Goal: Task Accomplishment & Management: Use online tool/utility

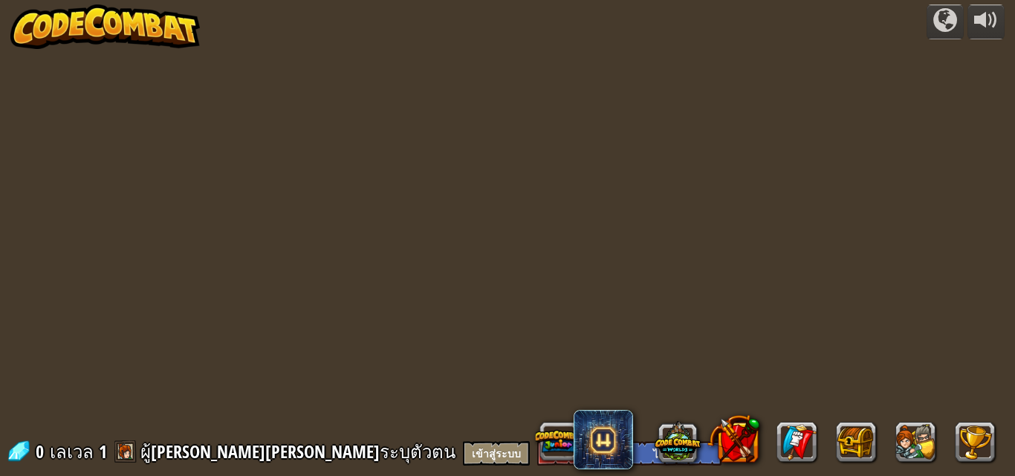
select select "th"
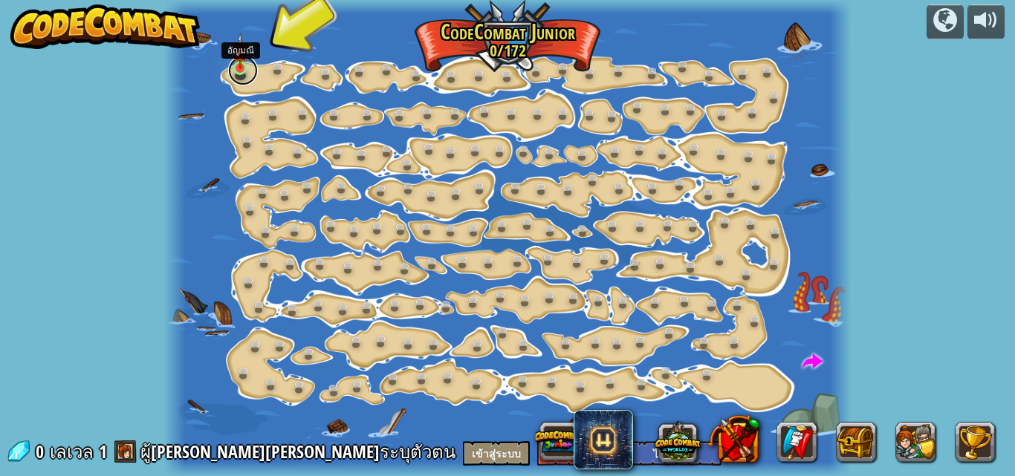
click at [244, 75] on link at bounding box center [243, 71] width 30 height 30
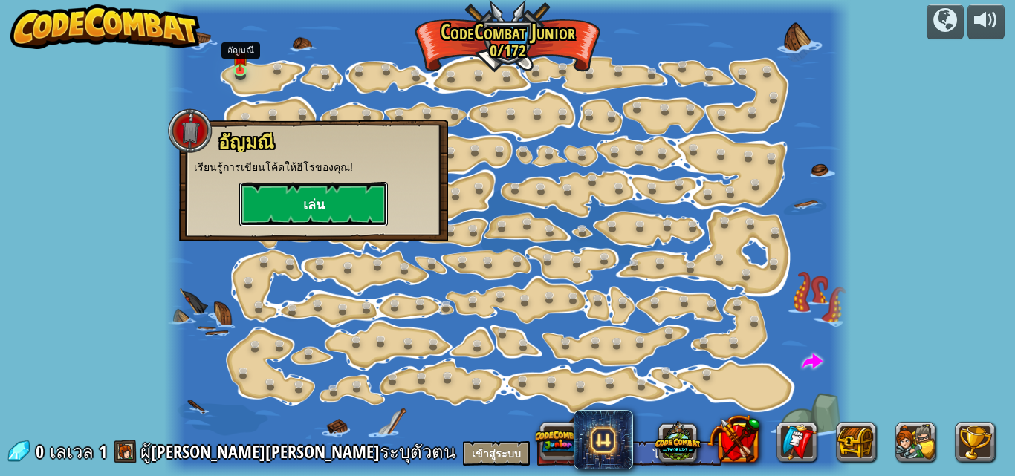
click at [333, 208] on button "เล่น" at bounding box center [313, 204] width 149 height 45
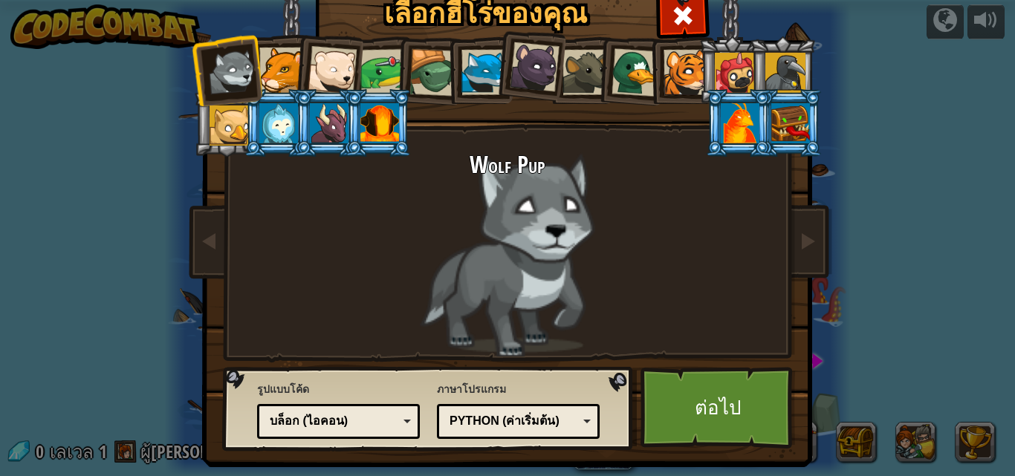
click at [368, 129] on div at bounding box center [379, 123] width 39 height 40
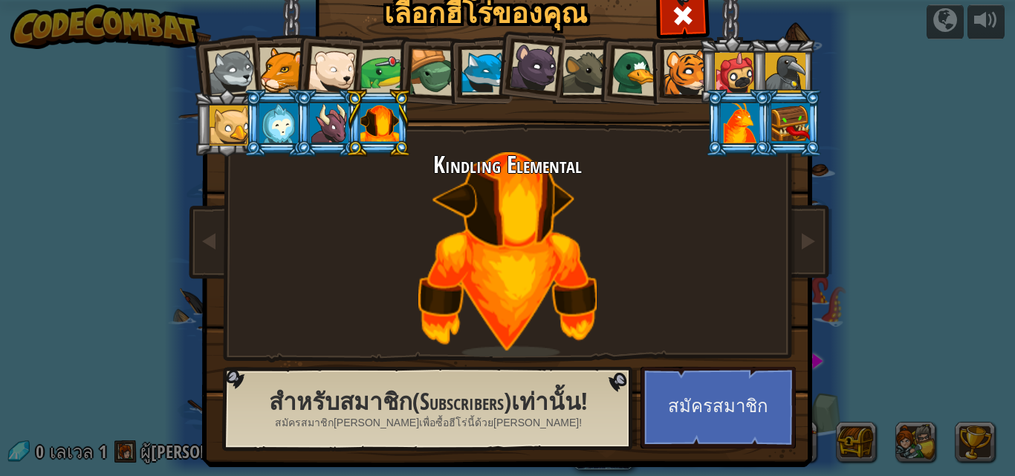
click at [336, 97] on li at bounding box center [327, 123] width 67 height 68
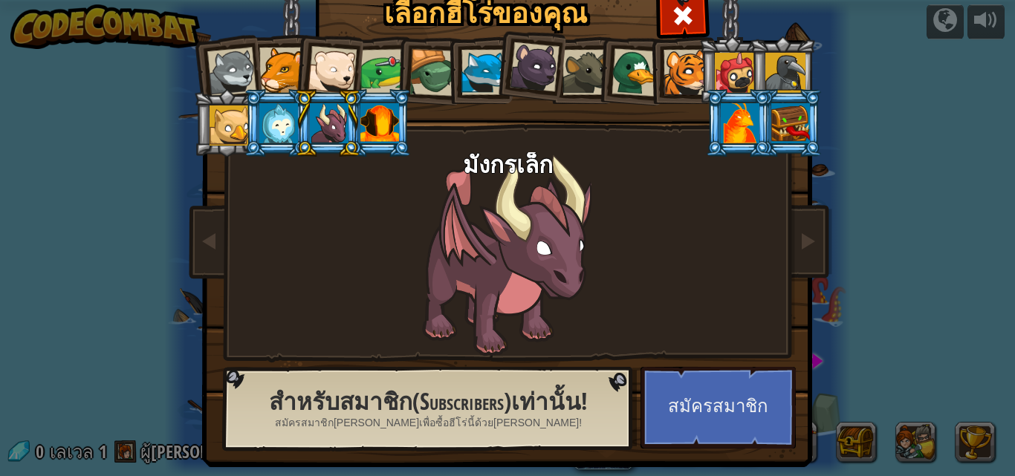
click at [551, 79] on li at bounding box center [529, 64] width 74 height 74
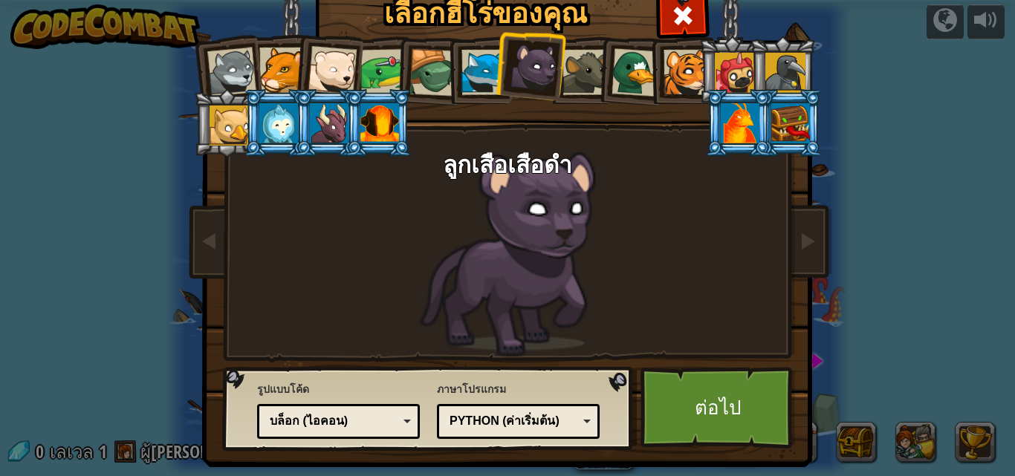
click at [326, 112] on div at bounding box center [329, 123] width 39 height 40
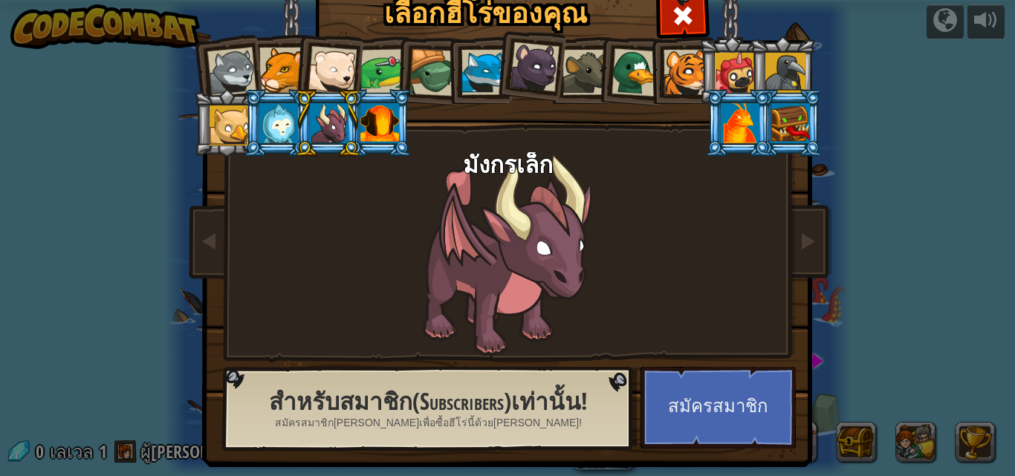
click at [370, 81] on div at bounding box center [383, 72] width 46 height 46
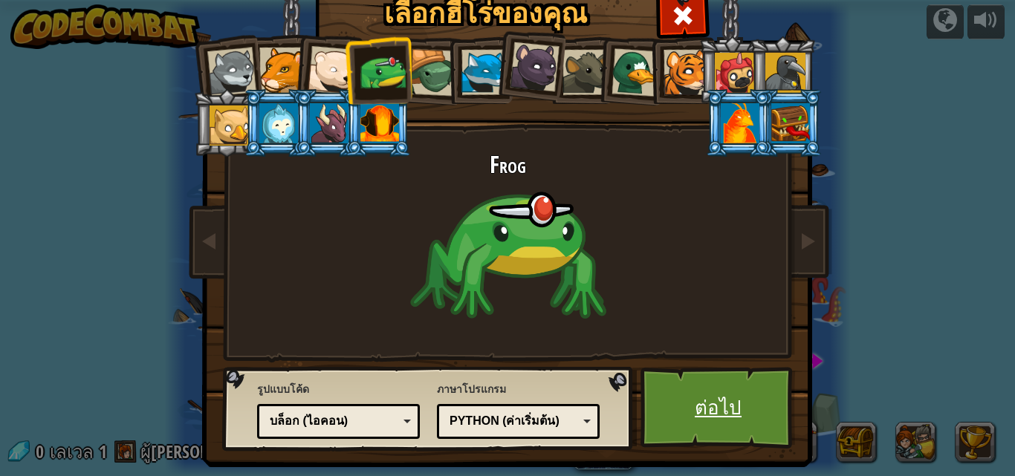
click at [737, 389] on link "ต่อไป" at bounding box center [717, 408] width 155 height 82
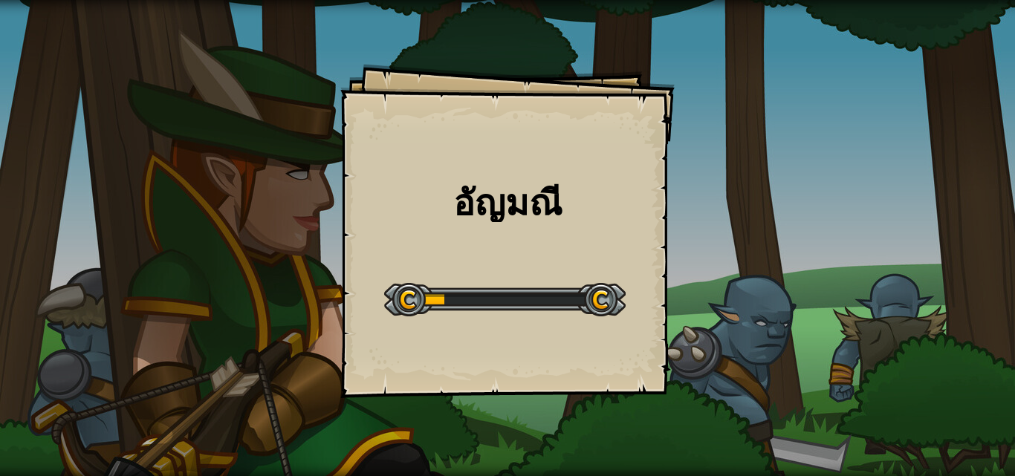
click at [736, 403] on div "[PERSON_NAME] Goals Start Level เกิดข้อผิดพลาดในการโหลดจากเซิร์ฟเวอร์ [PERSON_N…" at bounding box center [507, 238] width 1015 height 476
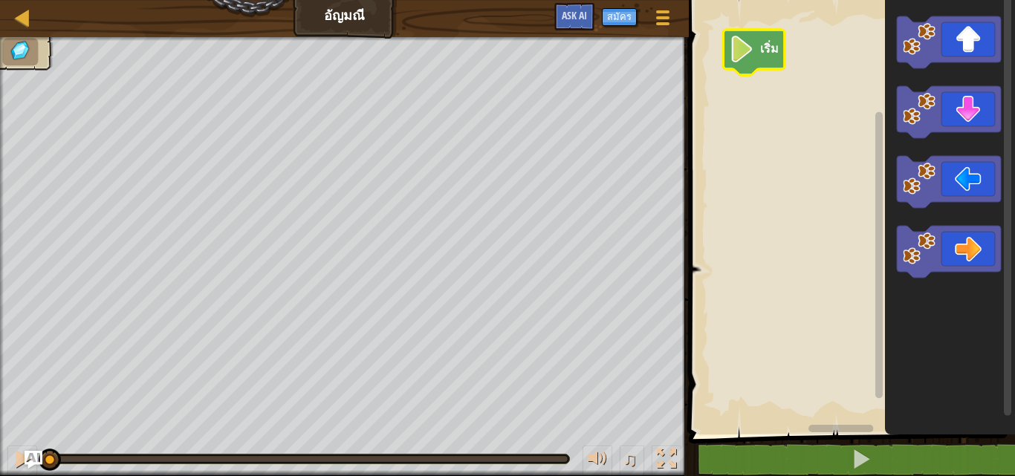
click at [763, 55] on text "เริ่ม" at bounding box center [770, 48] width 19 height 16
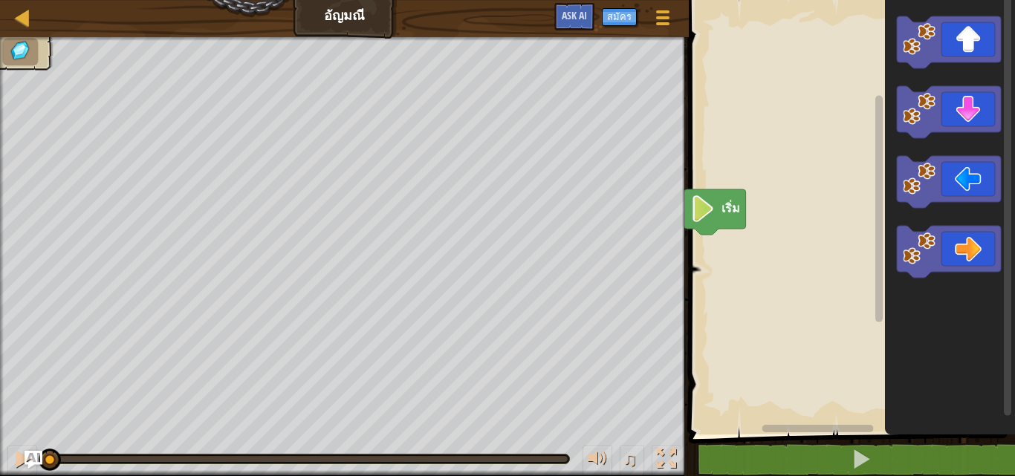
click at [189, 222] on div "แผนที่ [PERSON_NAME] เมนูเกม สมัคร Ask AI 1 ההההההההההההההההההההההההההההההההההה…" at bounding box center [507, 238] width 1015 height 476
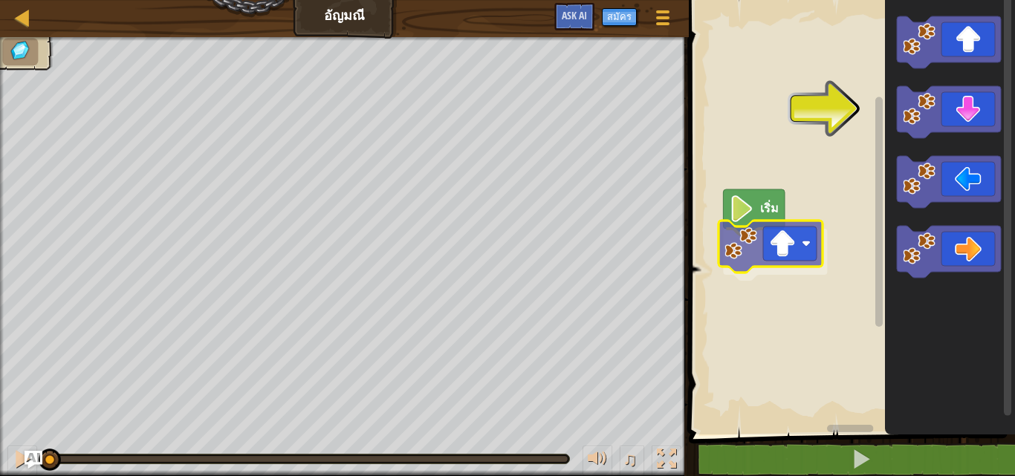
click at [772, 258] on div "เริ่ม" at bounding box center [849, 214] width 331 height 442
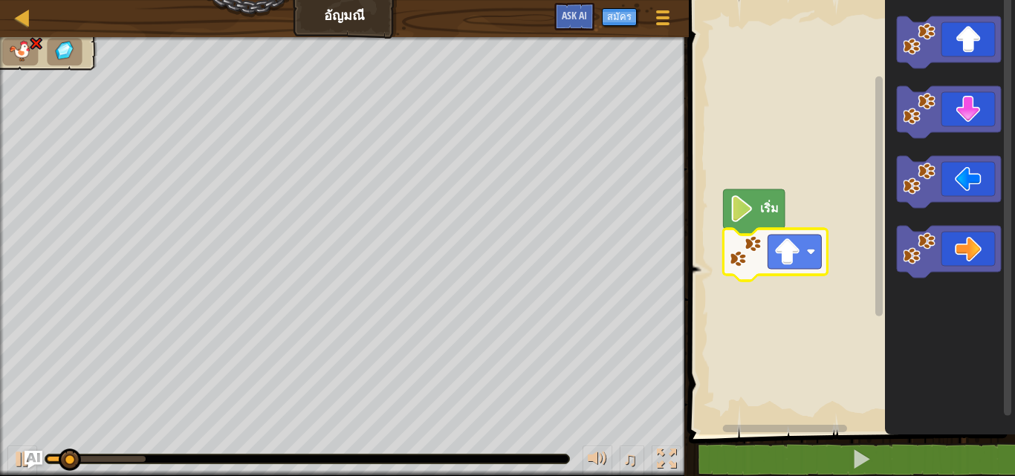
click at [761, 219] on icon "พื้นที่ทำงาน Blockly" at bounding box center [754, 211] width 62 height 45
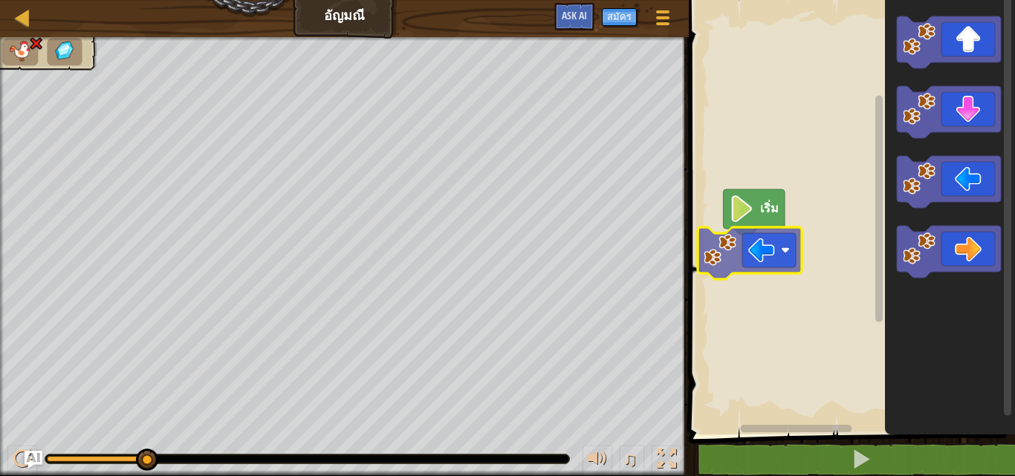
click at [769, 261] on div "เริ่ม" at bounding box center [849, 214] width 331 height 442
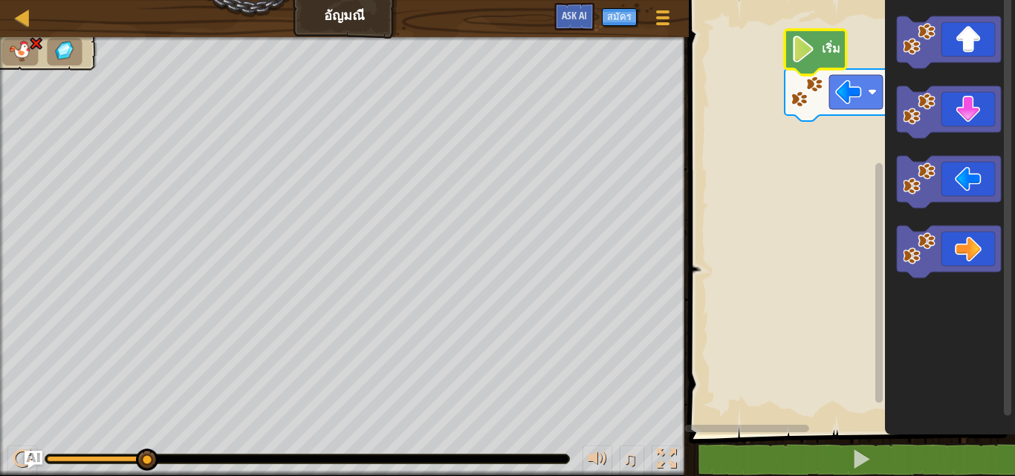
click at [819, 56] on icon "พื้นที่ทำงาน Blockly" at bounding box center [815, 52] width 62 height 45
click at [34, 32] on div "แผนที่" at bounding box center [33, 18] width 7 height 37
select select "th"
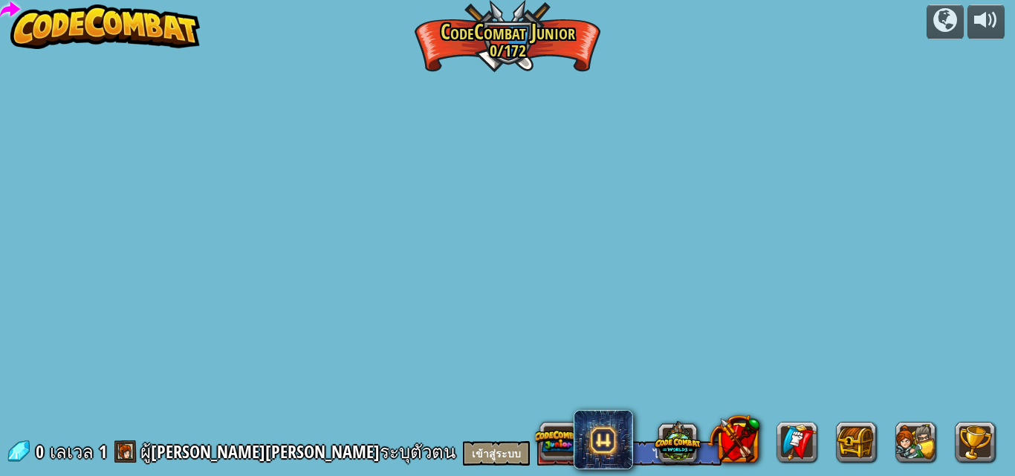
select select "th"
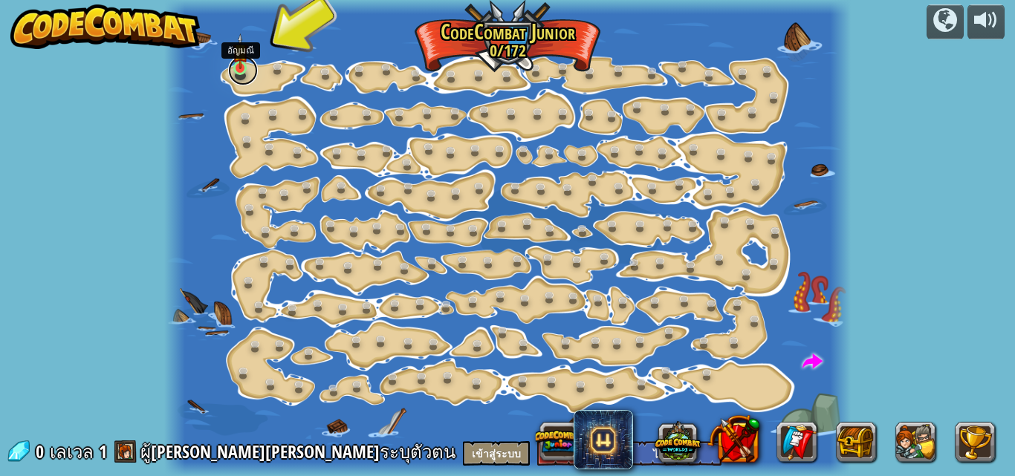
click at [237, 75] on link at bounding box center [243, 71] width 30 height 30
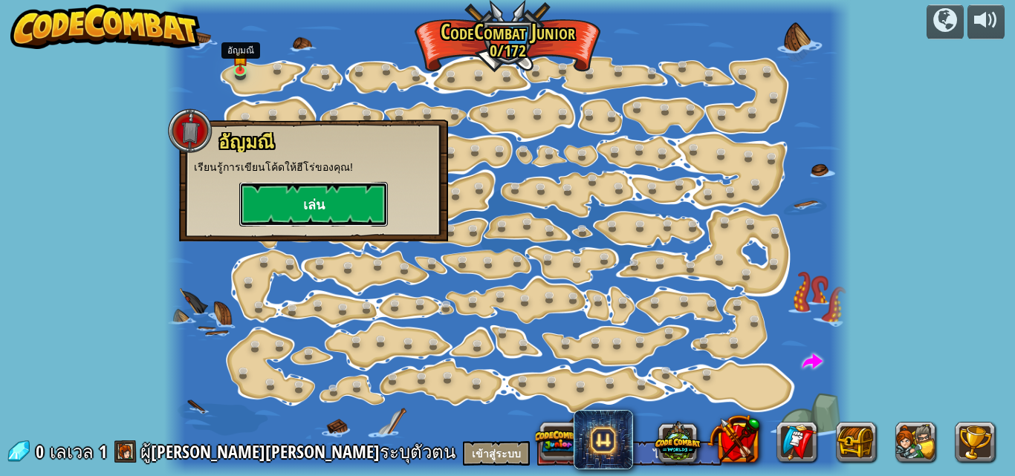
click at [330, 201] on button "เล่น" at bounding box center [313, 204] width 149 height 45
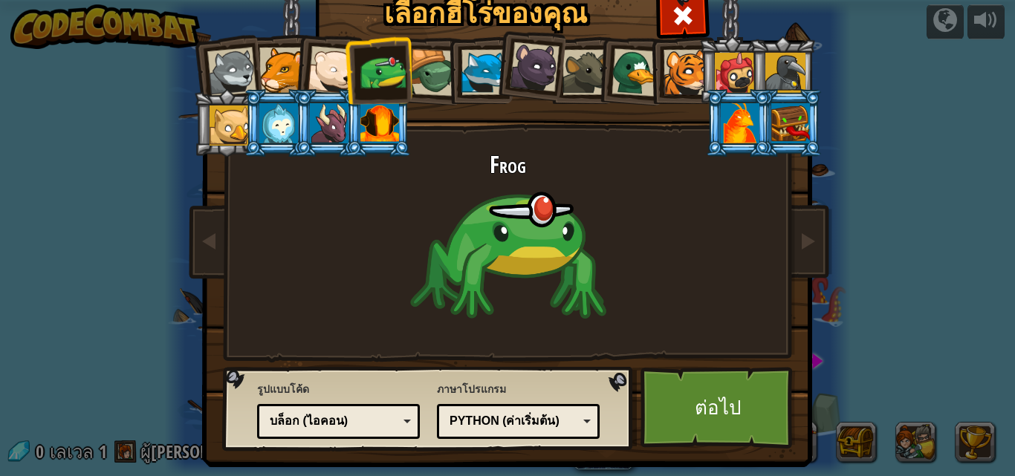
drag, startPoint x: 347, startPoint y: 435, endPoint x: 348, endPoint y: 426, distance: 8.3
click at [346, 434] on div "รหัสข้อความ บล็อกและโค้ด บล็อก บล็อก (ไอคอน) บล็อก (ไอคอน)" at bounding box center [338, 421] width 163 height 35
click at [512, 233] on div "Frog" at bounding box center [507, 254] width 557 height 204
click at [761, 131] on li at bounding box center [738, 123] width 67 height 68
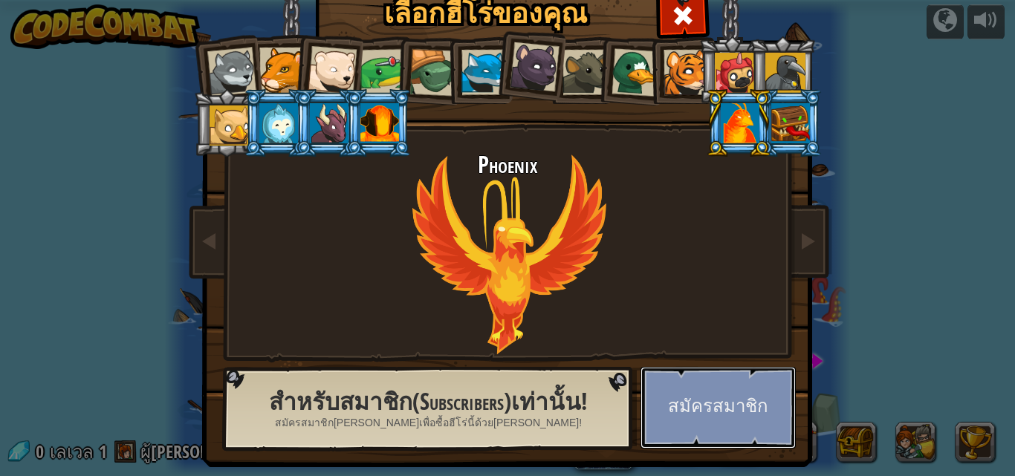
drag, startPoint x: 686, startPoint y: 420, endPoint x: 689, endPoint y: 369, distance: 51.3
click at [689, 369] on button "สมัครสมาชิก" at bounding box center [717, 408] width 155 height 82
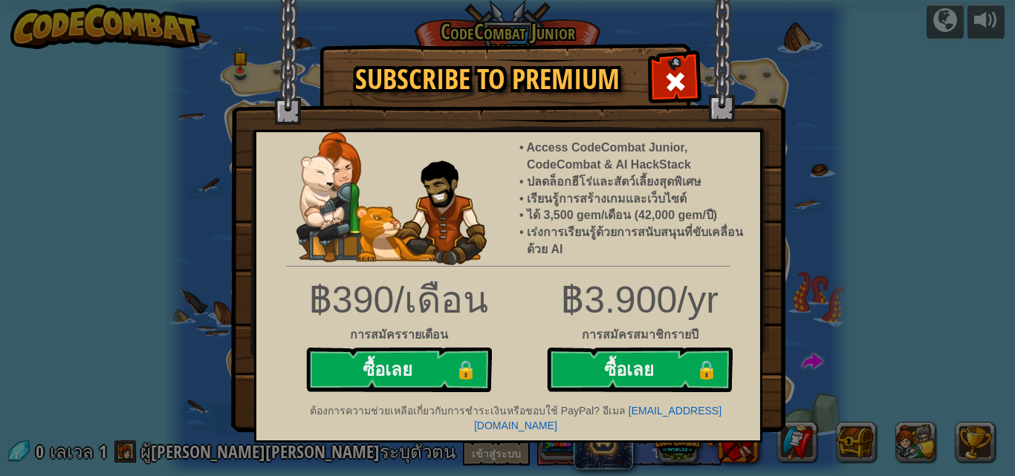
click at [707, 88] on img at bounding box center [508, 216] width 554 height 432
click at [675, 67] on div at bounding box center [674, 79] width 47 height 47
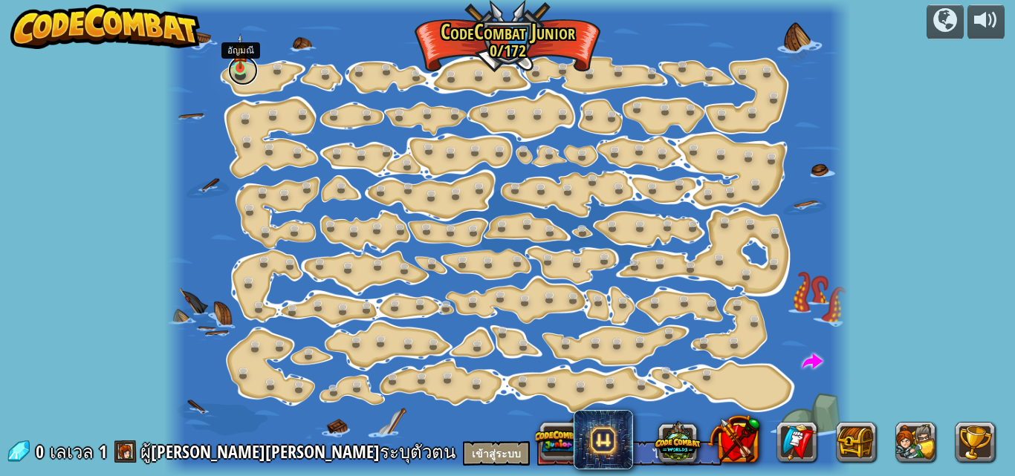
click at [239, 79] on link at bounding box center [243, 71] width 30 height 30
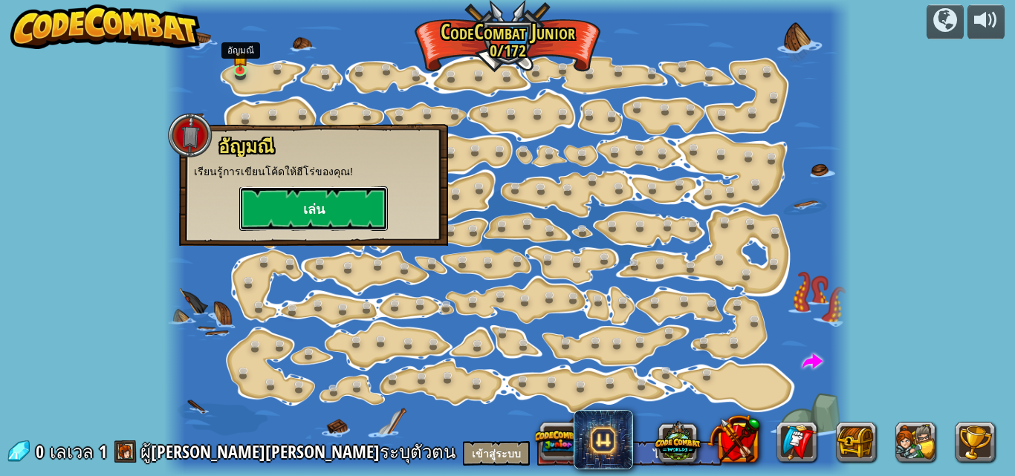
click at [328, 191] on button "เล่น" at bounding box center [313, 208] width 149 height 45
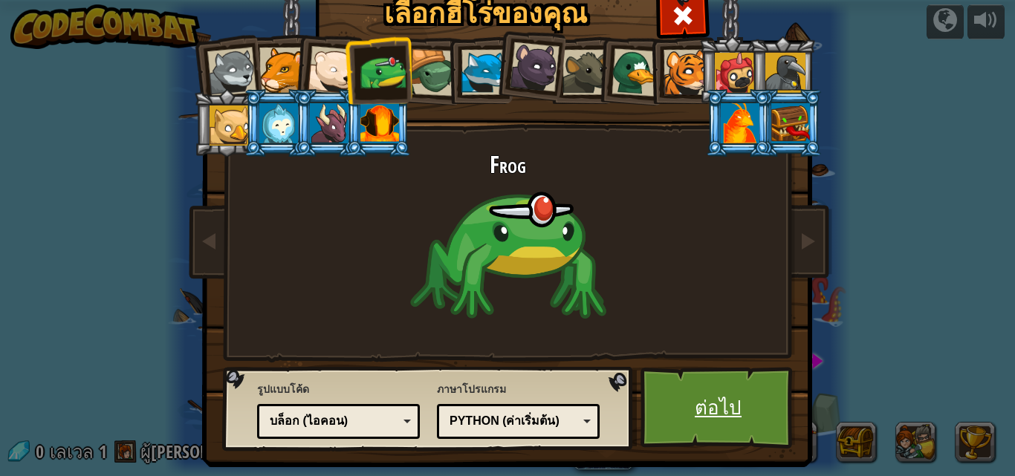
click at [711, 421] on link "ต่อไป" at bounding box center [717, 408] width 155 height 82
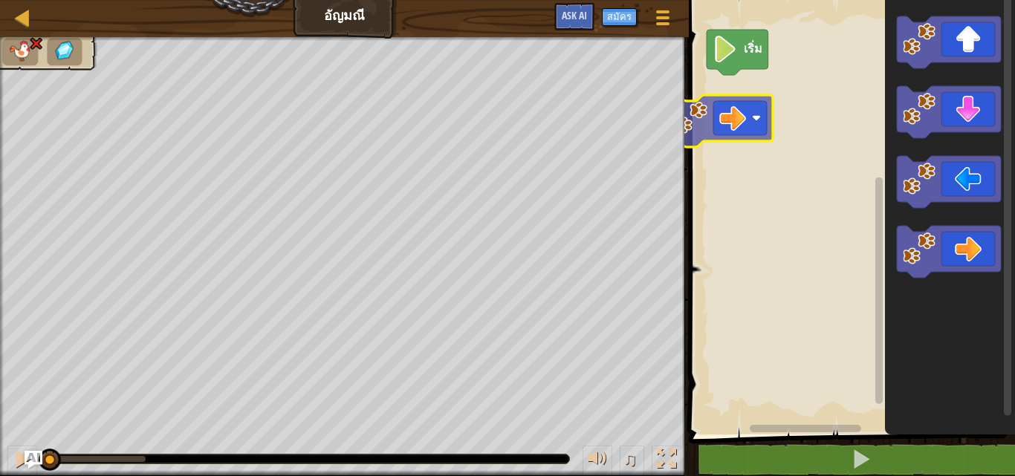
click at [735, 126] on div "เริ่ม" at bounding box center [849, 214] width 331 height 442
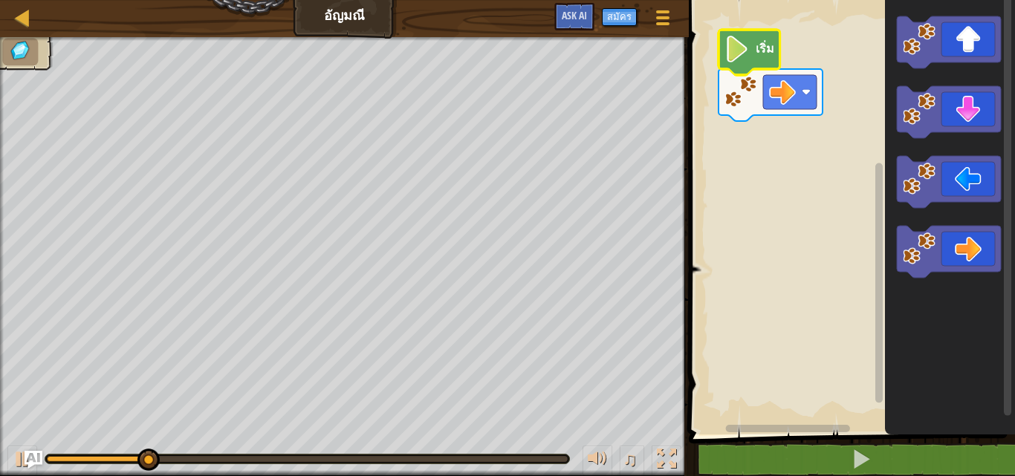
click at [778, 54] on icon "พื้นที่ทำงาน Blockly" at bounding box center [749, 52] width 62 height 45
click at [769, 57] on g "เริ่ม" at bounding box center [770, 75] width 104 height 91
click at [742, 44] on image "พื้นที่ทำงาน Blockly" at bounding box center [736, 49] width 25 height 27
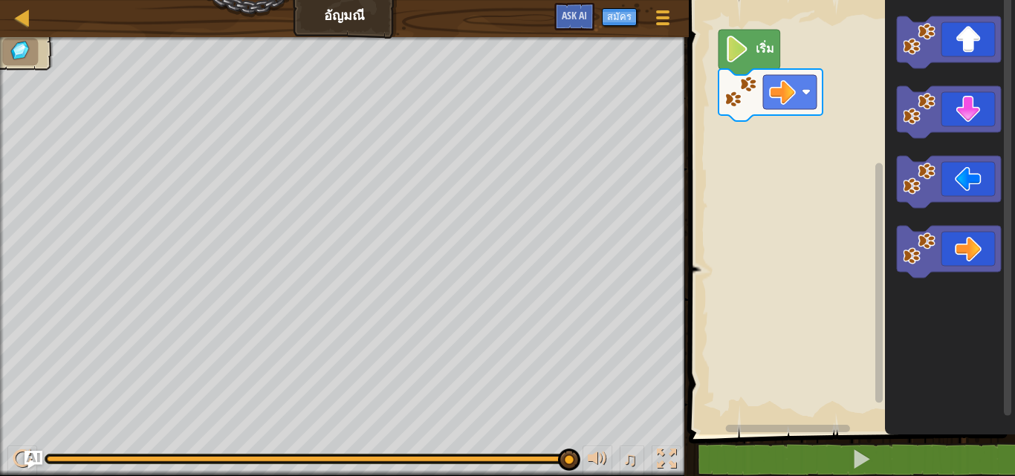
click at [724, 192] on div "เริ่ม" at bounding box center [849, 214] width 331 height 442
click at [786, 188] on rect "พื้นที่ทำงาน Blockly" at bounding box center [849, 214] width 331 height 442
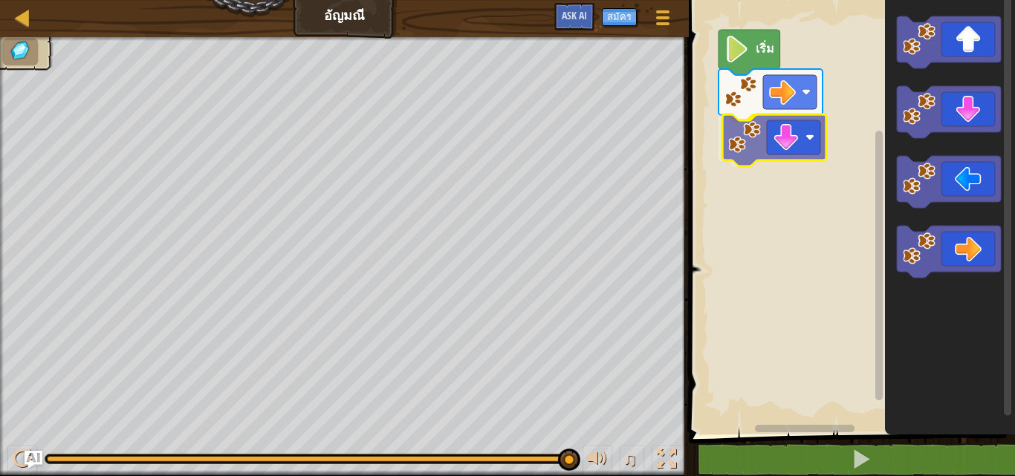
click at [808, 143] on div "เริ่ม" at bounding box center [849, 214] width 331 height 442
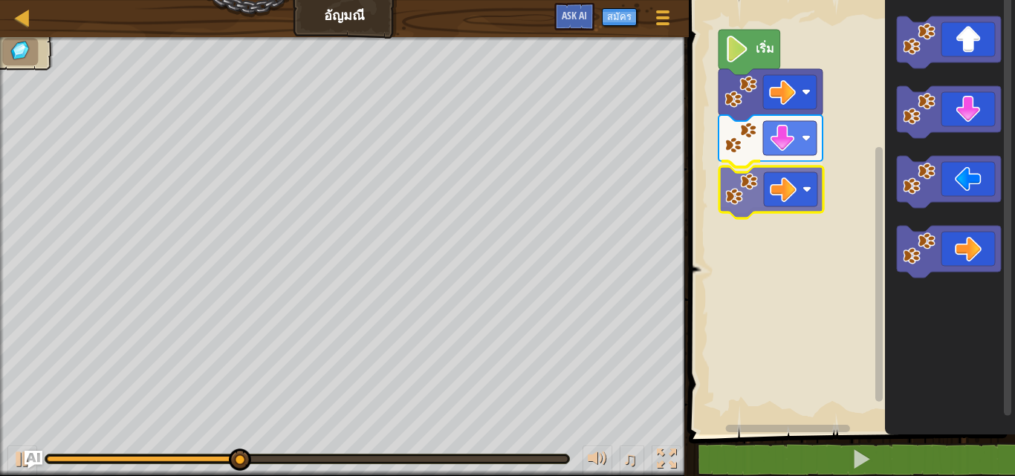
click at [780, 183] on div "เริ่ม" at bounding box center [849, 214] width 331 height 442
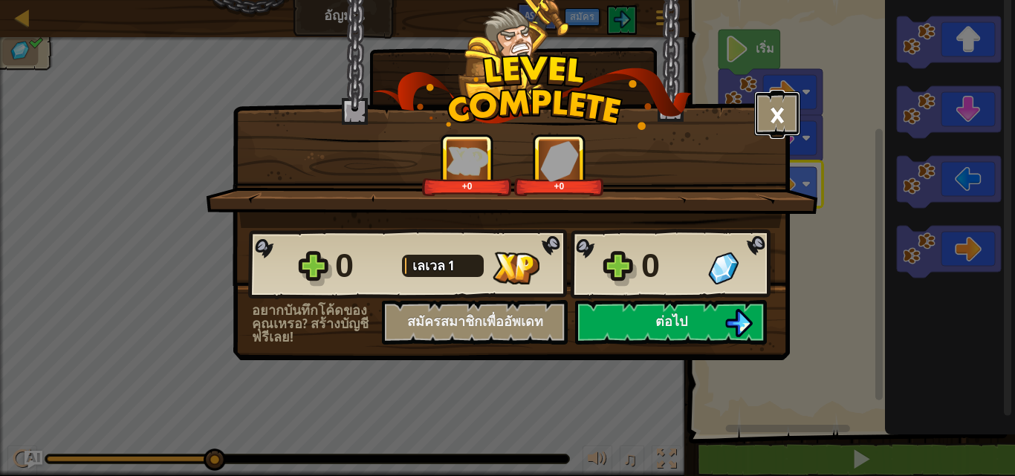
click at [769, 123] on button "×" at bounding box center [777, 113] width 46 height 45
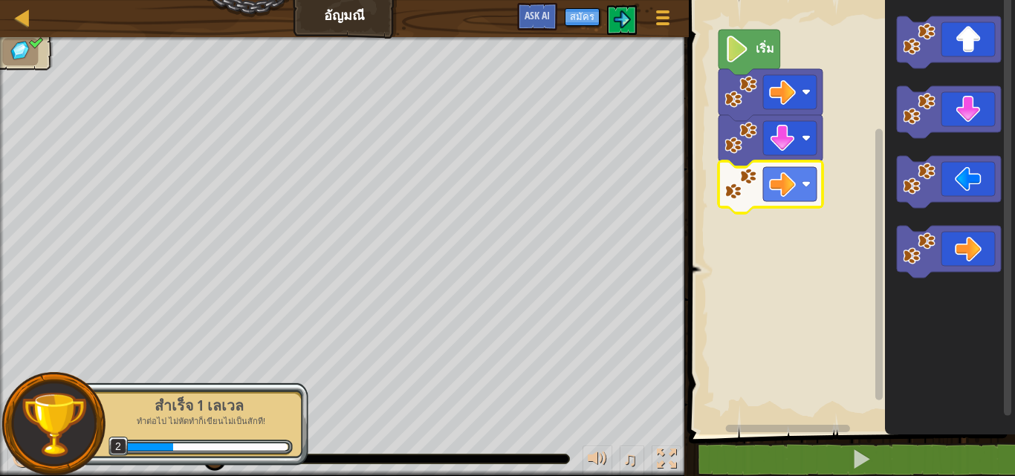
click at [194, 430] on div "สำเร็จ 1 [PERSON_NAME] ทำต่อไป [PERSON_NAME]ก็เขียนไม่เป็นสักที! 2" at bounding box center [191, 424] width 234 height 83
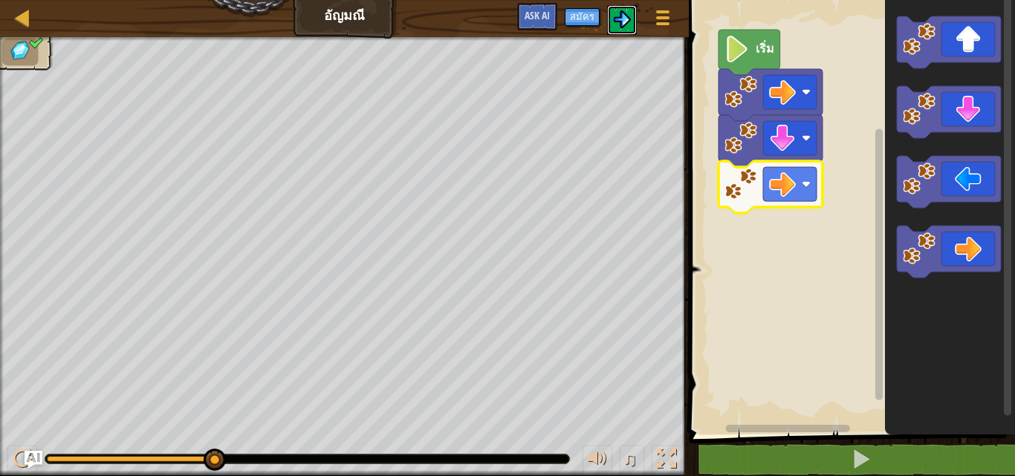
click at [625, 21] on img at bounding box center [622, 19] width 18 height 18
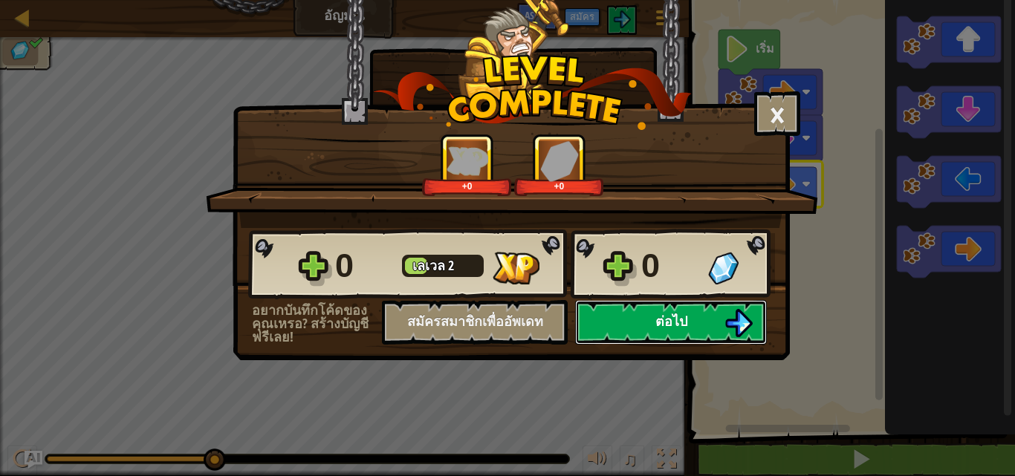
click at [576, 312] on button "ต่อไป" at bounding box center [671, 322] width 192 height 45
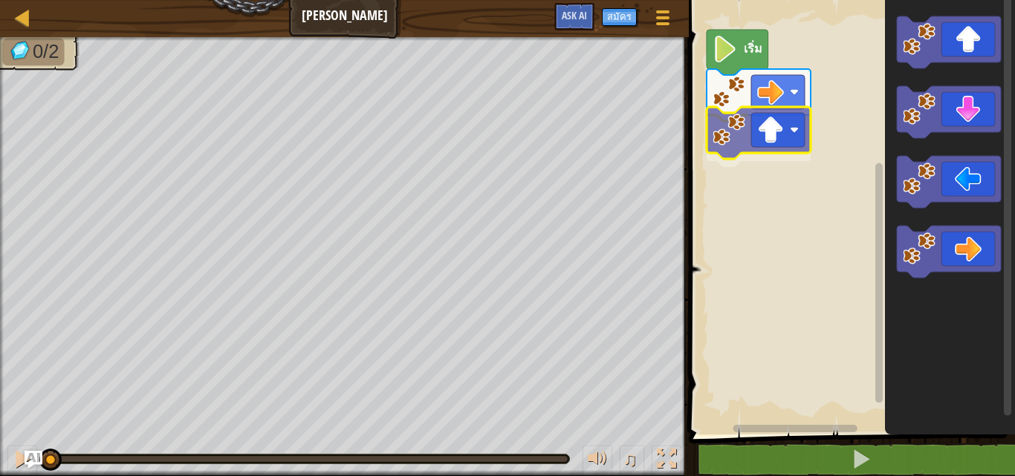
click at [743, 128] on div "เริ่ม" at bounding box center [849, 214] width 331 height 442
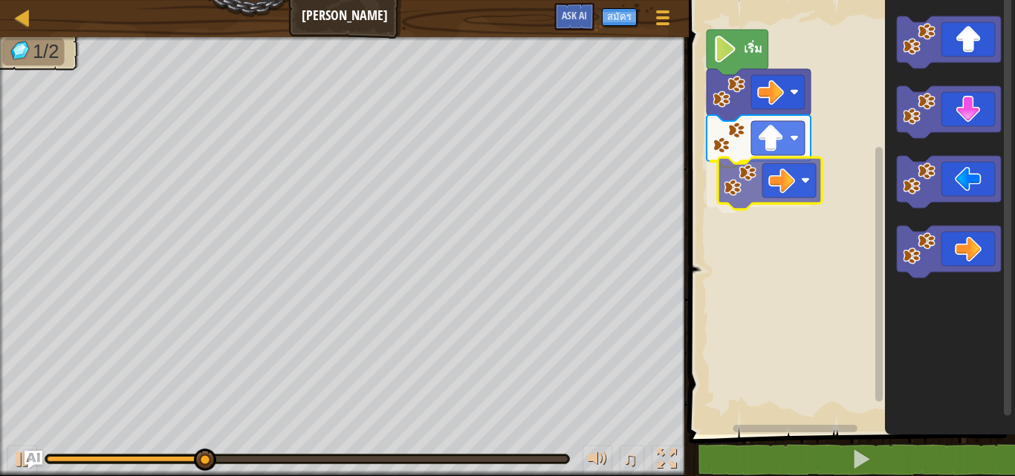
click at [731, 191] on div "เริ่ม" at bounding box center [849, 214] width 331 height 442
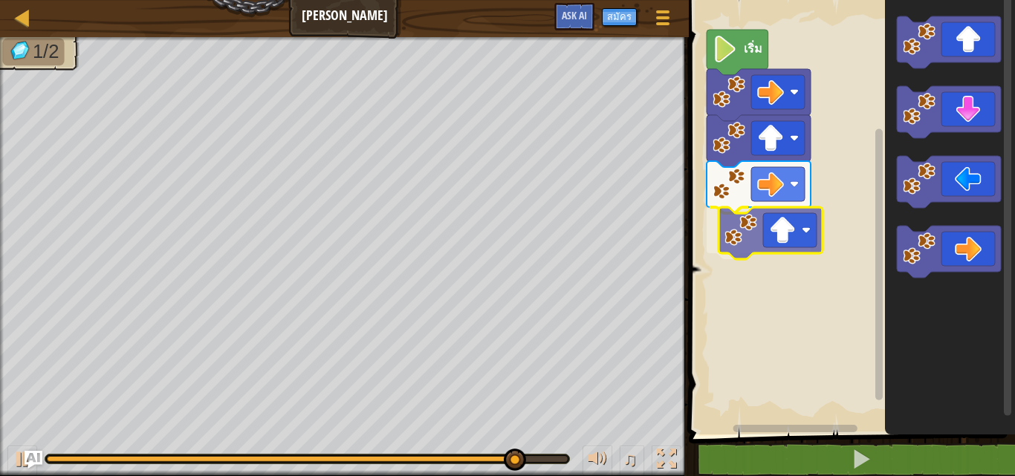
click at [752, 248] on div "เริ่ม" at bounding box center [849, 214] width 331 height 442
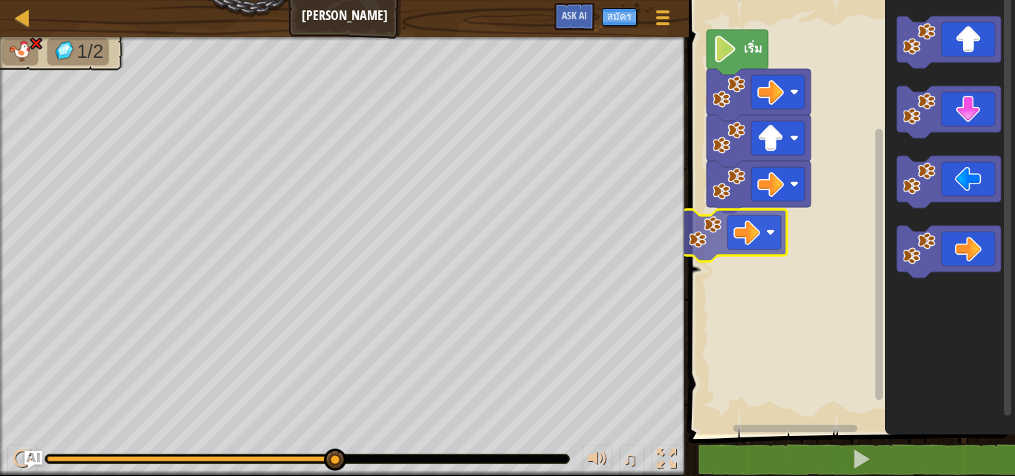
click at [776, 253] on div "เริ่ม" at bounding box center [849, 214] width 331 height 442
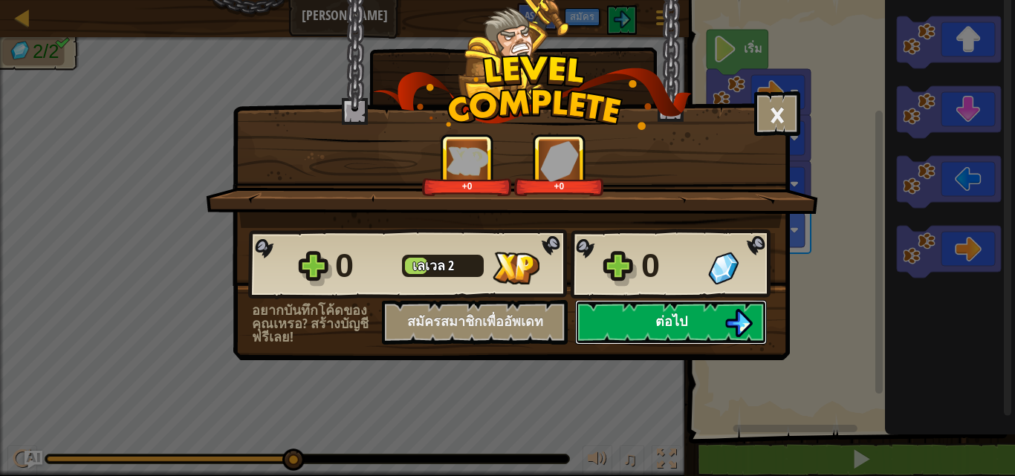
click at [661, 314] on span "ต่อไป" at bounding box center [671, 321] width 32 height 19
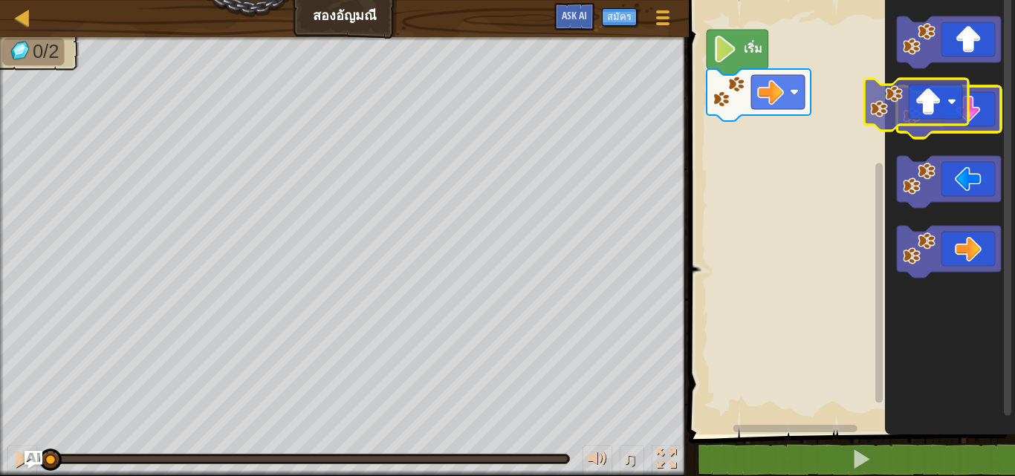
click at [928, 68] on g "พื้นที่ทำงาน Blockly" at bounding box center [948, 146] width 104 height 261
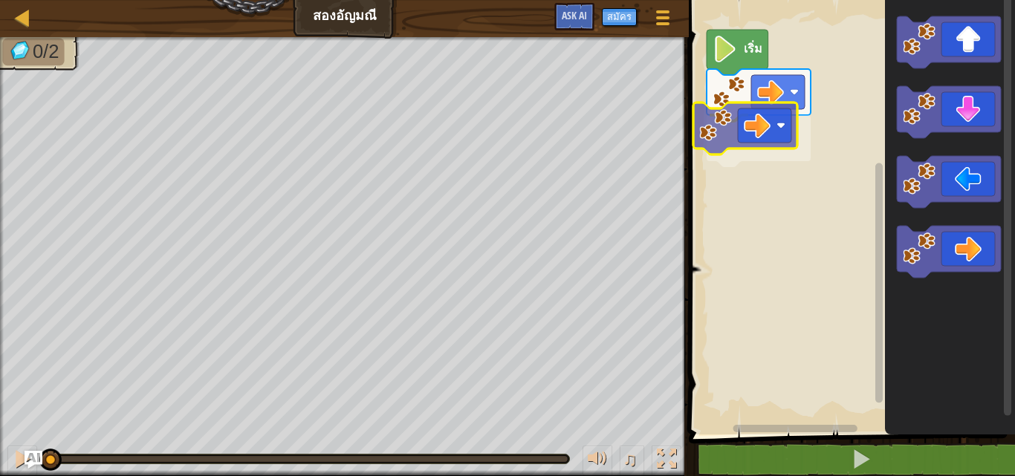
click at [756, 139] on div "เริ่ม" at bounding box center [849, 214] width 331 height 442
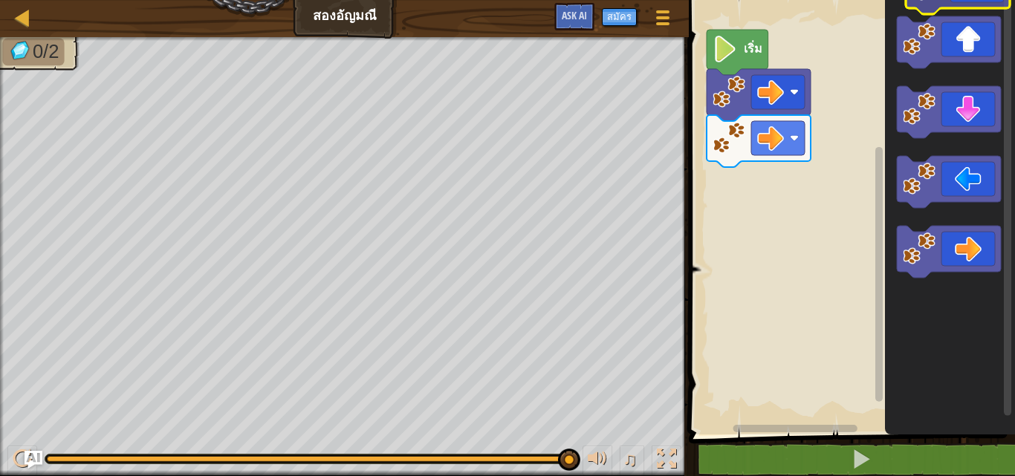
click at [951, 0] on html "แผนที่ สอง[PERSON_NAME] เมนูเกม สมัคร Ask AI 1 הההההההההההההההההההההההההההההההה…" at bounding box center [507, 0] width 1015 height 0
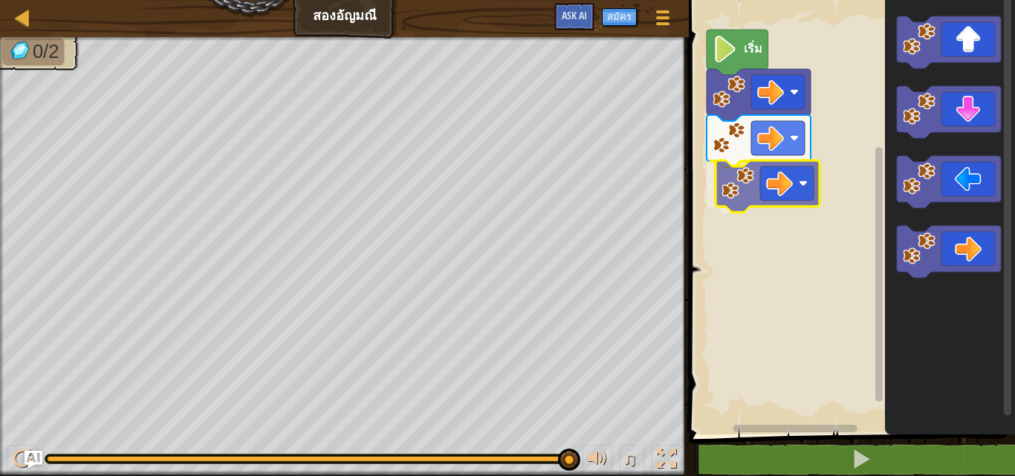
click at [763, 178] on div "เริ่ม" at bounding box center [849, 214] width 331 height 442
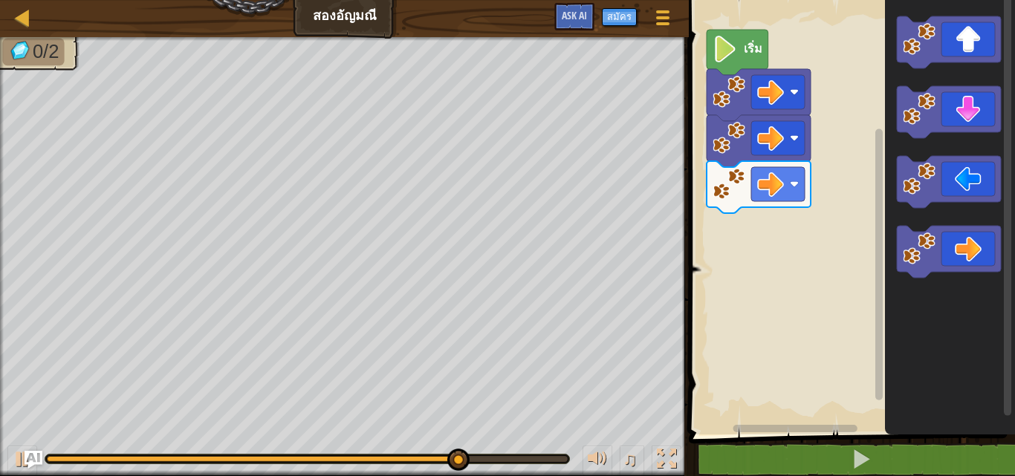
click at [894, 102] on icon "พื้นที่ทำงาน Blockly" at bounding box center [950, 214] width 130 height 442
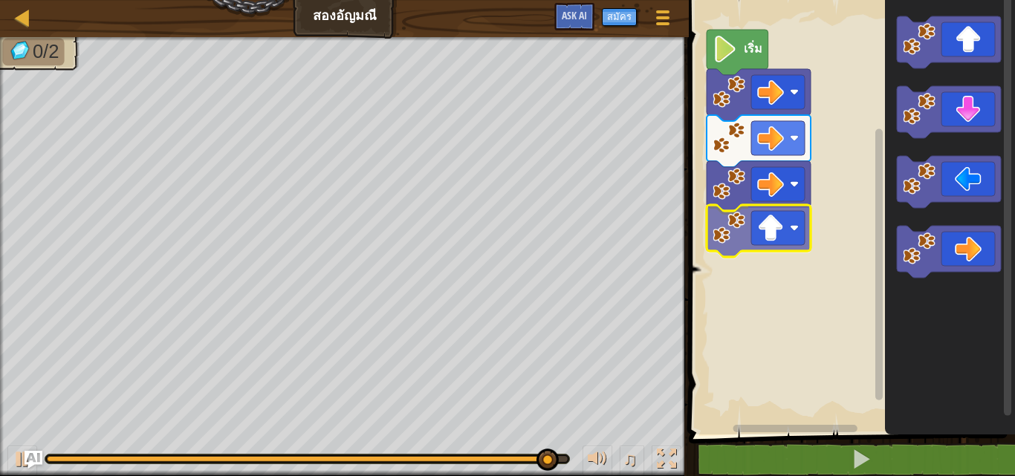
click at [738, 241] on div "เริ่ม" at bounding box center [849, 214] width 331 height 442
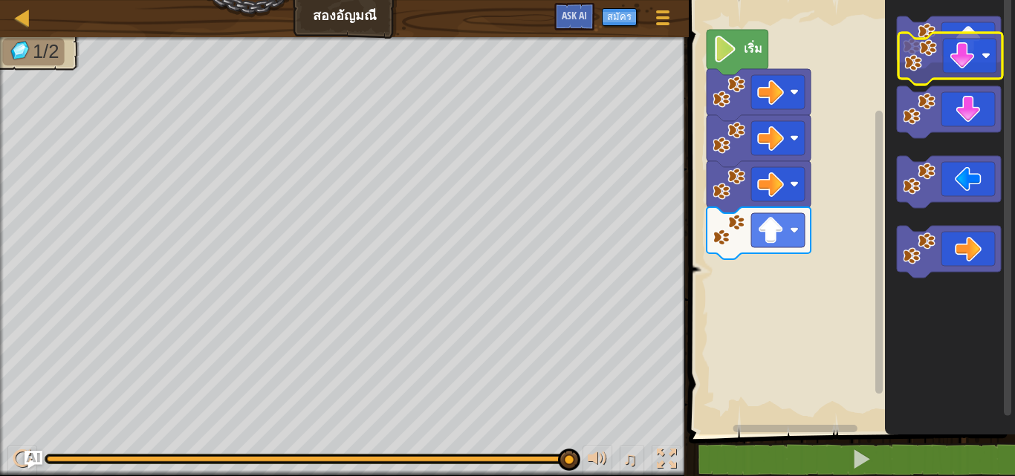
click at [934, 82] on icon "พื้นที่ทำงาน Blockly" at bounding box center [950, 214] width 130 height 442
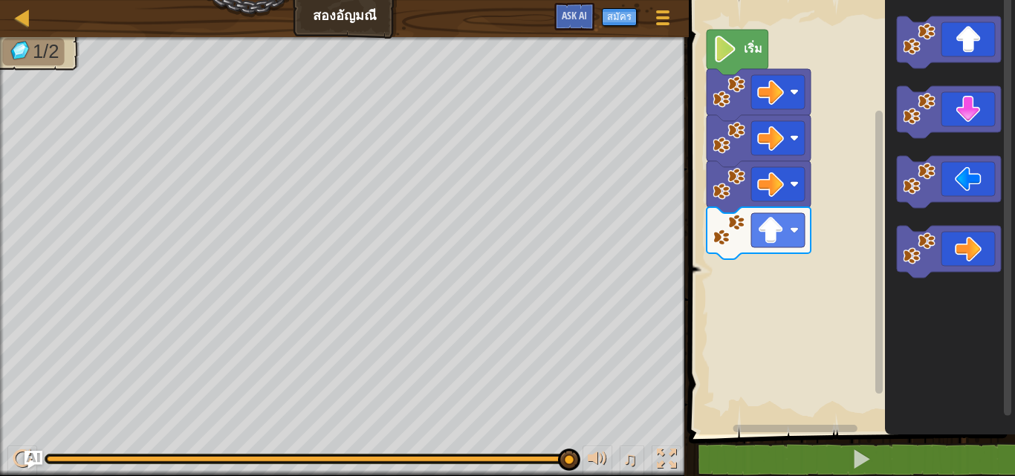
click at [530, 220] on div "แผนที่ สอง[PERSON_NAME] เมนูเกม สมัคร Ask AI 1 הההההההההההההההההההההההההההההההה…" at bounding box center [507, 238] width 1015 height 476
click at [582, 224] on div "แผนที่ สอง[PERSON_NAME] เมนูเกม สมัคร Ask AI 1 הההההההההההההההההההההההההההההההה…" at bounding box center [507, 238] width 1015 height 476
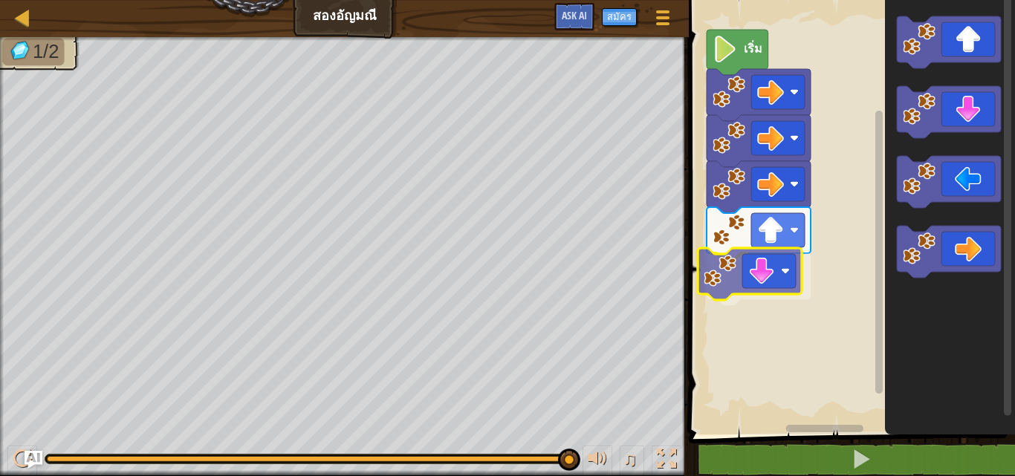
click at [721, 276] on div "เริ่ม" at bounding box center [849, 214] width 331 height 442
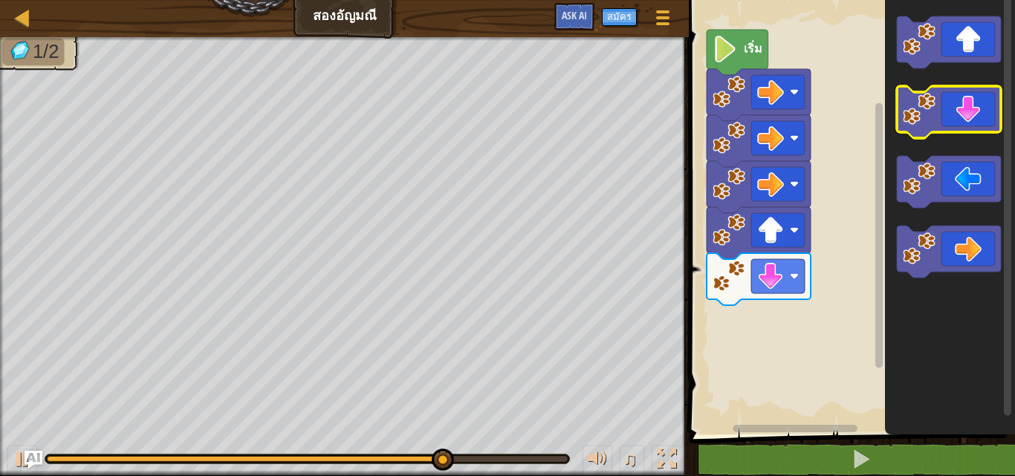
click at [924, 128] on icon "พื้นที่ทำงาน Blockly" at bounding box center [950, 214] width 130 height 442
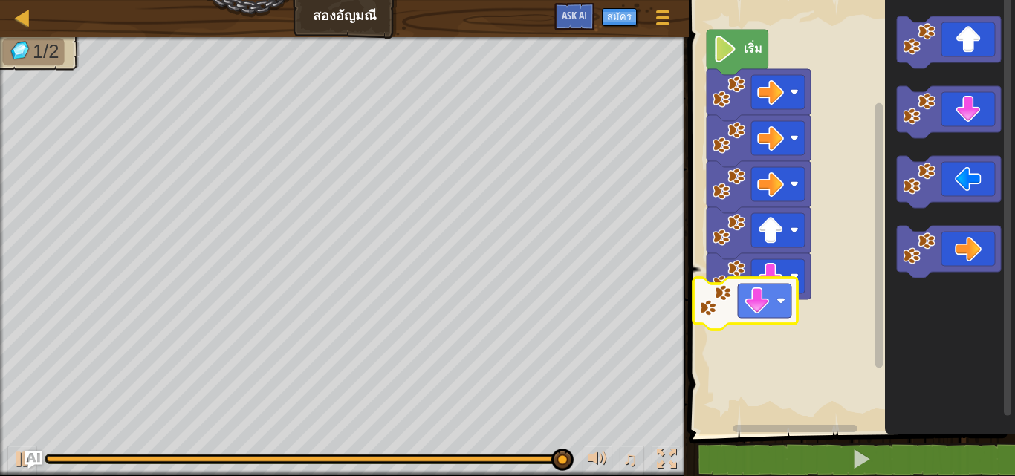
click at [720, 322] on div "เริ่ม" at bounding box center [849, 214] width 331 height 442
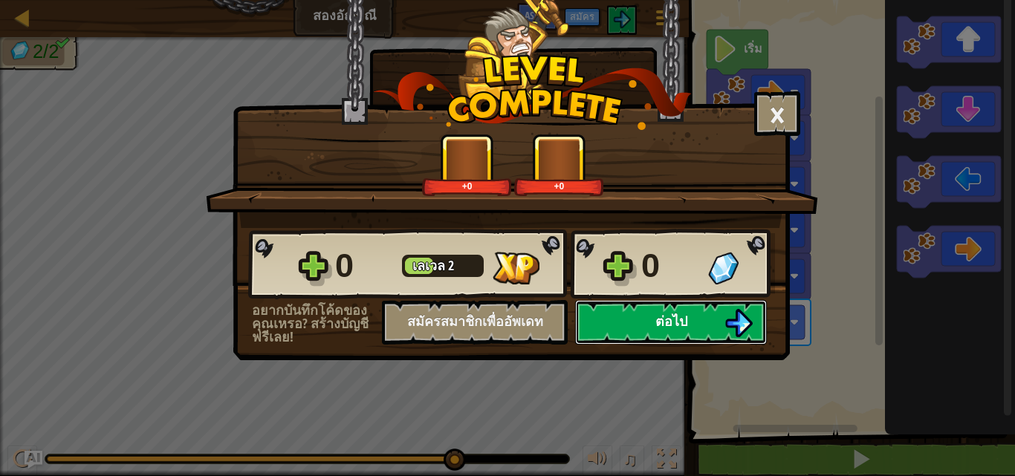
click at [669, 301] on button "ต่อไป" at bounding box center [671, 322] width 192 height 45
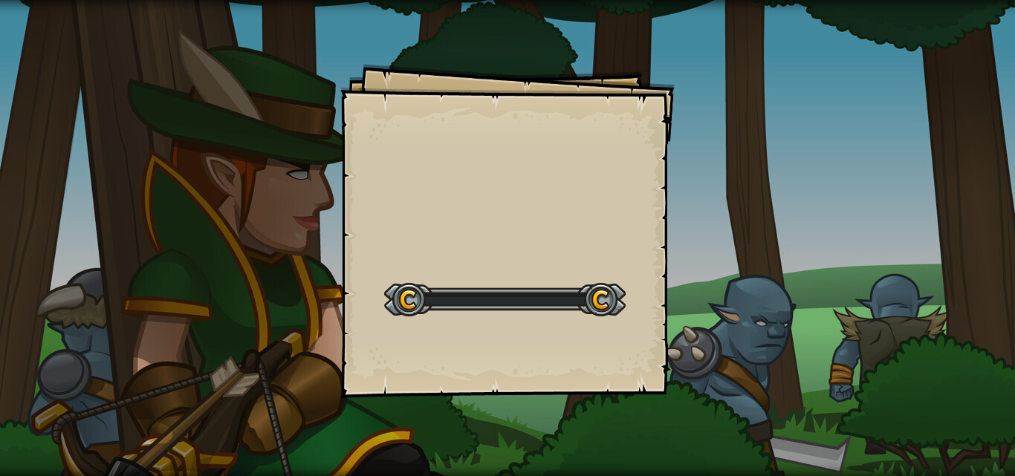
click at [684, 328] on div "Goals Start Level เกิดข้อผิดพลาดในการโหลดจากเซิร์ฟเวอร์ ลองรีเฟรชหน้า ต้องมีการ…" at bounding box center [507, 238] width 1015 height 476
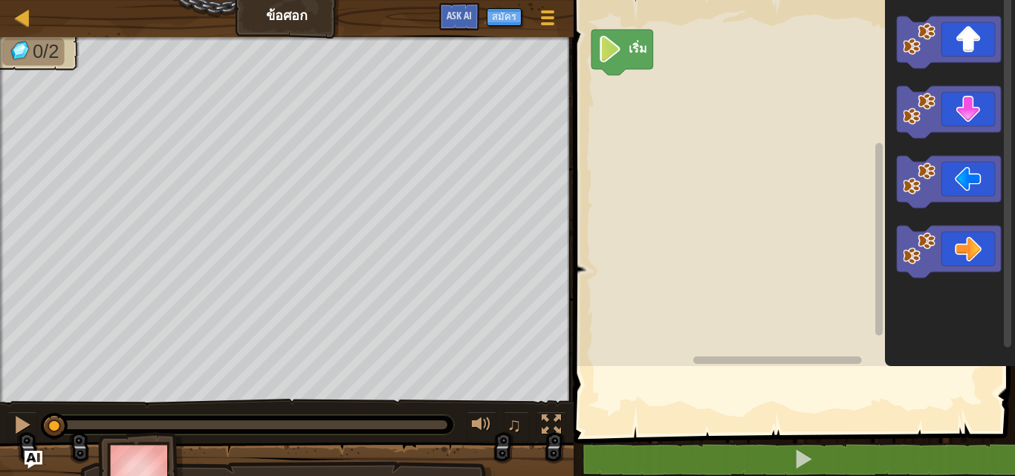
click at [590, 337] on rect "พื้นที่ทำงาน Blockly" at bounding box center [792, 180] width 446 height 374
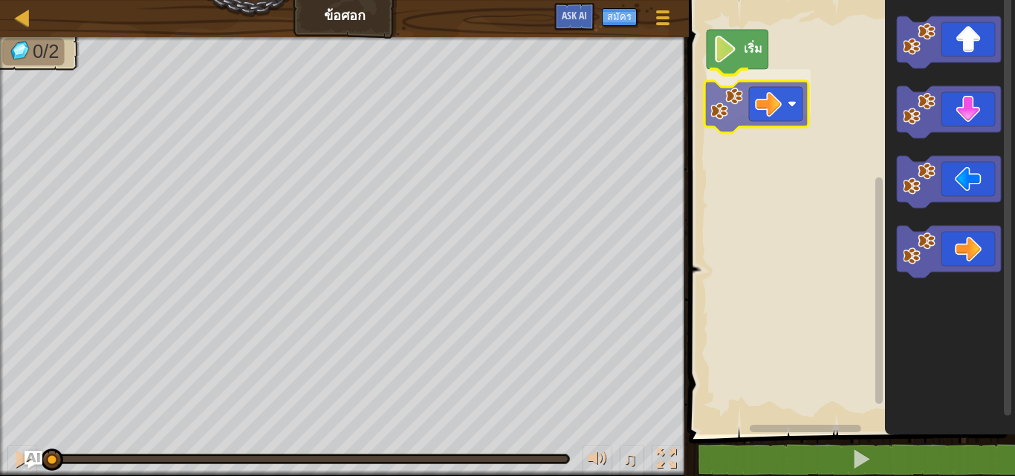
click at [789, 100] on div "เริ่ม" at bounding box center [849, 214] width 331 height 442
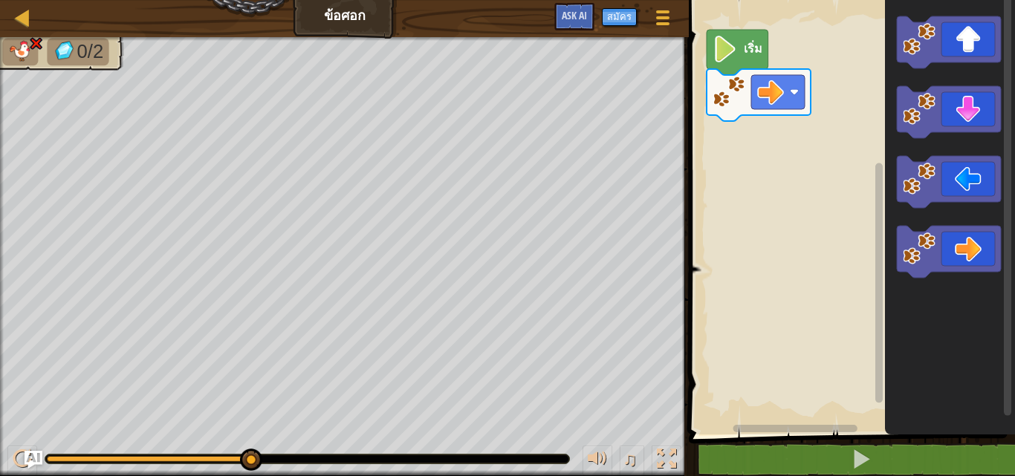
click at [937, 134] on icon "พื้นที่ทำงาน Blockly" at bounding box center [950, 214] width 130 height 442
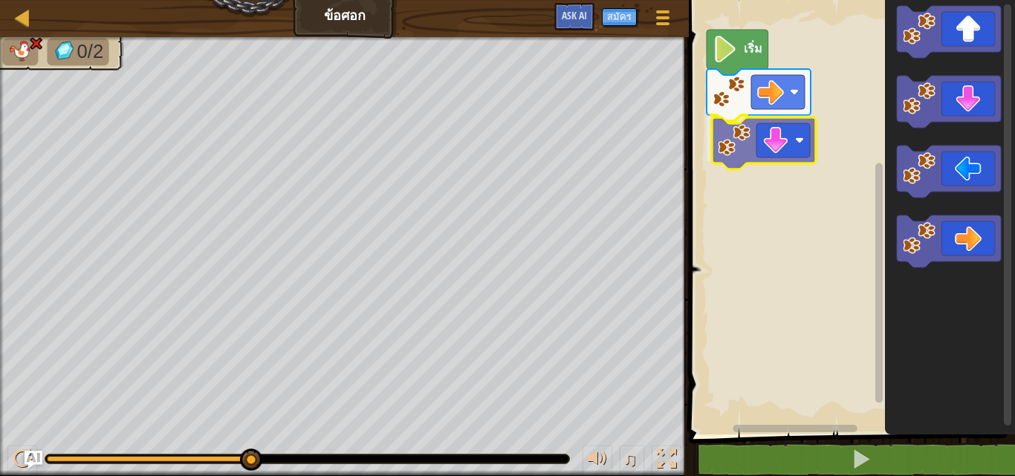
click at [749, 152] on div "เริ่ม" at bounding box center [849, 214] width 331 height 442
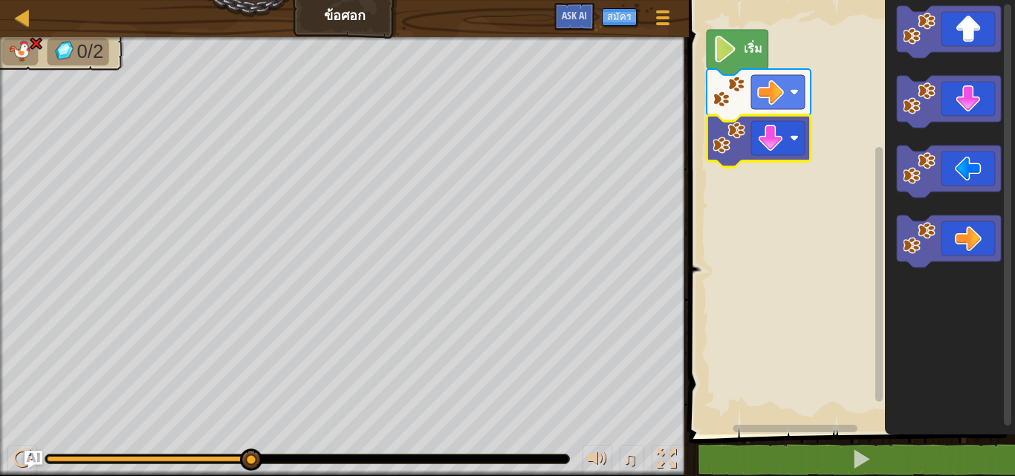
click at [725, 40] on image "พื้นที่ทำงาน Blockly" at bounding box center [724, 49] width 25 height 27
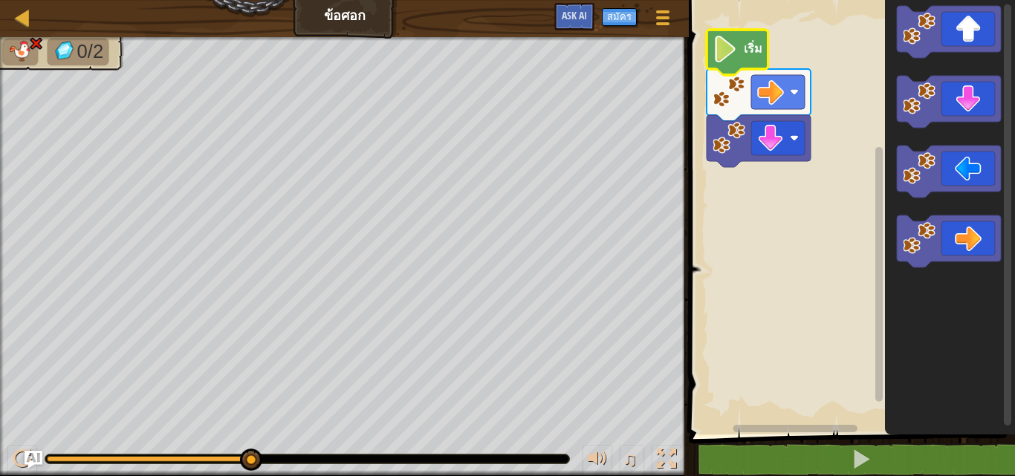
click at [726, 54] on image "พื้นที่ทำงาน Blockly" at bounding box center [724, 49] width 25 height 27
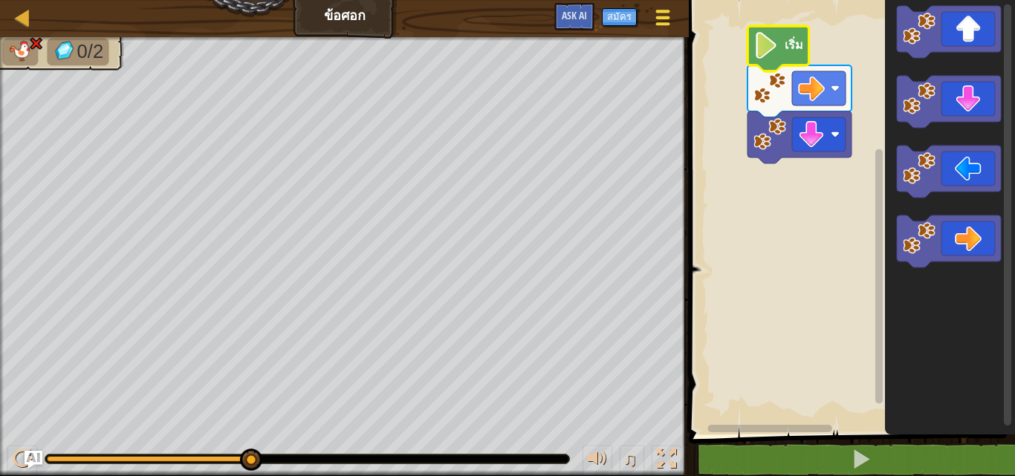
click at [671, 12] on div at bounding box center [662, 18] width 20 height 22
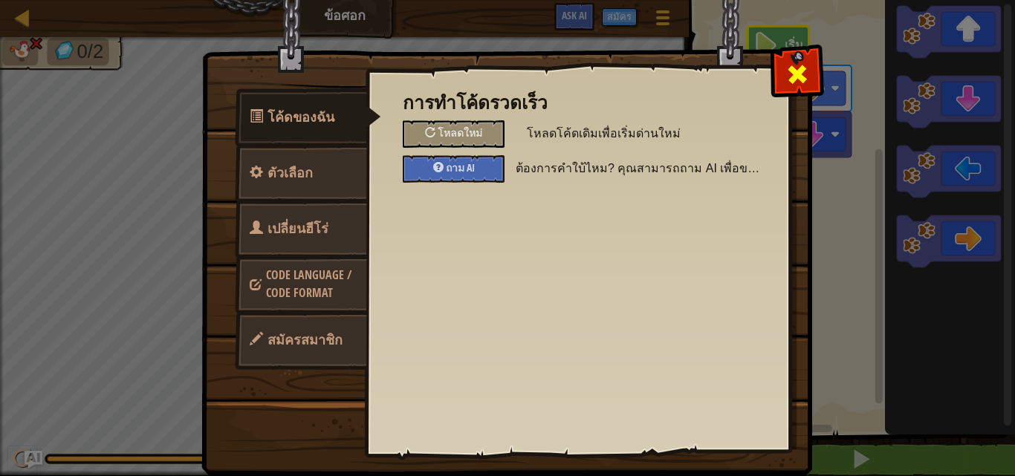
click at [786, 88] on div at bounding box center [796, 71] width 47 height 47
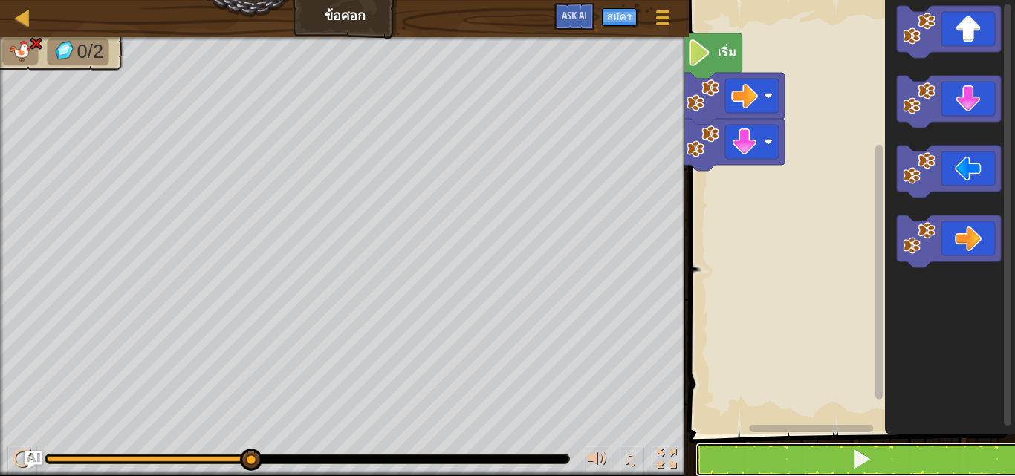
click at [793, 449] on button at bounding box center [860, 460] width 331 height 34
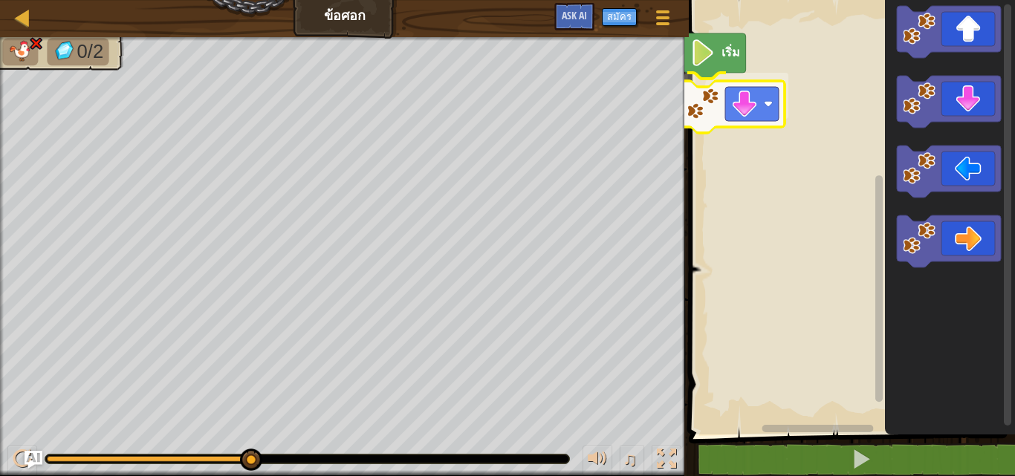
click at [746, 92] on div "เริ่ม" at bounding box center [849, 214] width 331 height 442
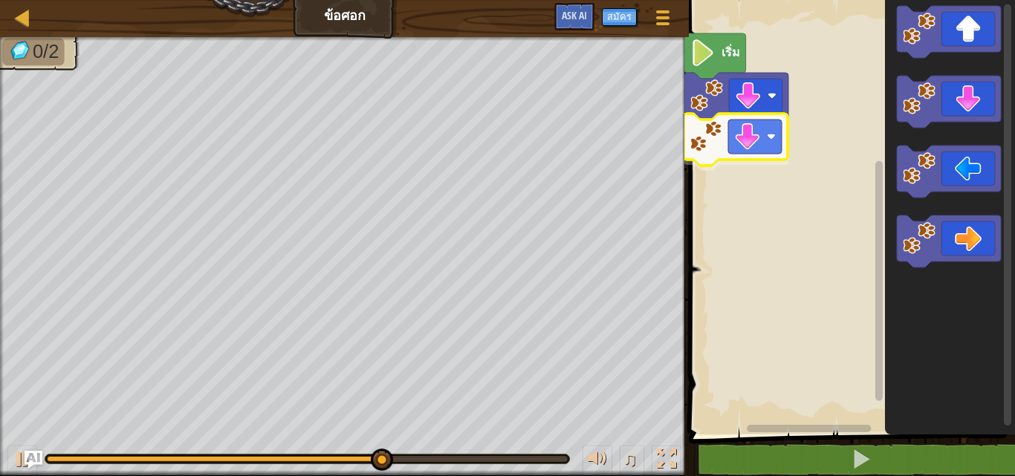
click at [734, 140] on div "เริ่ม" at bounding box center [849, 214] width 331 height 442
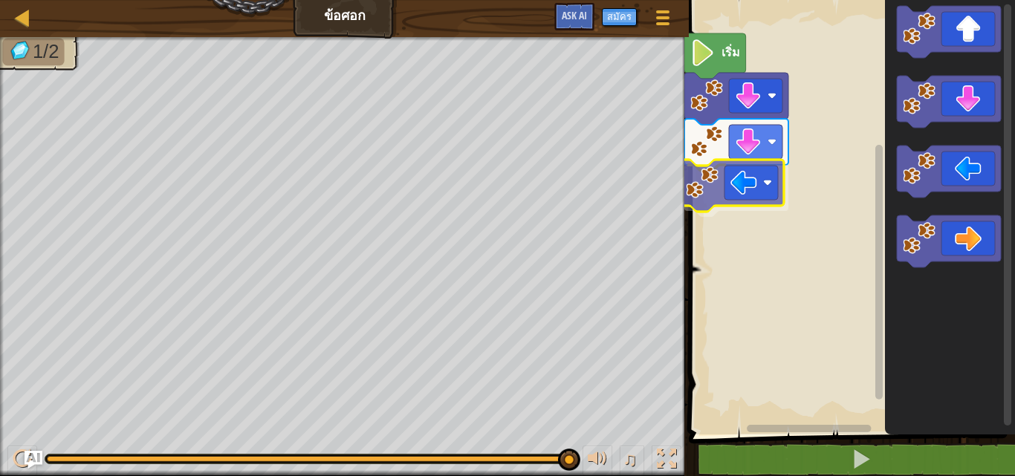
click at [767, 190] on div "เริ่ม" at bounding box center [849, 214] width 331 height 442
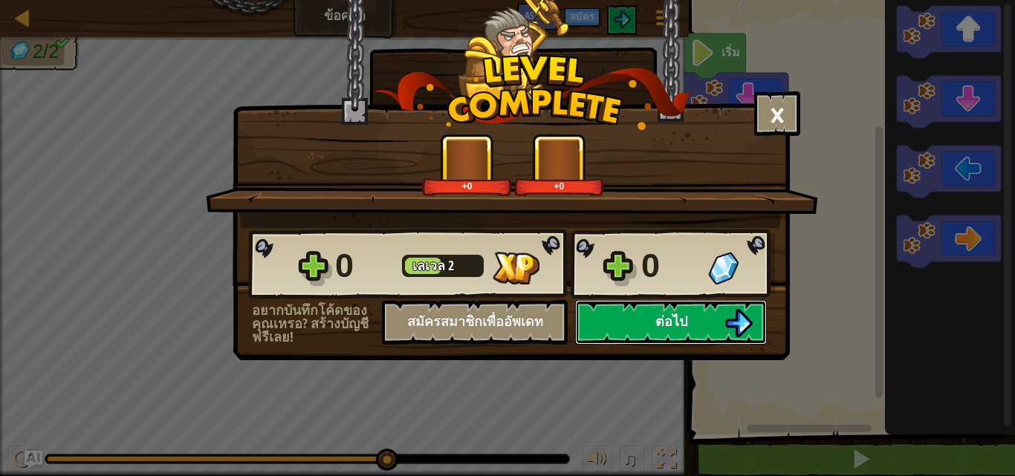
click at [622, 328] on button "ต่อไป" at bounding box center [671, 322] width 192 height 45
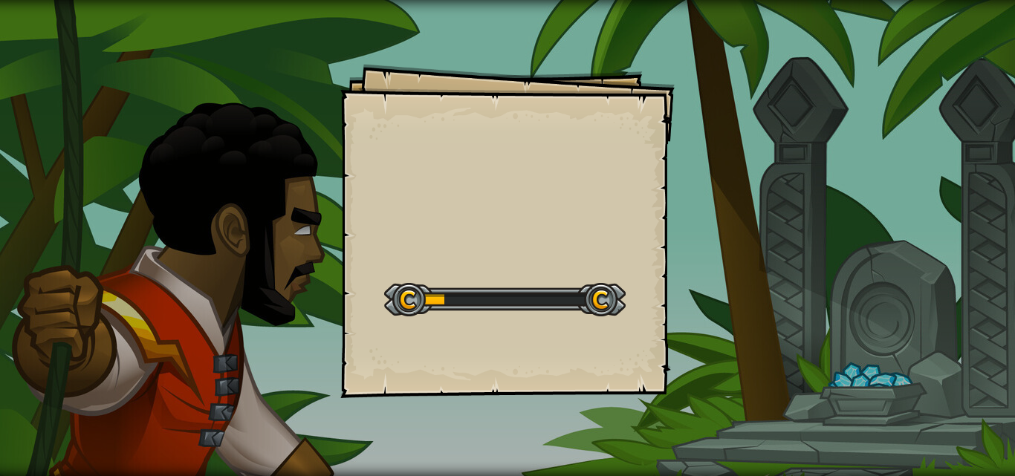
drag, startPoint x: 585, startPoint y: 350, endPoint x: 588, endPoint y: 313, distance: 36.5
click at [588, 317] on div "Goals Start Level เกิดข้อผิดพลาดในการโหลดจากเซิร์ฟเวอร์ ลองรีเฟรชหน้า ต้องมีการ…" at bounding box center [507, 231] width 334 height 334
click at [582, 296] on div at bounding box center [504, 299] width 241 height 33
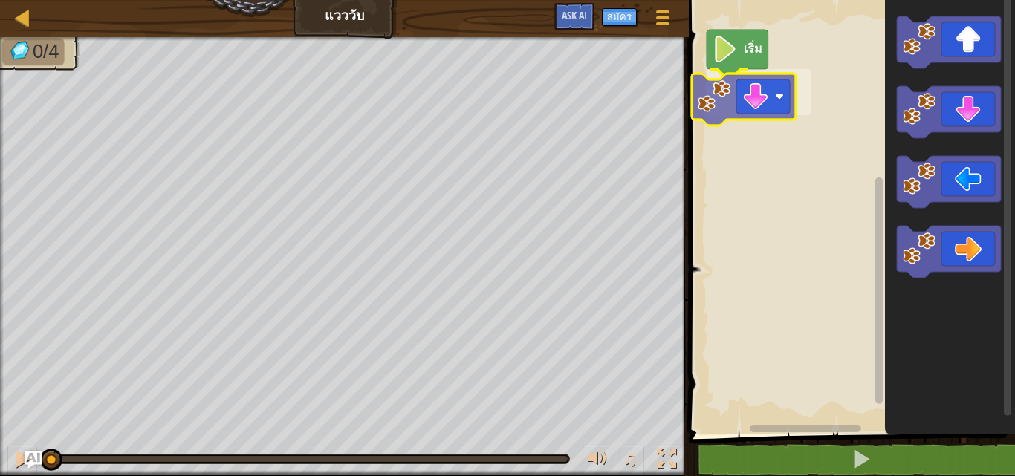
click at [740, 117] on div "เริ่ม" at bounding box center [849, 214] width 331 height 442
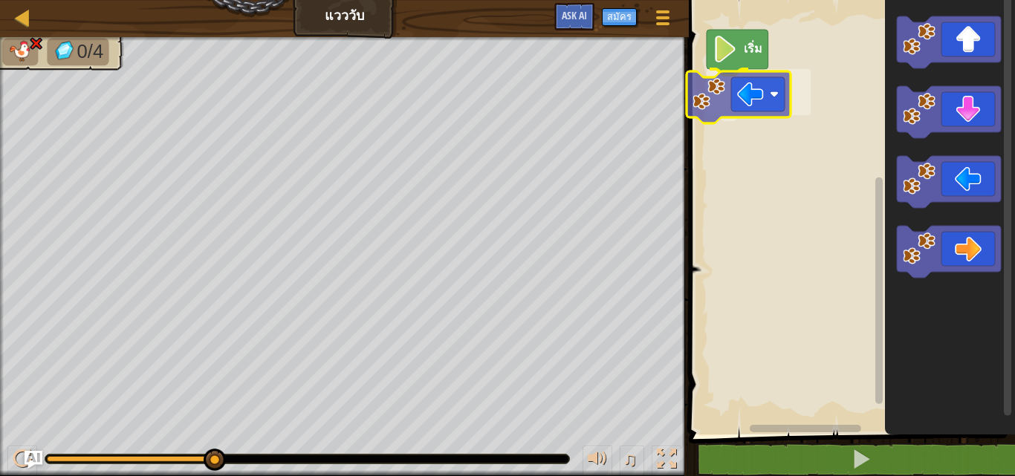
click at [735, 100] on div "เริ่ม" at bounding box center [849, 214] width 331 height 442
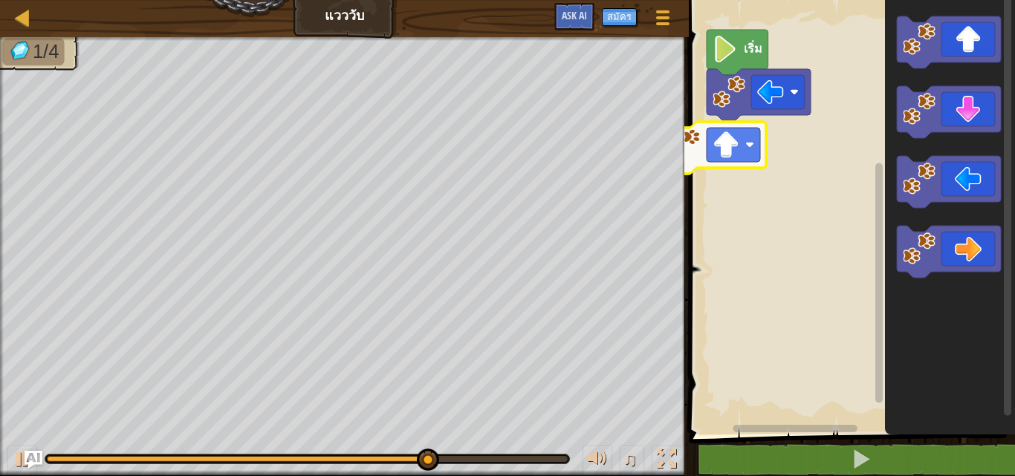
click at [733, 149] on div "เริ่ม" at bounding box center [849, 214] width 331 height 442
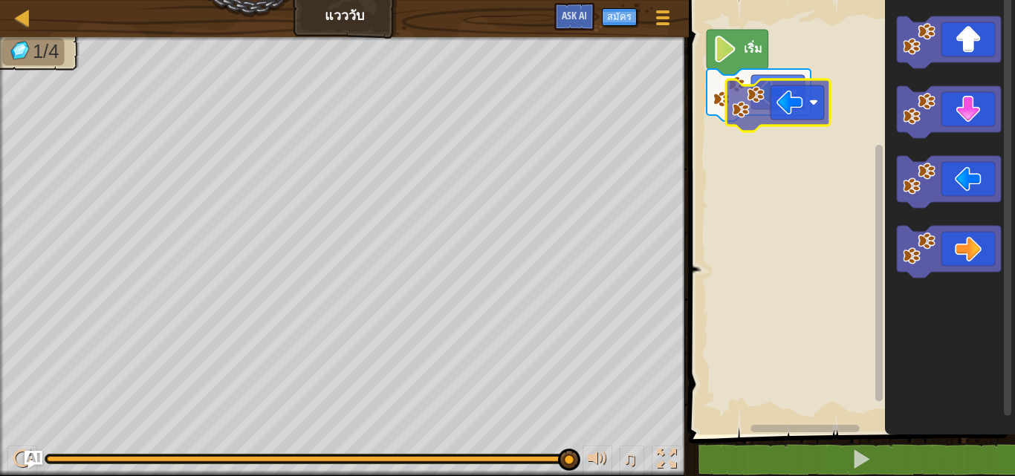
click at [775, 95] on div "เริ่ม" at bounding box center [849, 214] width 331 height 442
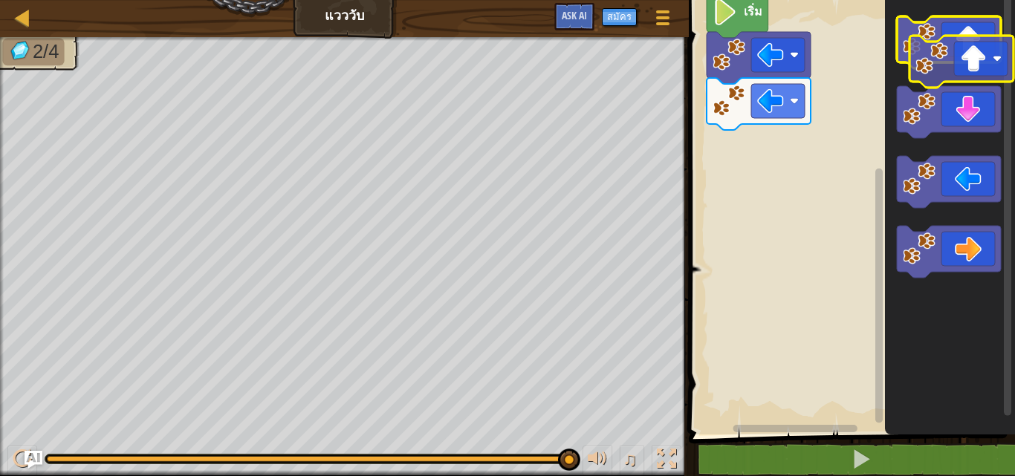
click at [946, 49] on g "พื้นที่ทำงาน Blockly" at bounding box center [948, 42] width 104 height 52
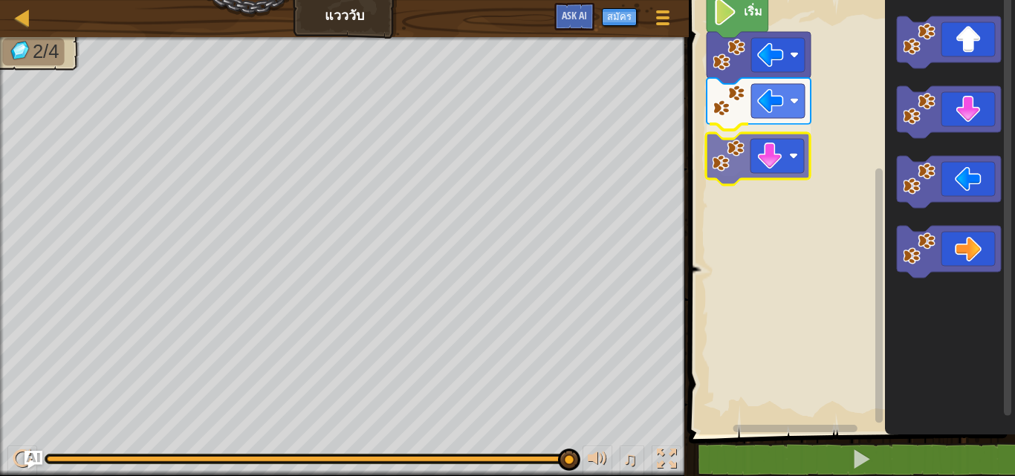
click at [730, 149] on div "เริ่ม" at bounding box center [849, 214] width 331 height 442
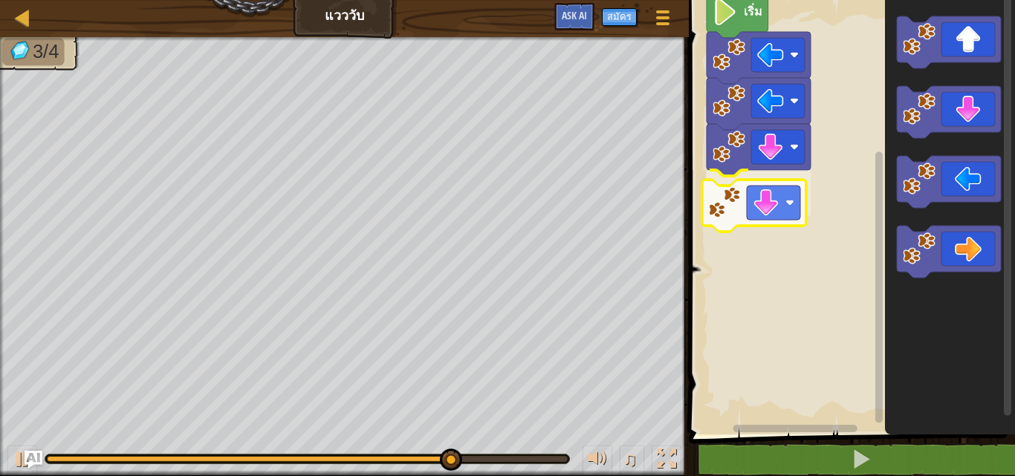
click at [719, 215] on div "เริ่ม" at bounding box center [849, 214] width 331 height 442
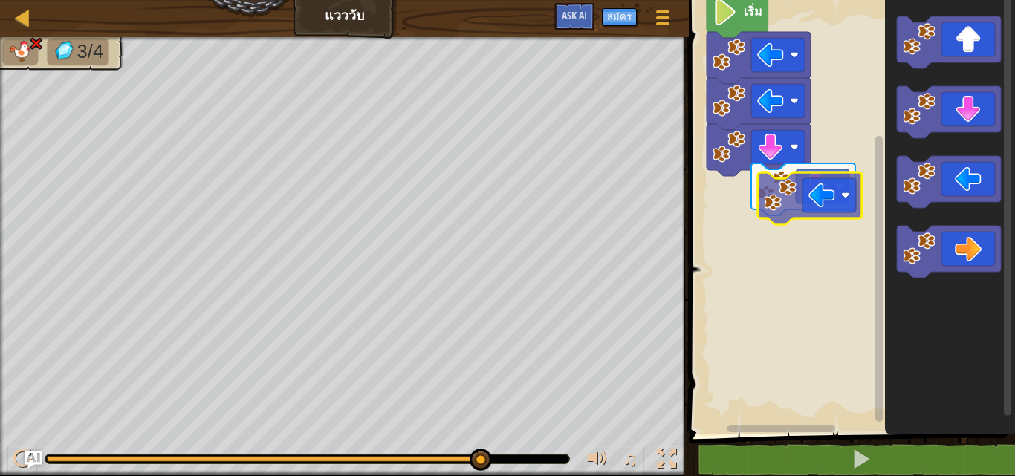
click at [784, 187] on div "เริ่ม" at bounding box center [849, 214] width 331 height 442
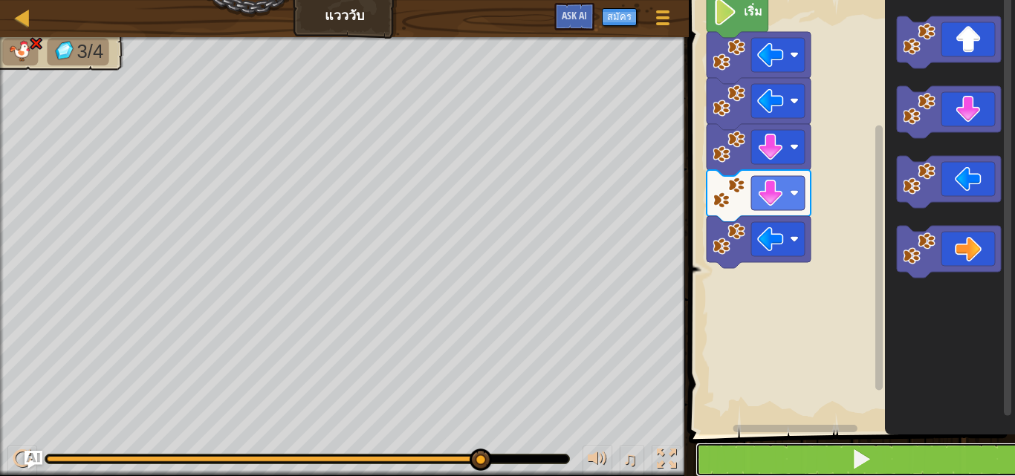
click at [810, 443] on button at bounding box center [860, 460] width 331 height 34
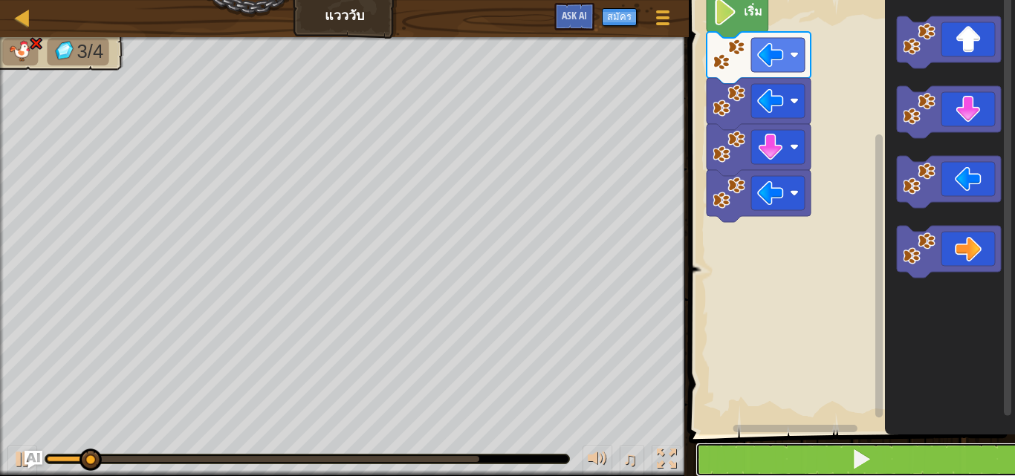
click at [911, 466] on button at bounding box center [860, 460] width 331 height 34
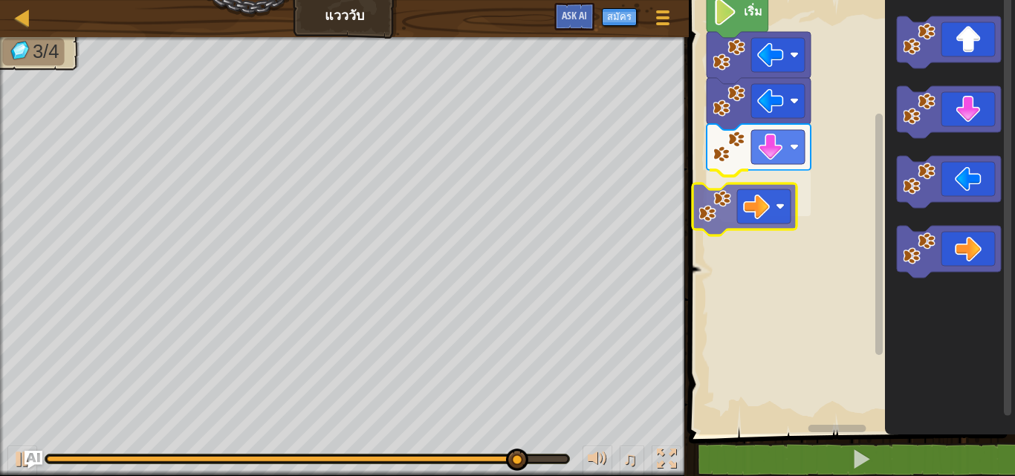
click at [761, 189] on div "เริ่ม" at bounding box center [849, 214] width 331 height 442
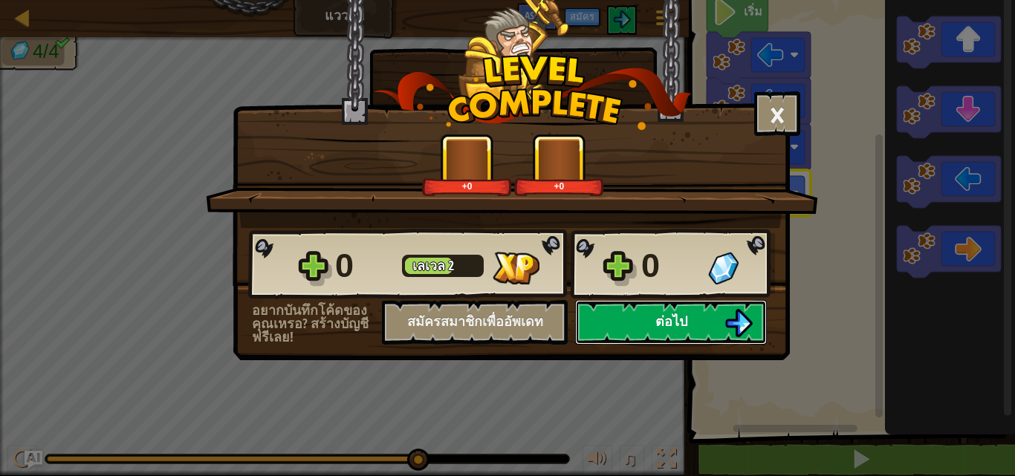
click at [615, 337] on button "ต่อไป" at bounding box center [671, 322] width 192 height 45
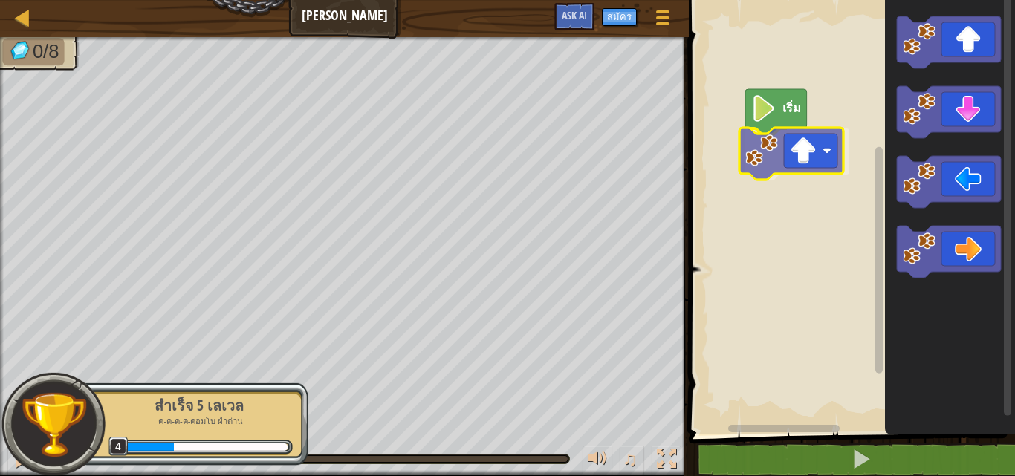
click at [784, 154] on div "เริ่ม" at bounding box center [849, 214] width 331 height 442
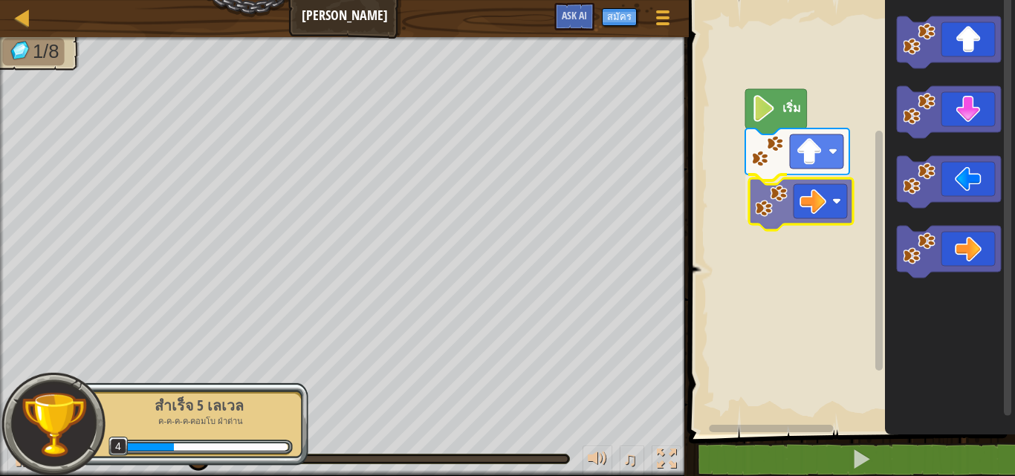
click at [813, 209] on div "เริ่ม" at bounding box center [849, 214] width 331 height 442
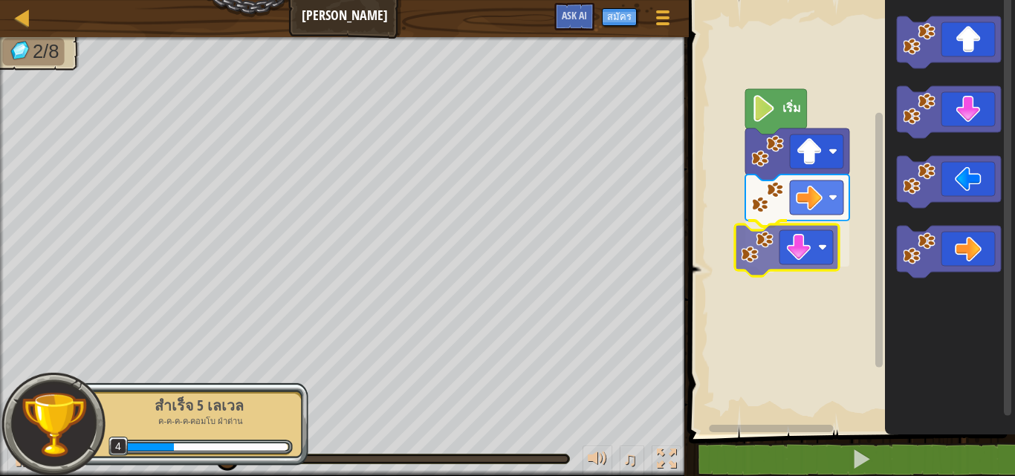
click at [795, 244] on div "เริ่ม" at bounding box center [849, 214] width 331 height 442
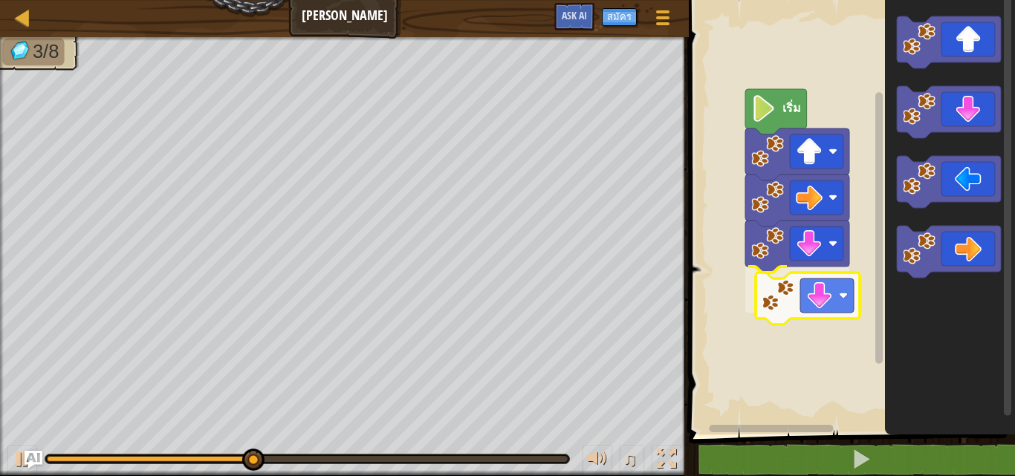
click at [786, 301] on div "เริ่ม" at bounding box center [849, 214] width 331 height 442
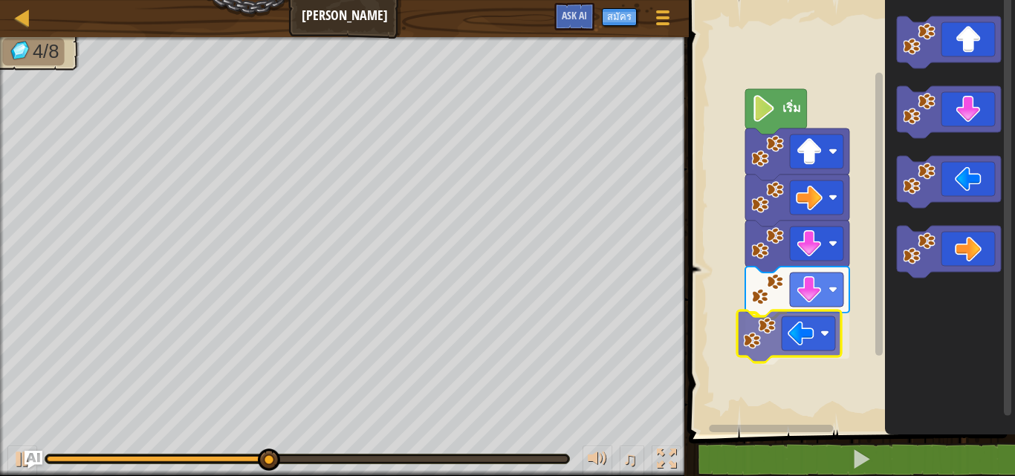
click at [777, 360] on div "เริ่ม" at bounding box center [849, 214] width 331 height 442
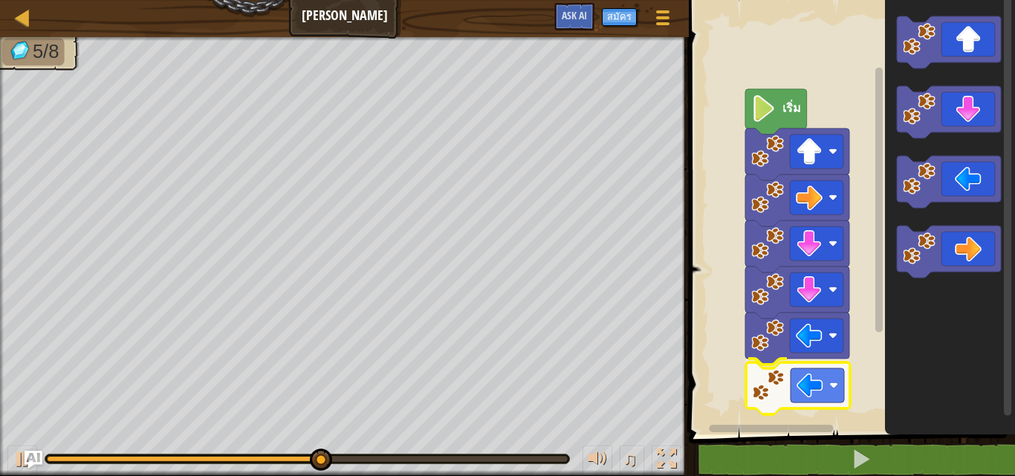
click at [796, 381] on div "เริ่ม" at bounding box center [849, 214] width 331 height 442
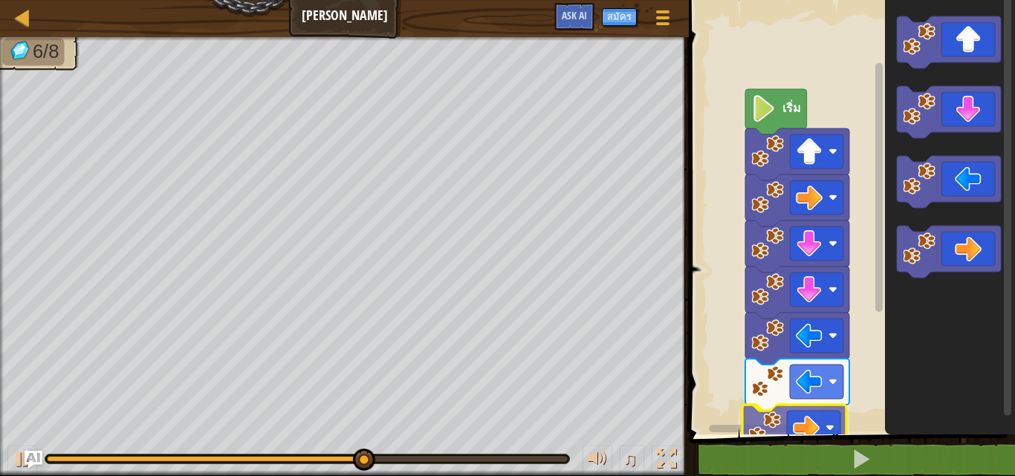
click at [782, 434] on div "เริ่ม" at bounding box center [849, 214] width 331 height 442
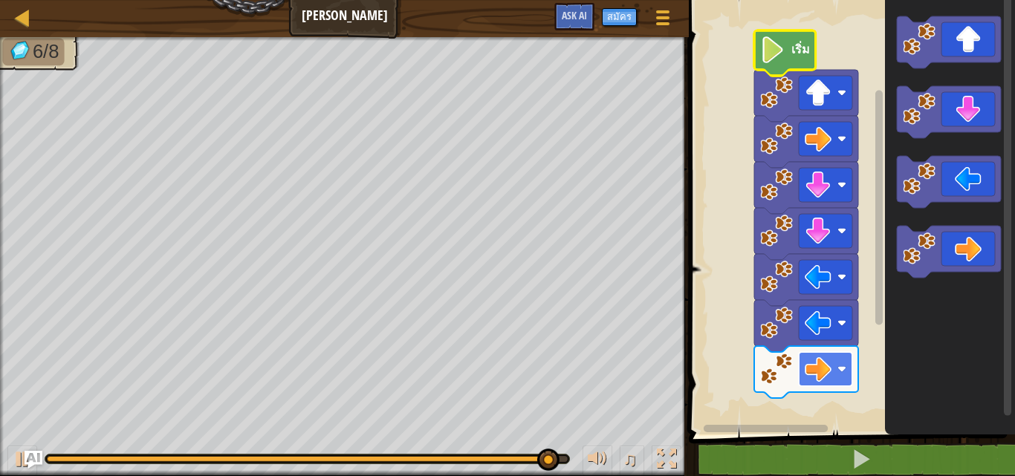
click at [838, 359] on rect "พื้นที่ทำงาน Blockly" at bounding box center [824, 369] width 53 height 34
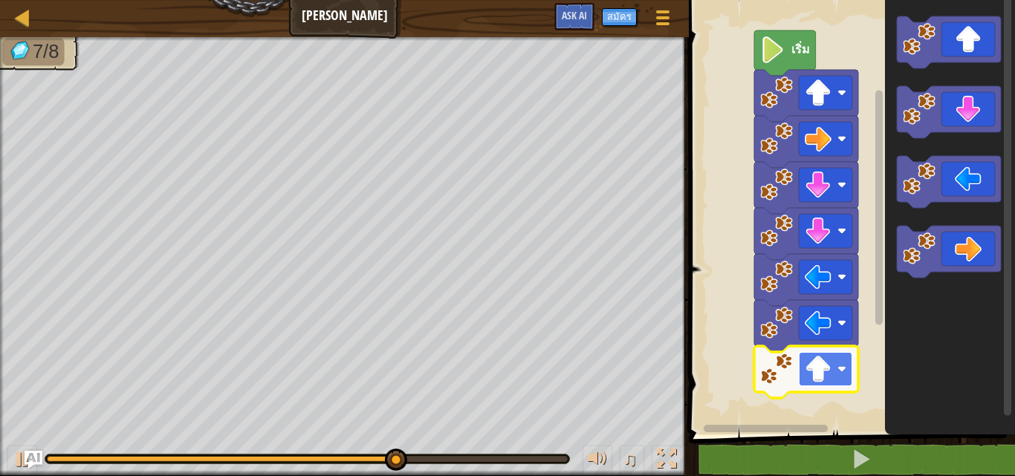
click at [832, 368] on rect "พื้นที่ทำงาน Blockly" at bounding box center [824, 369] width 53 height 34
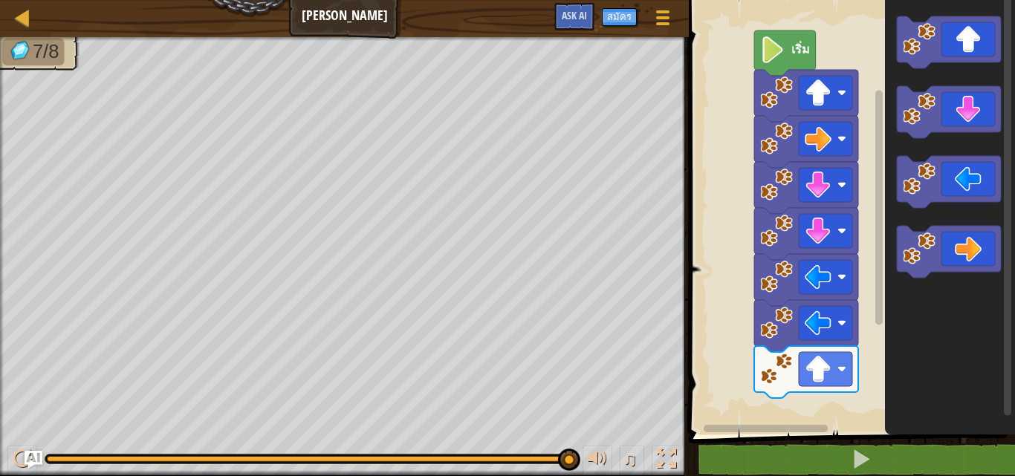
click at [796, 405] on div "เริ่ม" at bounding box center [849, 214] width 331 height 442
click at [786, 414] on div "เริ่ม" at bounding box center [849, 214] width 331 height 442
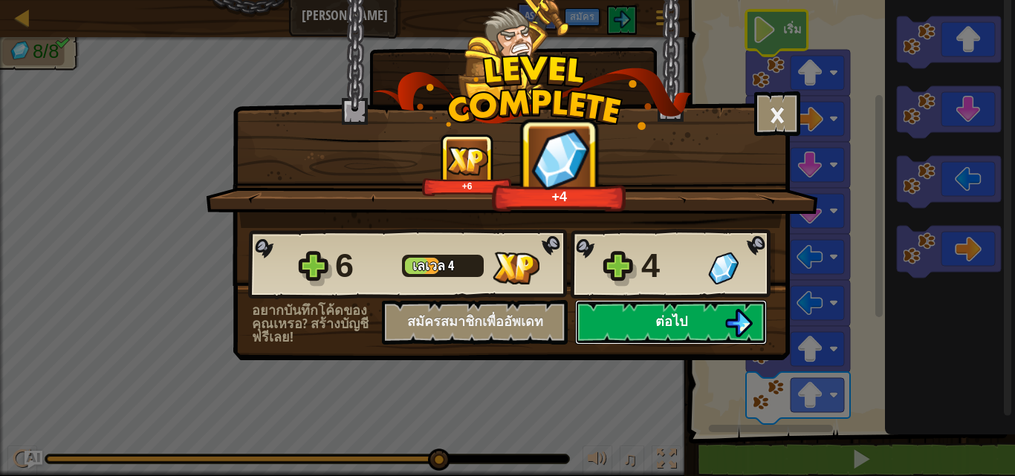
click at [660, 329] on span "ต่อไป" at bounding box center [671, 321] width 32 height 19
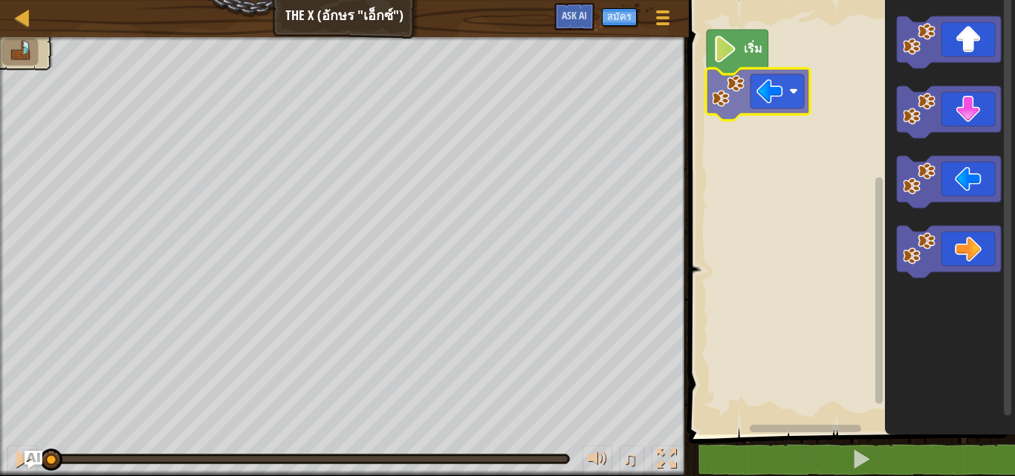
click at [774, 80] on div "เริ่ม" at bounding box center [849, 214] width 331 height 442
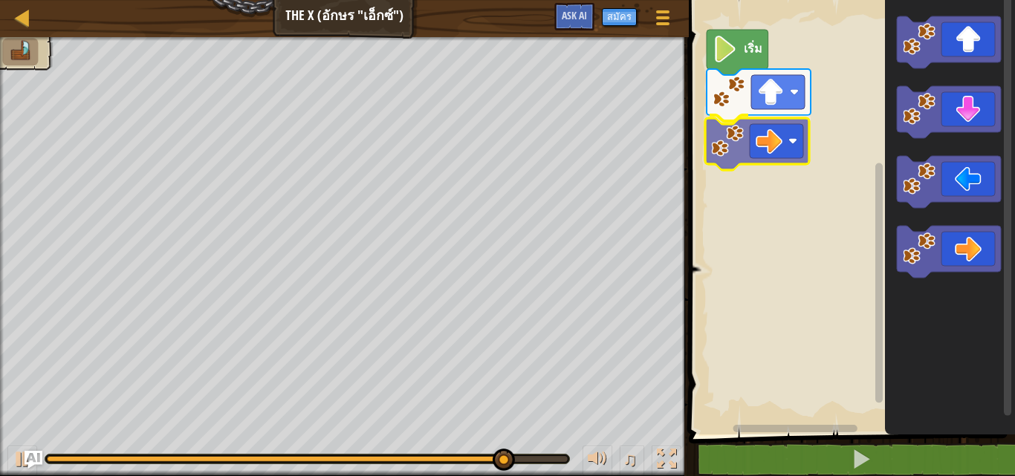
click at [754, 120] on div "เริ่ม" at bounding box center [849, 214] width 331 height 442
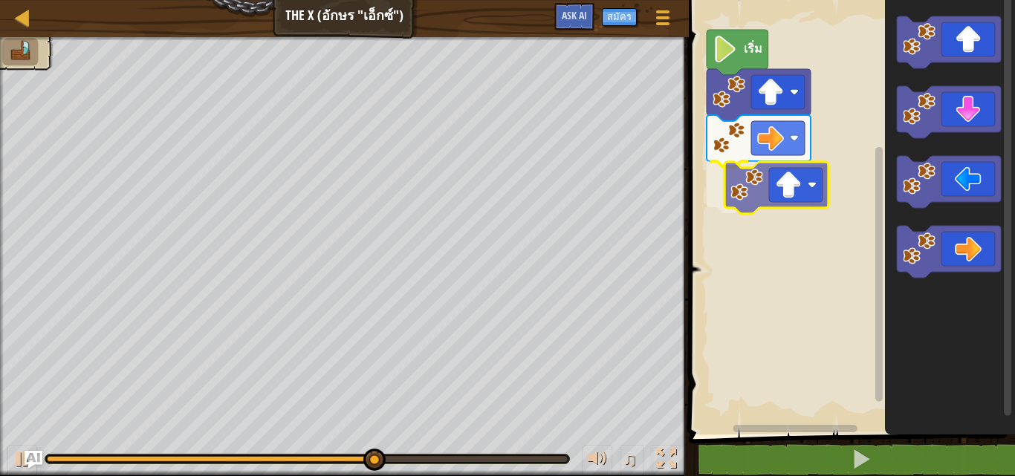
click at [774, 204] on div "เริ่ม" at bounding box center [849, 214] width 331 height 442
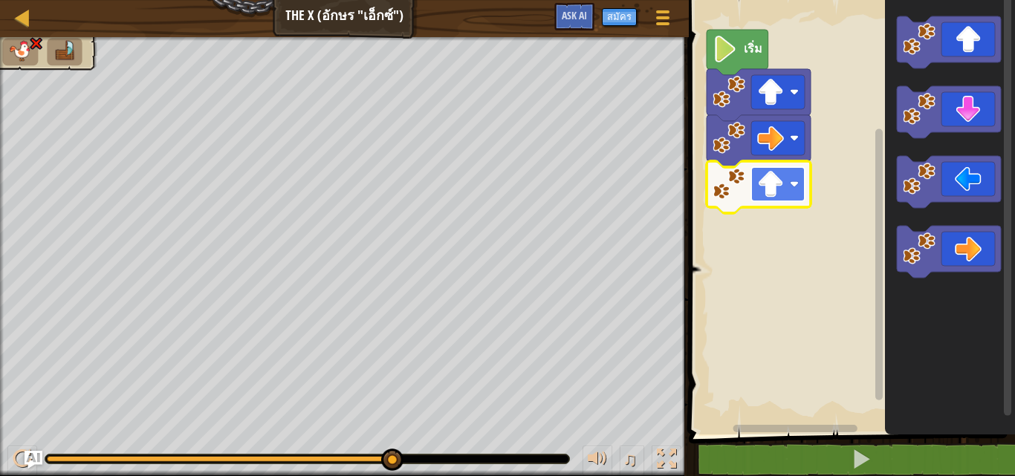
click at [785, 187] on rect "พื้นที่ทำงาน Blockly" at bounding box center [777, 184] width 53 height 34
click at [784, 169] on rect "พื้นที่ทำงาน Blockly" at bounding box center [777, 184] width 53 height 34
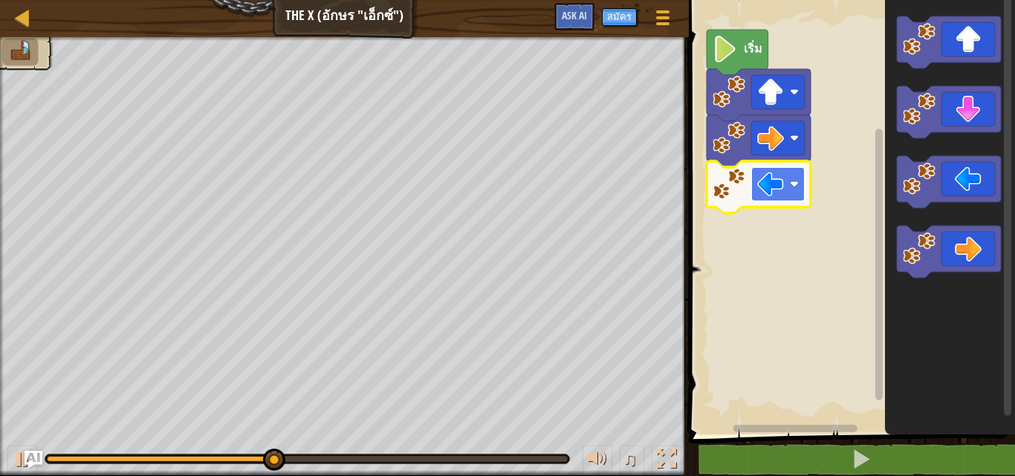
click at [795, 181] on image "พื้นที่ทำงาน Blockly" at bounding box center [794, 184] width 9 height 9
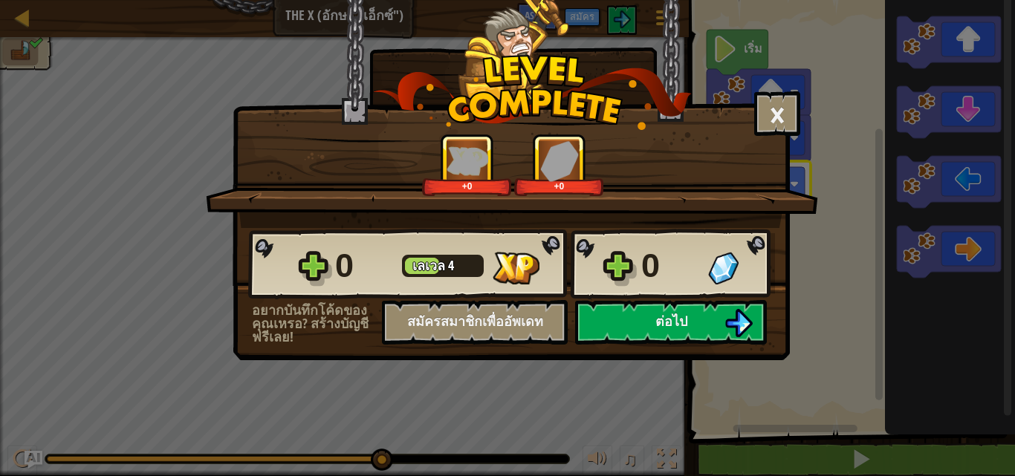
click at [761, 299] on div "0 [PERSON_NAME] 4 0" at bounding box center [511, 264] width 527 height 71
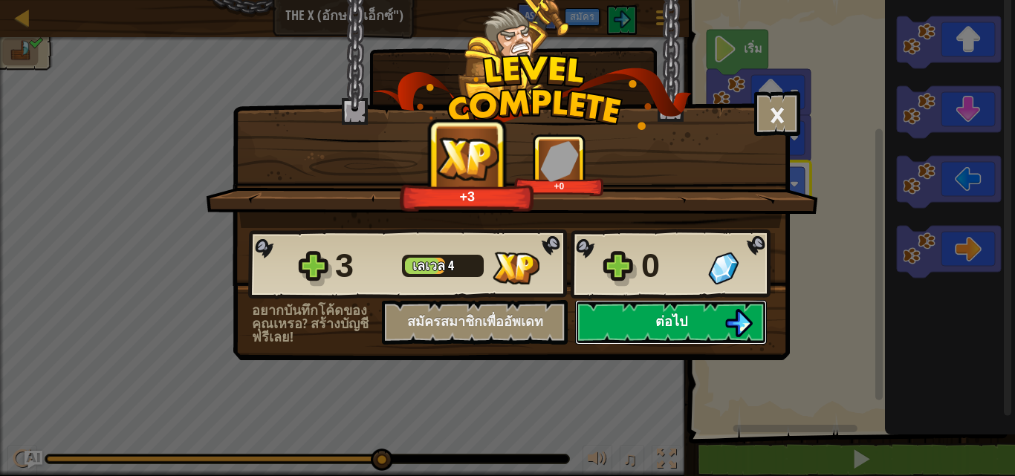
click at [711, 329] on button "ต่อไป" at bounding box center [671, 322] width 192 height 45
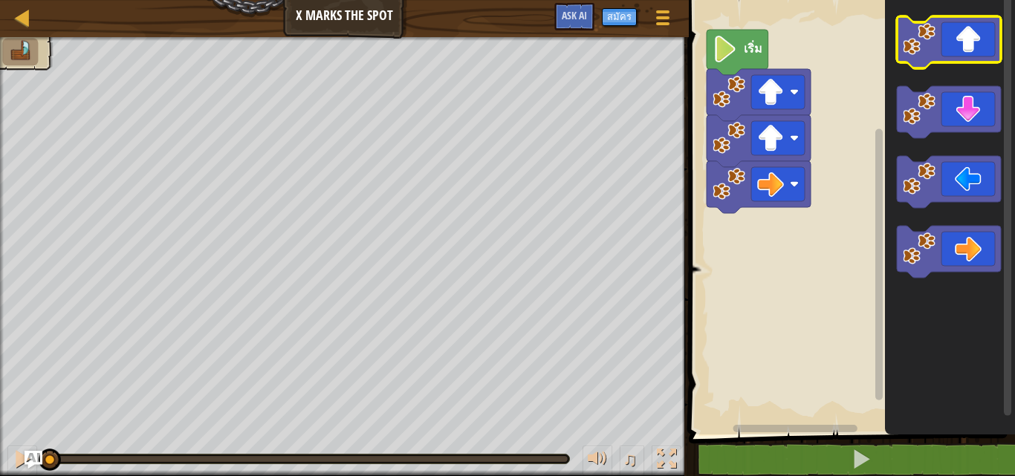
click at [934, 37] on image "พื้นที่ทำงาน Blockly" at bounding box center [918, 39] width 33 height 33
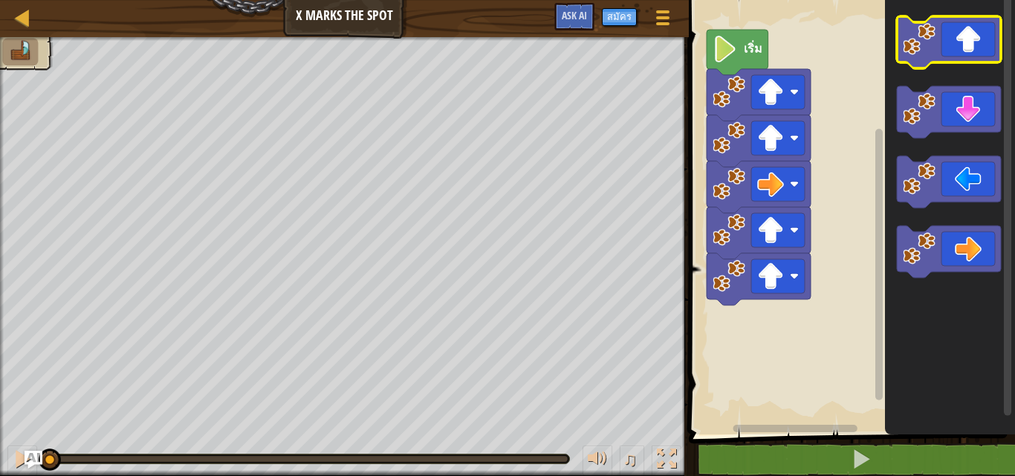
click at [931, 37] on image "พื้นที่ทำงาน Blockly" at bounding box center [918, 39] width 33 height 33
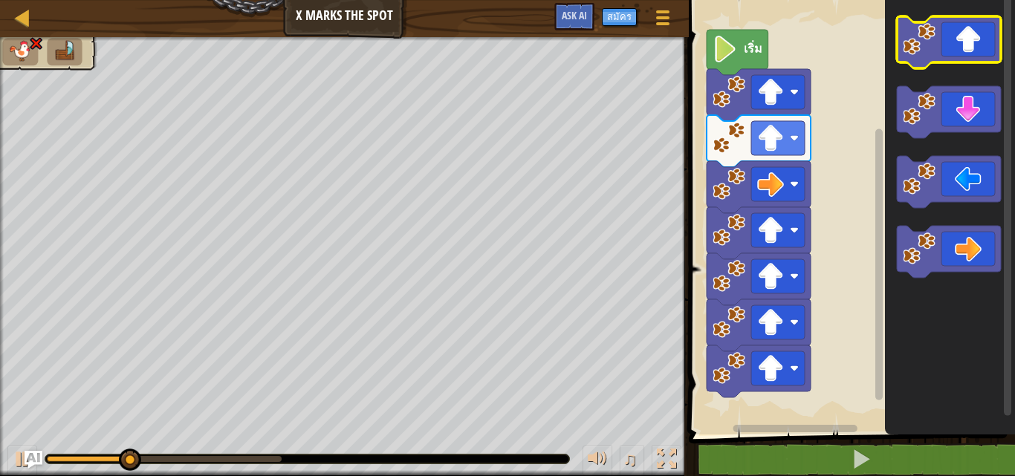
click at [923, 47] on image "พื้นที่ทำงาน Blockly" at bounding box center [918, 39] width 33 height 33
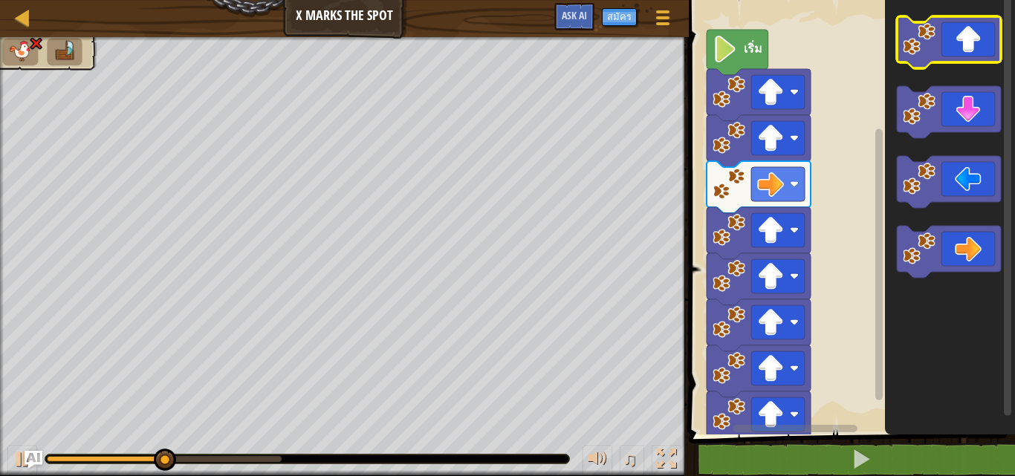
click at [923, 47] on image "พื้นที่ทำงาน Blockly" at bounding box center [918, 39] width 33 height 33
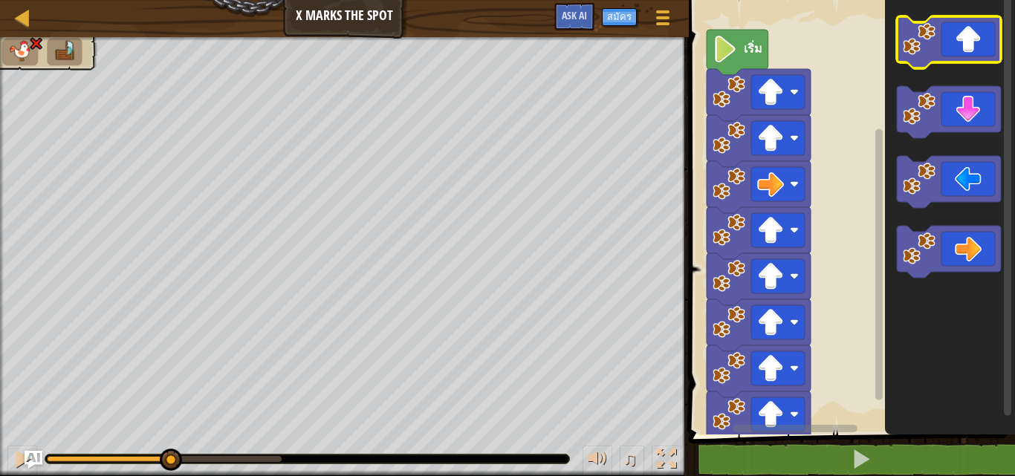
click at [923, 47] on image "พื้นที่ทำงาน Blockly" at bounding box center [918, 39] width 33 height 33
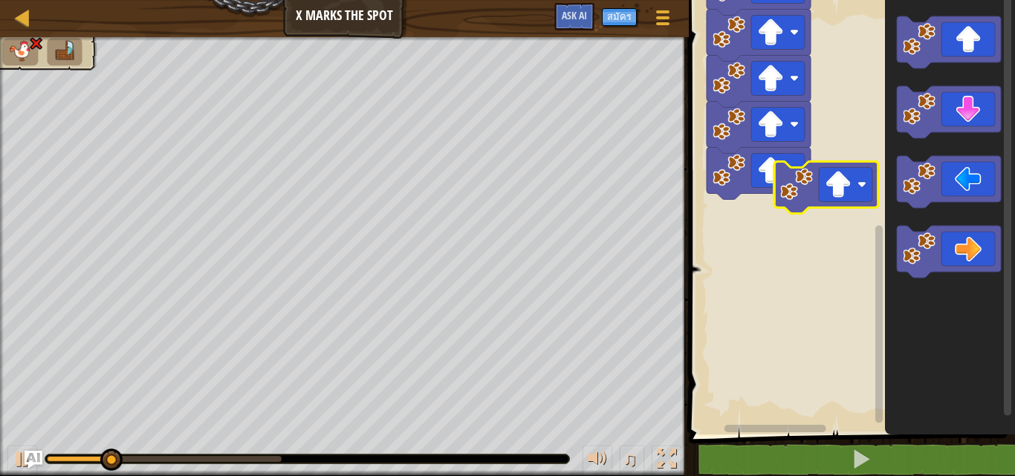
drag, startPoint x: 891, startPoint y: 176, endPoint x: 970, endPoint y: 160, distance: 80.4
click at [1014, 148] on div "เริ่ม" at bounding box center [849, 214] width 331 height 442
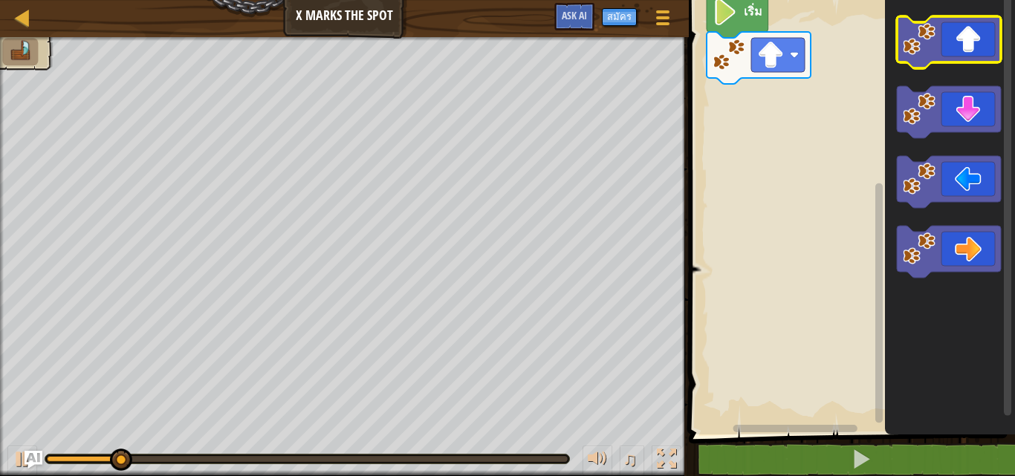
click at [953, 49] on icon "พื้นที่ทำงาน Blockly" at bounding box center [948, 42] width 104 height 52
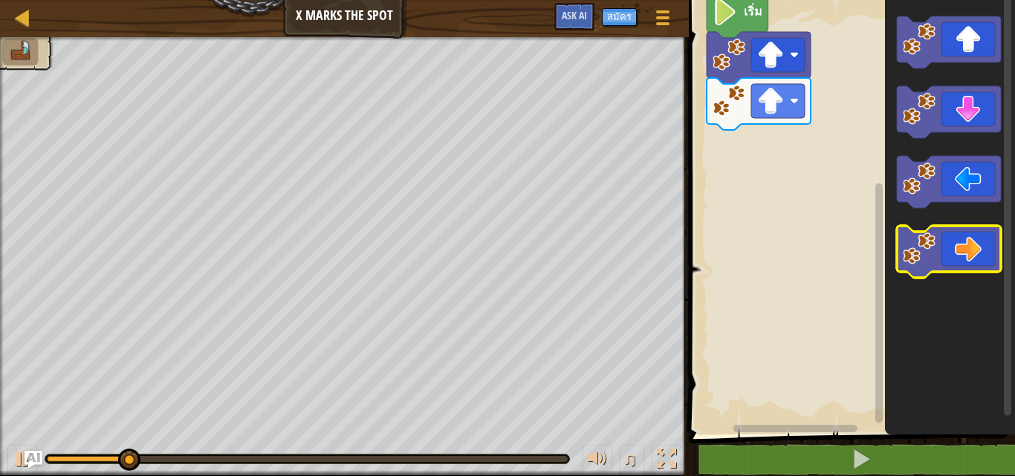
click at [957, 246] on icon "พื้นที่ทำงาน Blockly" at bounding box center [948, 252] width 104 height 52
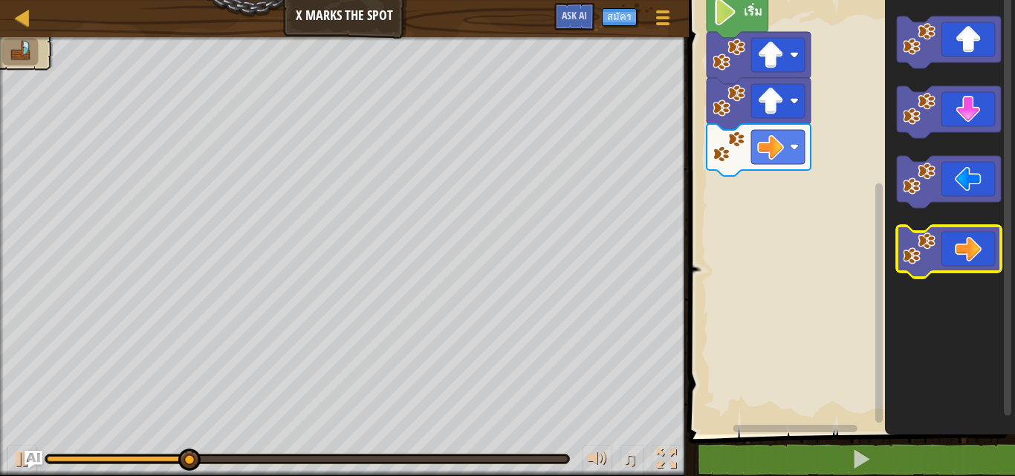
click at [946, 250] on icon "พื้นที่ทำงาน Blockly" at bounding box center [948, 252] width 104 height 52
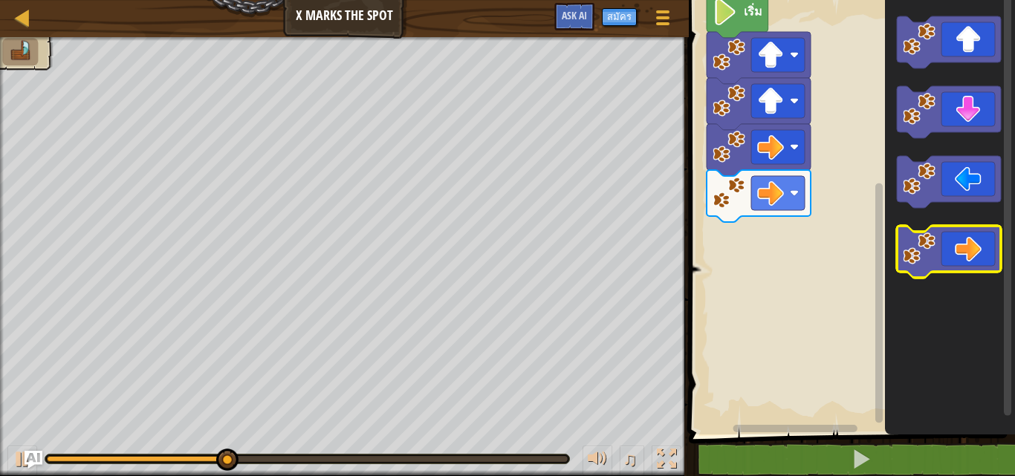
click at [948, 250] on icon "พื้นที่ทำงาน Blockly" at bounding box center [948, 252] width 104 height 52
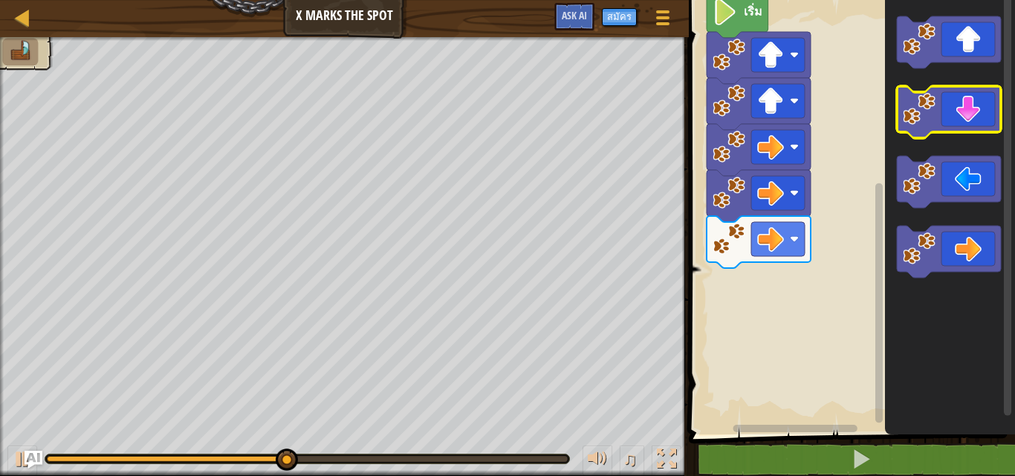
click at [980, 129] on icon "พื้นที่ทำงาน Blockly" at bounding box center [948, 112] width 104 height 52
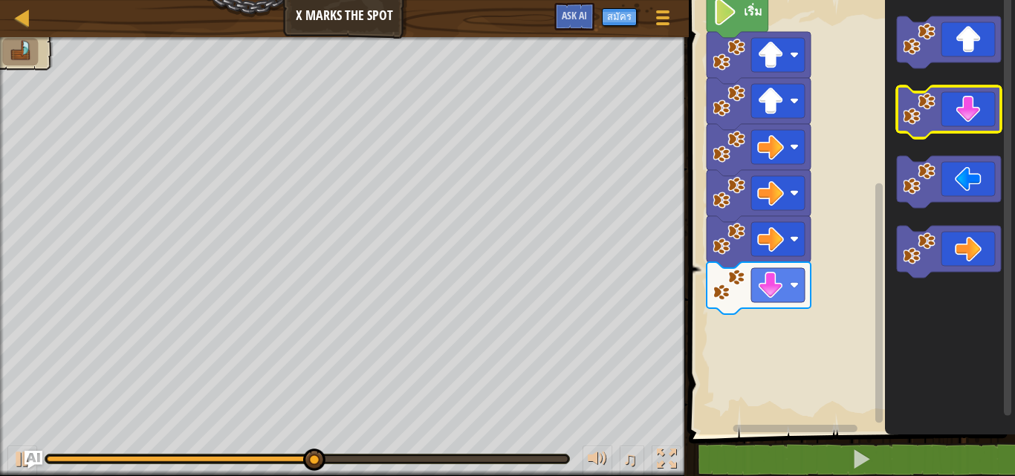
click at [980, 126] on icon "พื้นที่ทำงาน Blockly" at bounding box center [948, 112] width 104 height 52
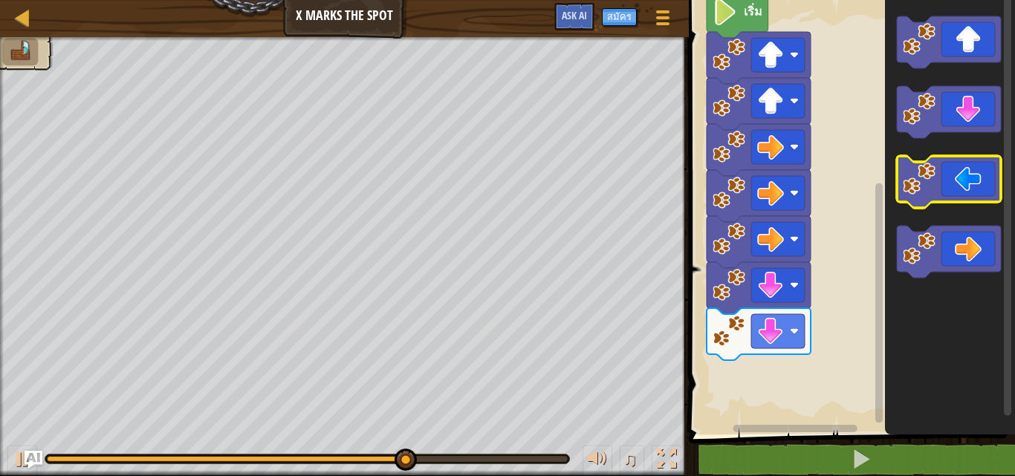
click at [957, 201] on icon "พื้นที่ทำงาน Blockly" at bounding box center [948, 182] width 104 height 52
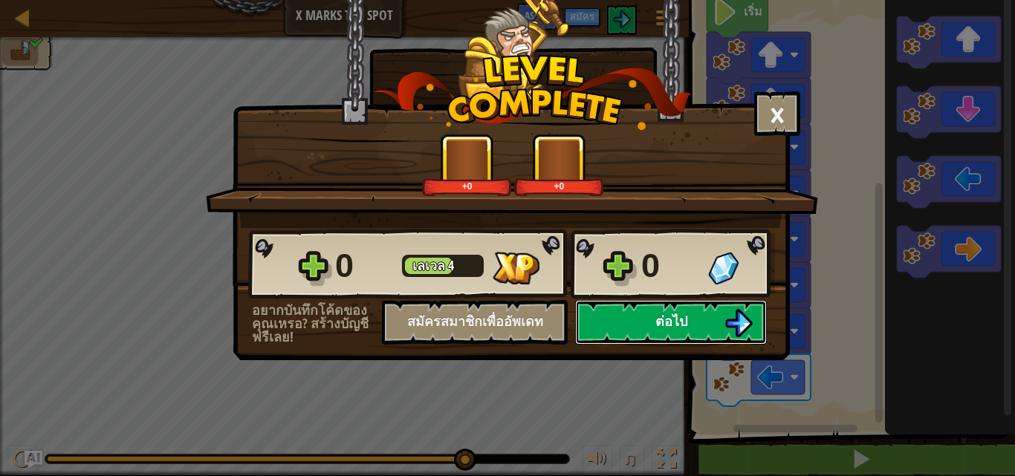
click at [685, 325] on span "ต่อไป" at bounding box center [671, 321] width 32 height 19
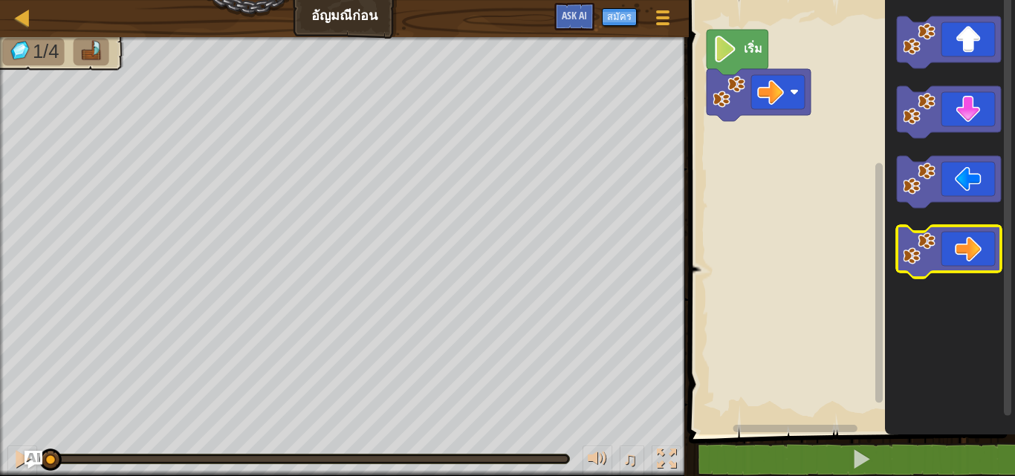
click at [937, 244] on icon "พื้นที่ทำงาน Blockly" at bounding box center [948, 252] width 104 height 52
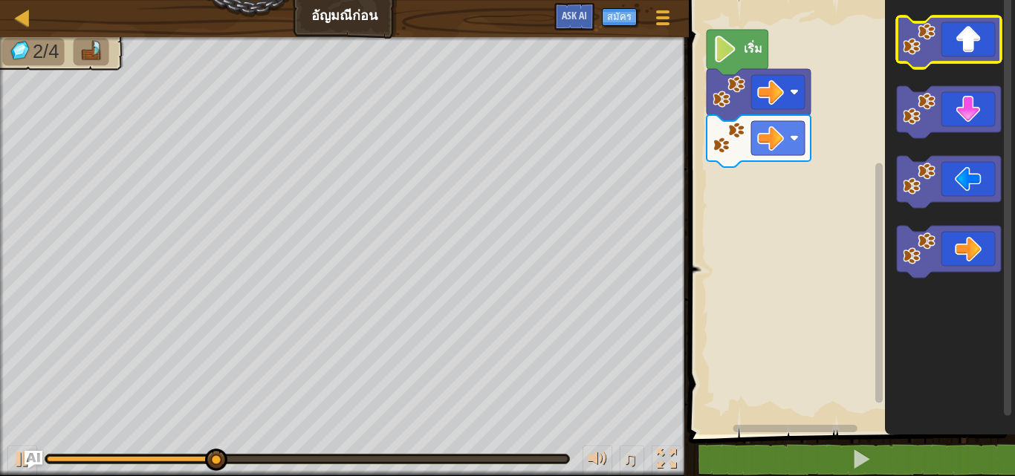
click at [973, 53] on icon "พื้นที่ทำงาน Blockly" at bounding box center [948, 42] width 104 height 52
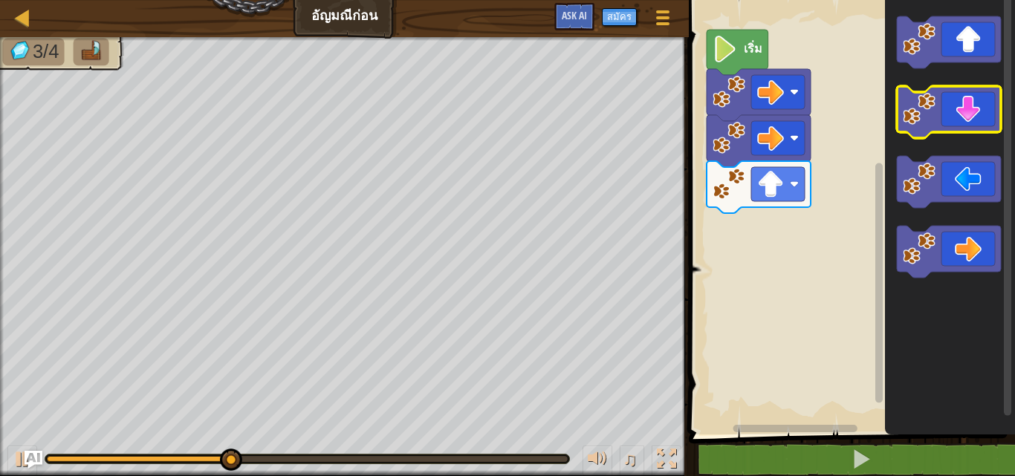
click at [974, 120] on icon "พื้นที่ทำงาน Blockly" at bounding box center [948, 112] width 104 height 52
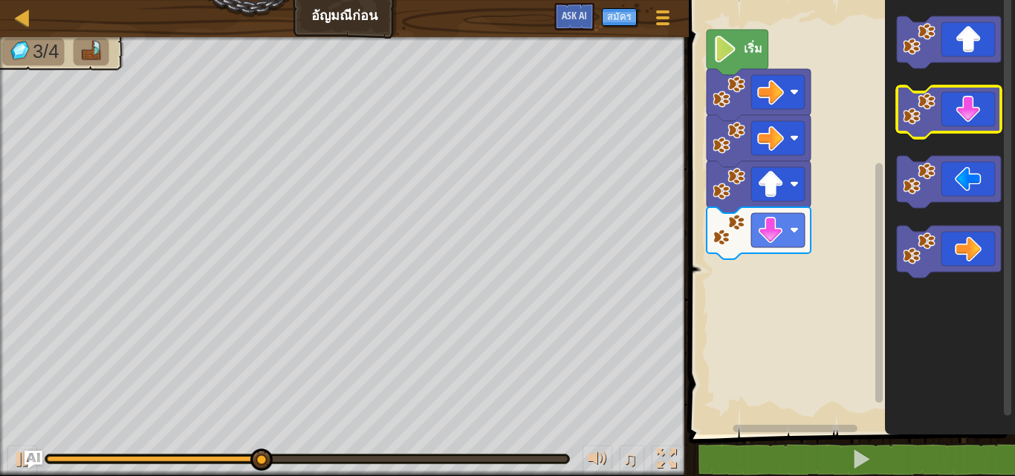
click at [974, 120] on icon "พื้นที่ทำงาน Blockly" at bounding box center [948, 112] width 104 height 52
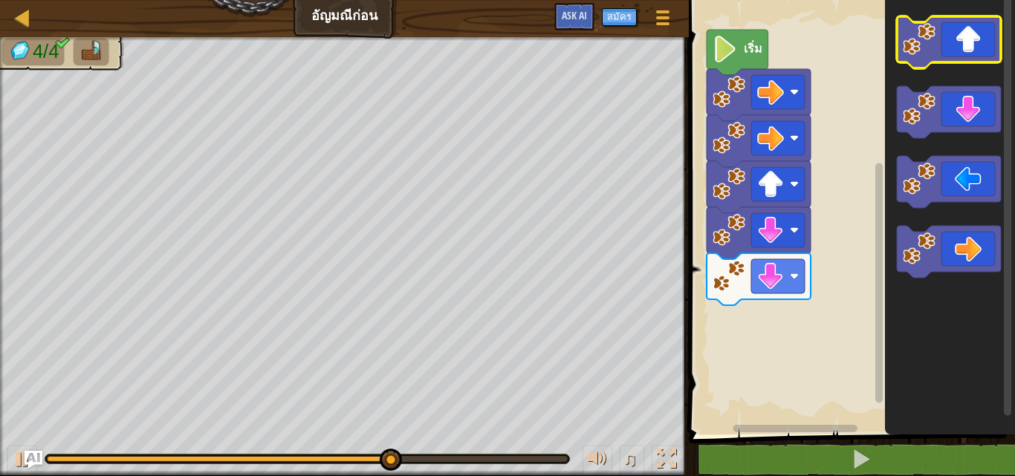
click at [973, 61] on icon "พื้นที่ทำงาน Blockly" at bounding box center [948, 42] width 104 height 52
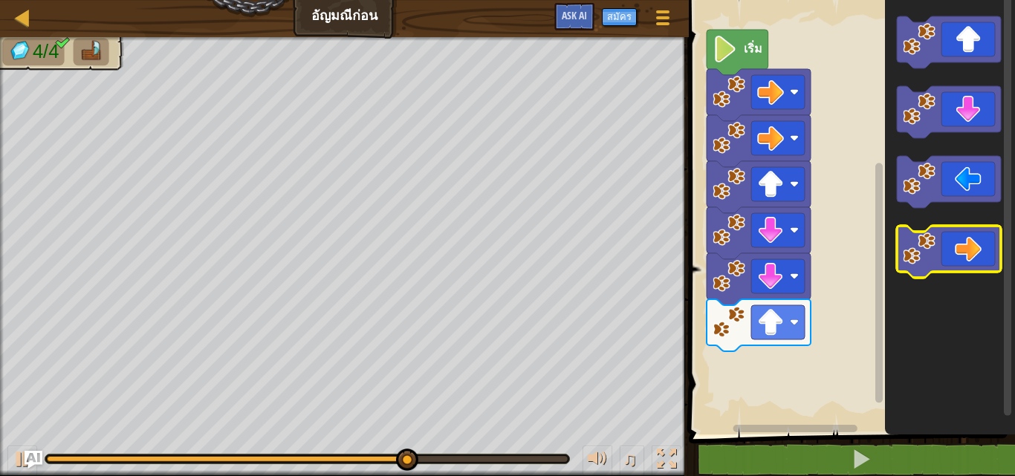
click at [984, 253] on icon "พื้นที่ทำงาน Blockly" at bounding box center [948, 252] width 104 height 52
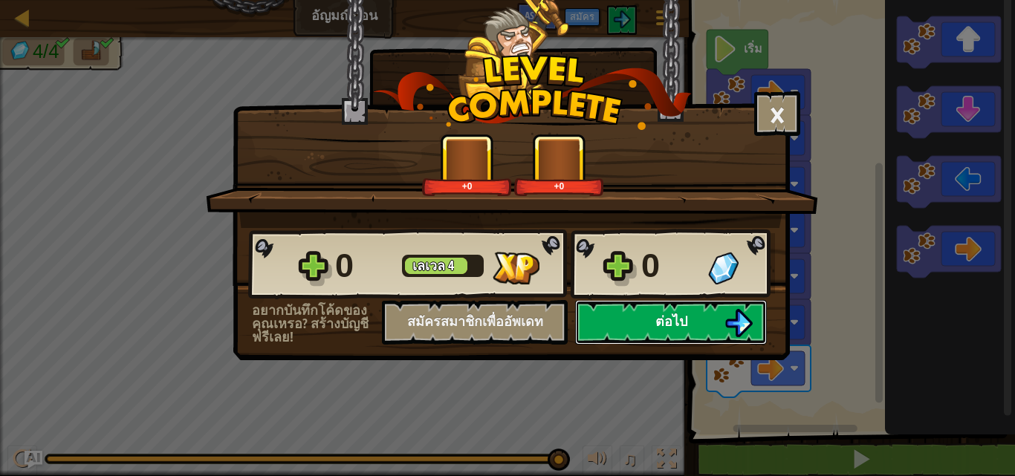
click at [702, 319] on button "ต่อไป" at bounding box center [671, 322] width 192 height 45
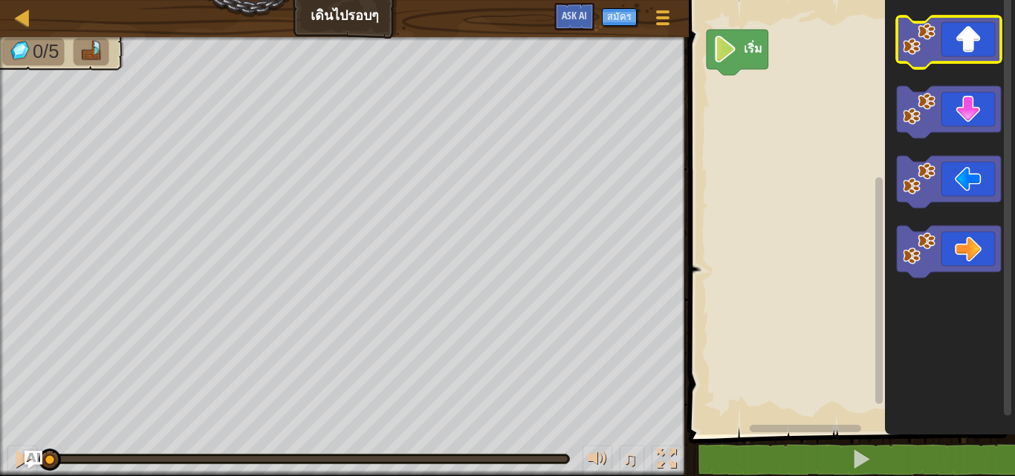
click at [945, 51] on icon "พื้นที่ทำงาน Blockly" at bounding box center [948, 42] width 104 height 52
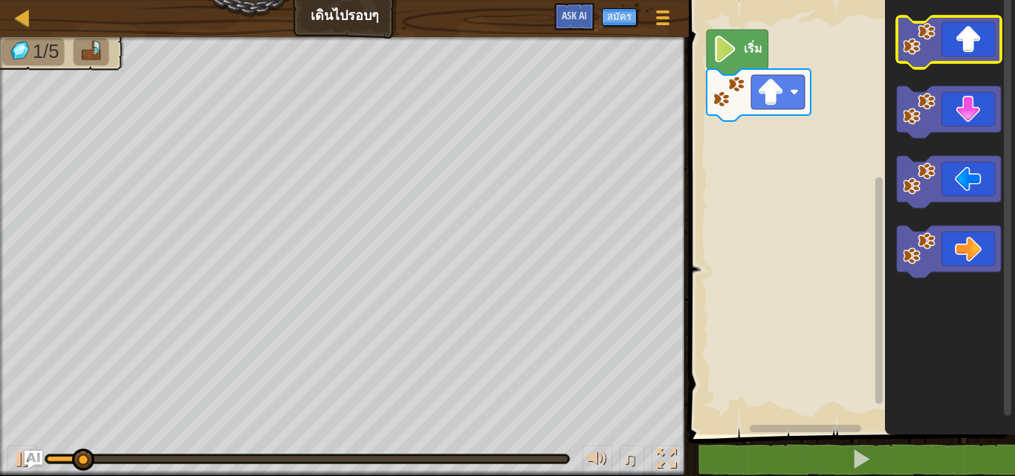
click at [945, 51] on icon "พื้นที่ทำงาน Blockly" at bounding box center [948, 42] width 104 height 52
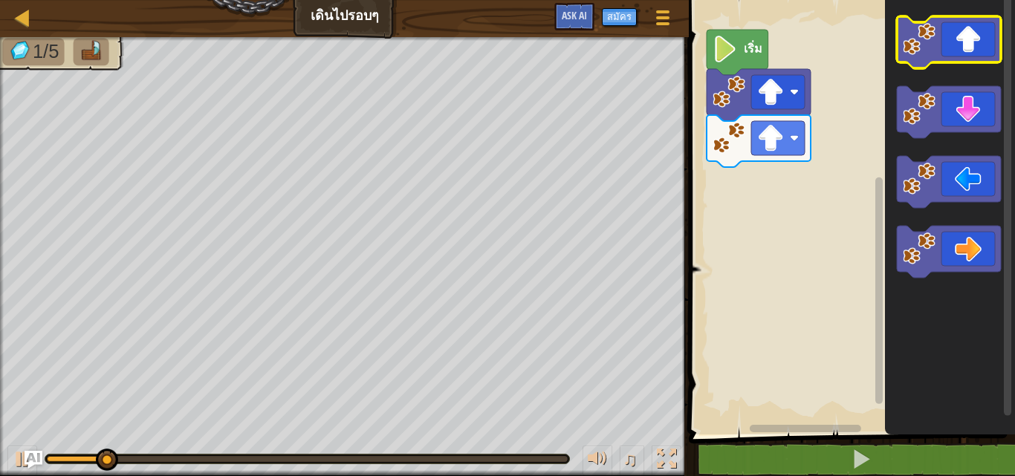
click at [945, 51] on icon "พื้นที่ทำงาน Blockly" at bounding box center [948, 42] width 104 height 52
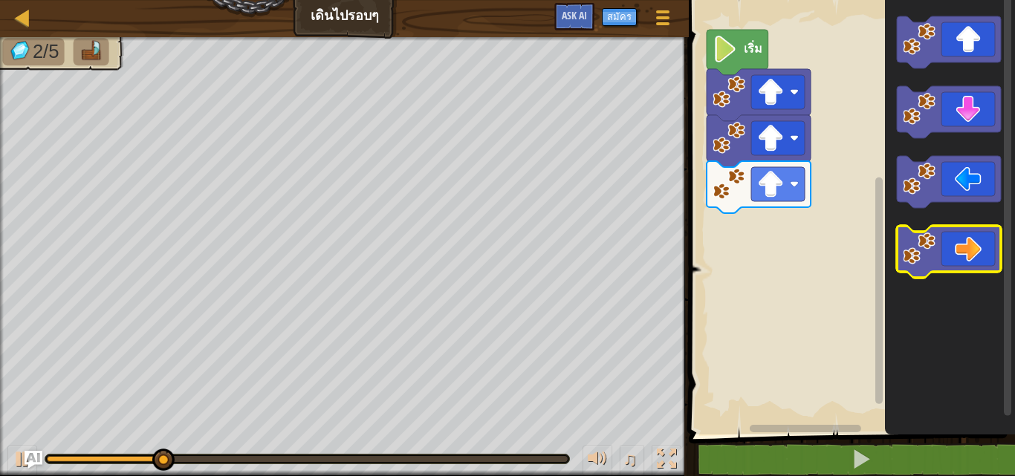
click at [957, 244] on icon "พื้นที่ทำงาน Blockly" at bounding box center [948, 252] width 104 height 52
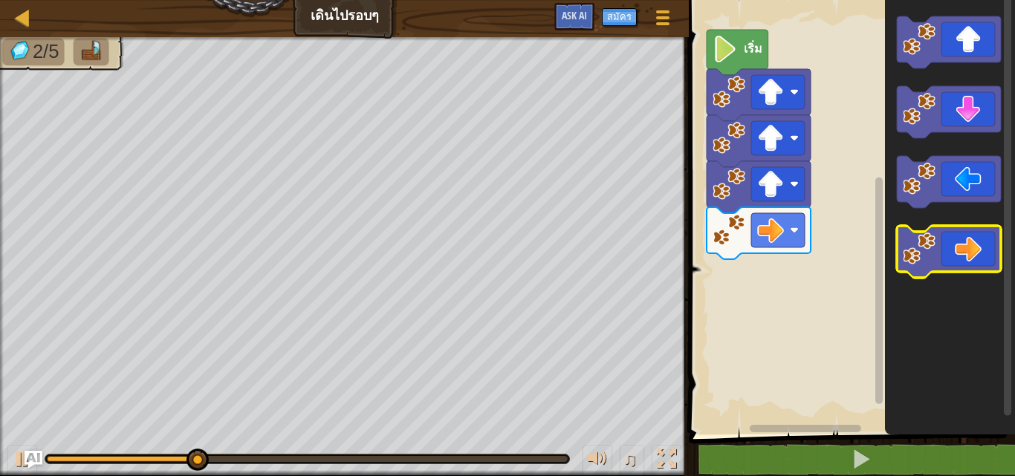
click at [957, 244] on icon "พื้นที่ทำงาน Blockly" at bounding box center [948, 252] width 104 height 52
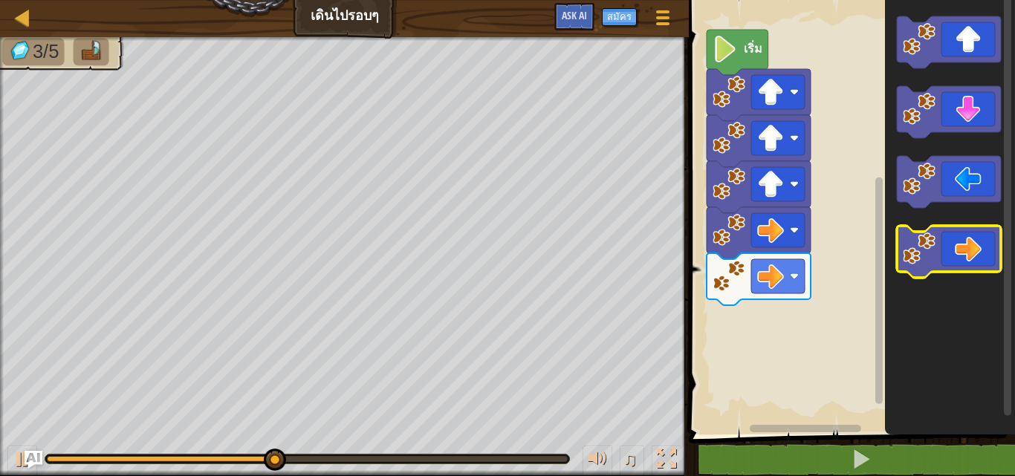
click at [957, 244] on icon "พื้นที่ทำงาน Blockly" at bounding box center [948, 252] width 104 height 52
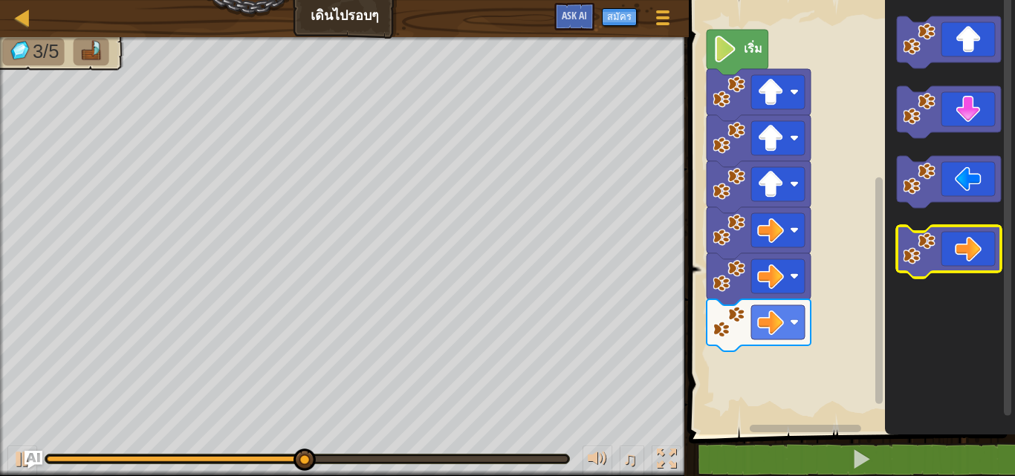
click at [957, 244] on icon "พื้นที่ทำงาน Blockly" at bounding box center [948, 252] width 104 height 52
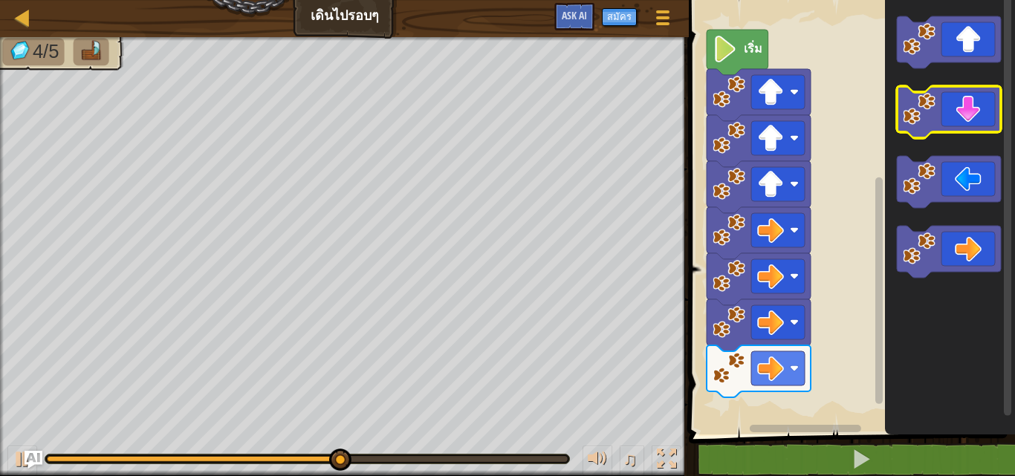
click at [984, 131] on icon "พื้นที่ทำงาน Blockly" at bounding box center [948, 112] width 104 height 52
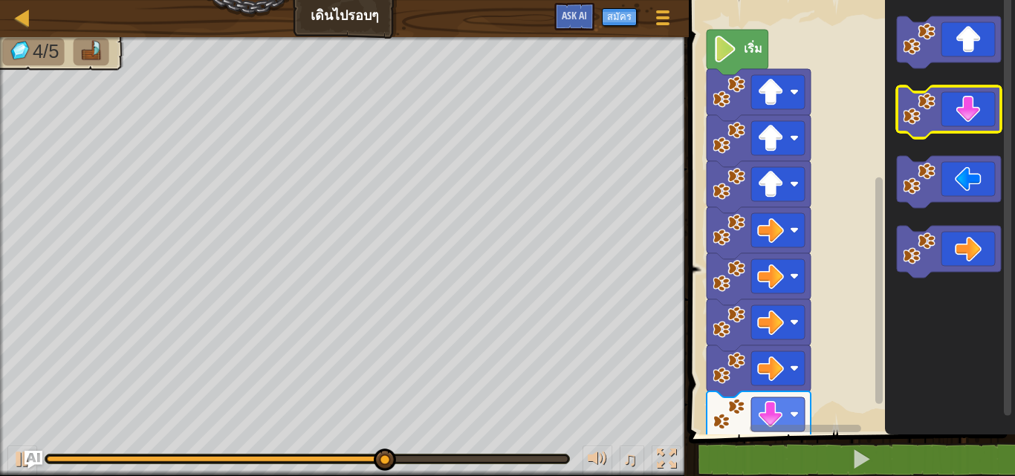
click at [983, 131] on icon "พื้นที่ทำงาน Blockly" at bounding box center [948, 112] width 104 height 52
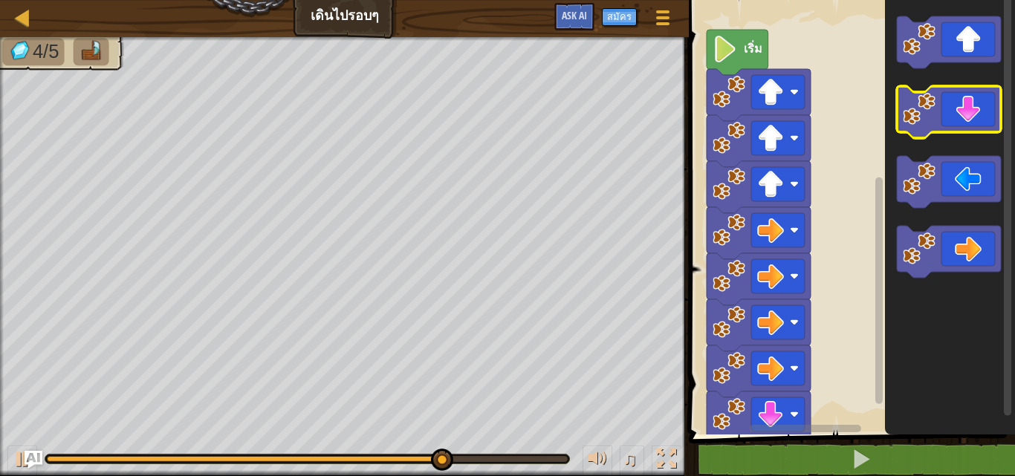
click at [983, 131] on icon "พื้นที่ทำงาน Blockly" at bounding box center [948, 112] width 104 height 52
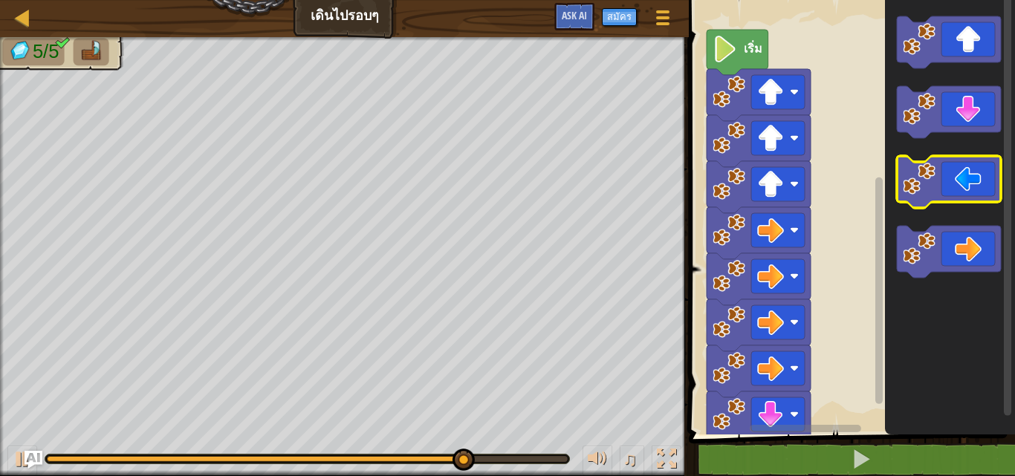
click at [964, 183] on icon "พื้นที่ทำงาน Blockly" at bounding box center [948, 182] width 104 height 52
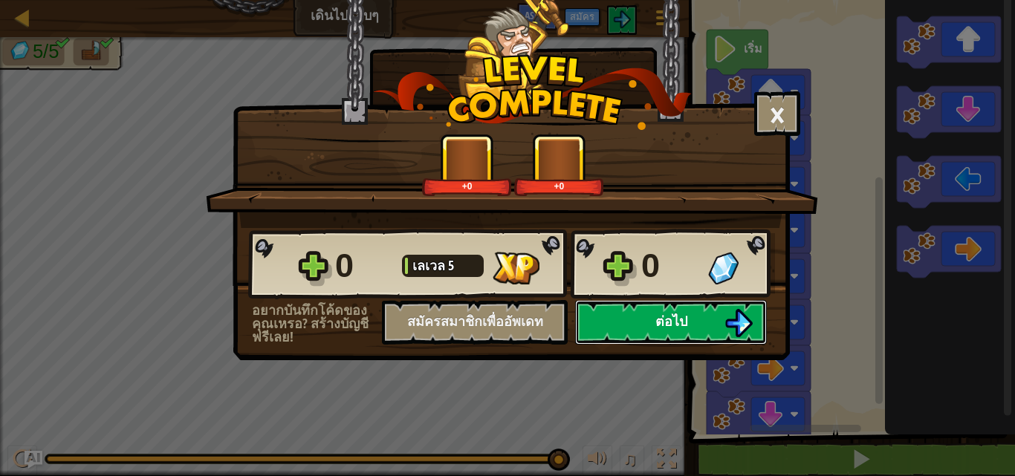
click at [664, 319] on span "ต่อไป" at bounding box center [671, 321] width 32 height 19
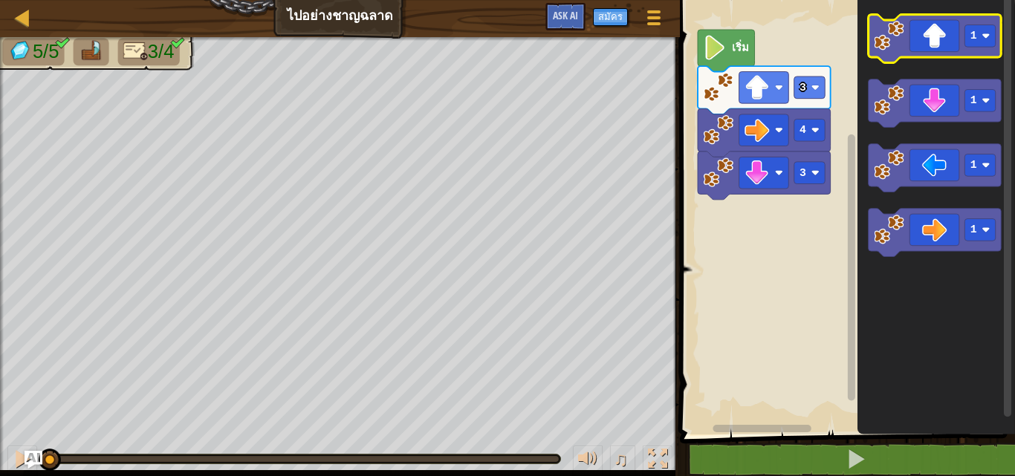
click at [935, 35] on icon "พื้นที่ทำงาน Blockly" at bounding box center [934, 39] width 133 height 48
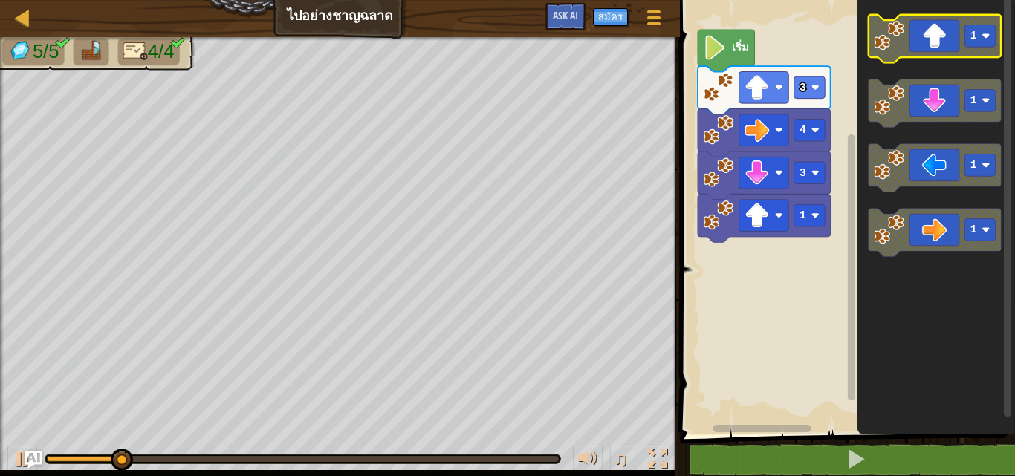
click at [933, 35] on icon "พื้นที่ทำงาน Blockly" at bounding box center [934, 39] width 133 height 48
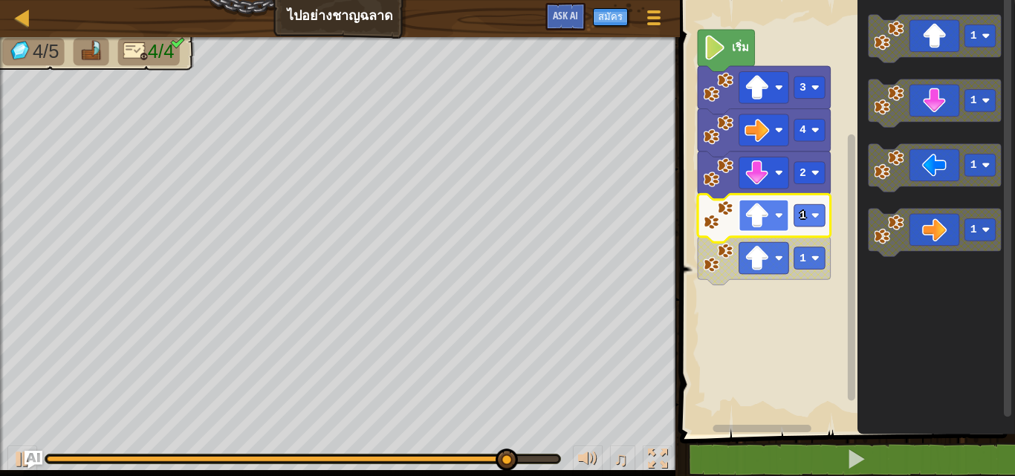
click at [758, 219] on image "พื้นที่ทำงาน Blockly" at bounding box center [756, 215] width 25 height 25
click at [810, 221] on rect "พื้นที่ทำงาน Blockly" at bounding box center [808, 215] width 31 height 22
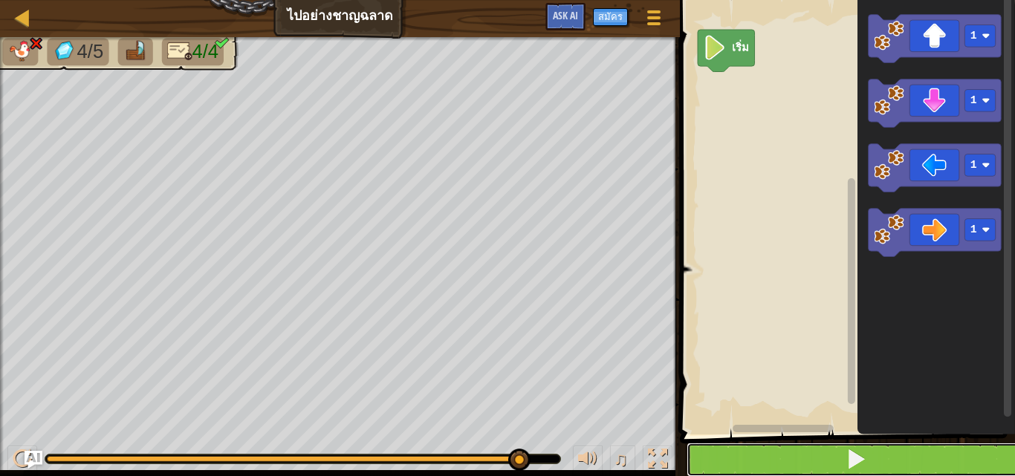
drag, startPoint x: 769, startPoint y: 448, endPoint x: 760, endPoint y: 471, distance: 25.0
click at [760, 469] on button at bounding box center [855, 460] width 339 height 34
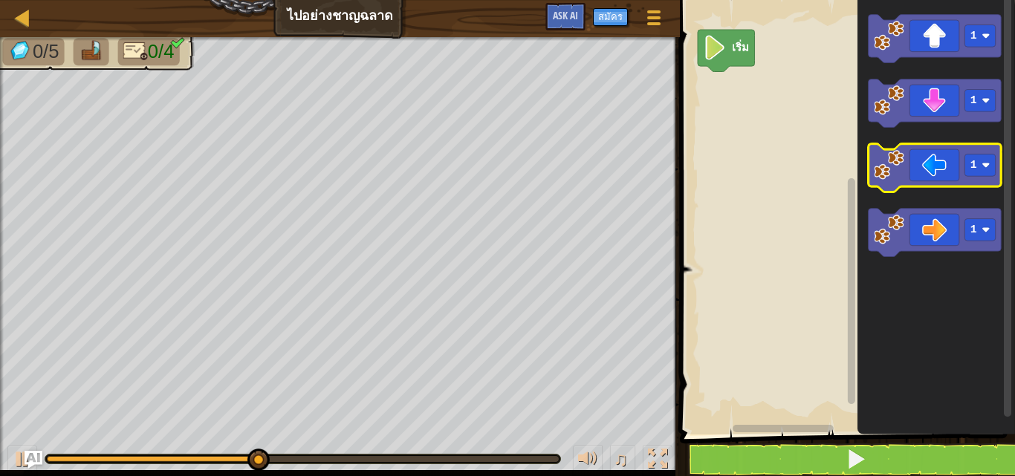
click at [922, 188] on rect "พื้นที่ทำงาน Blockly" at bounding box center [934, 168] width 133 height 48
click at [954, 166] on icon "พื้นที่ทำงาน Blockly" at bounding box center [934, 168] width 133 height 48
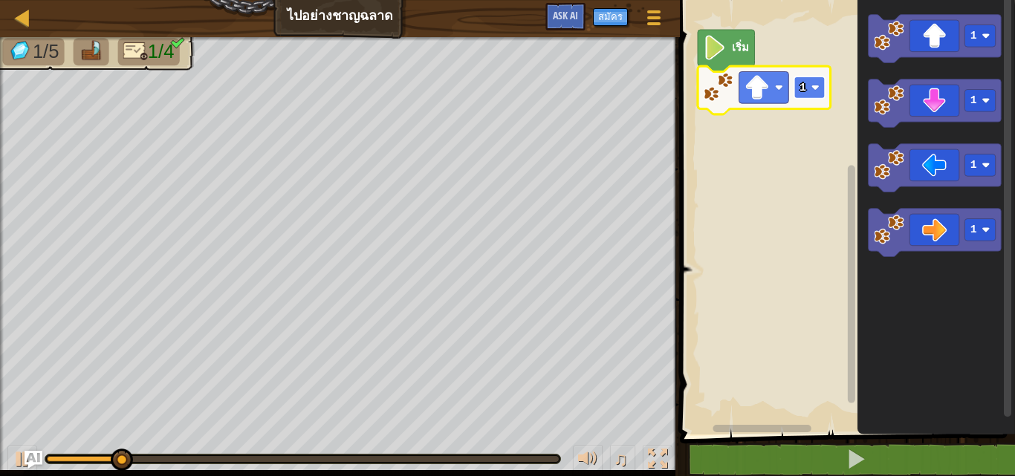
click at [805, 94] on text "1" at bounding box center [802, 88] width 7 height 12
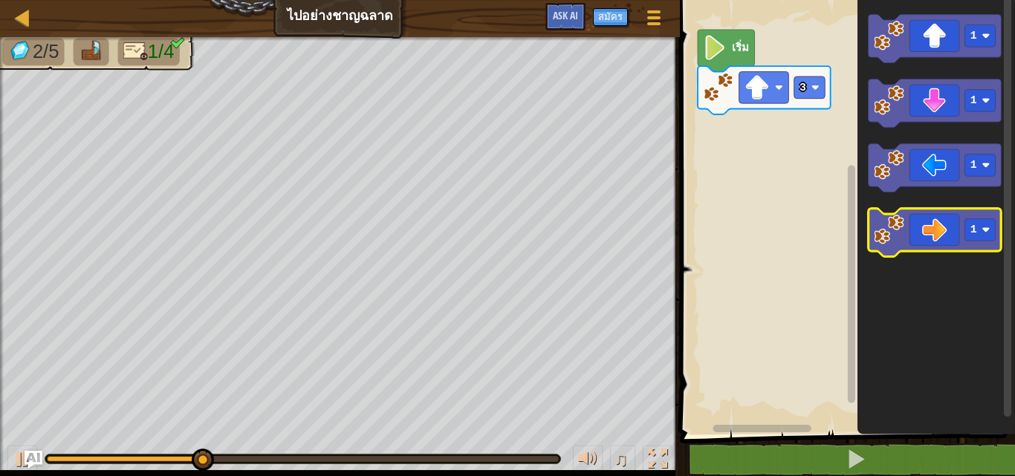
click at [923, 237] on icon "พื้นที่ทำงาน Blockly" at bounding box center [934, 233] width 133 height 48
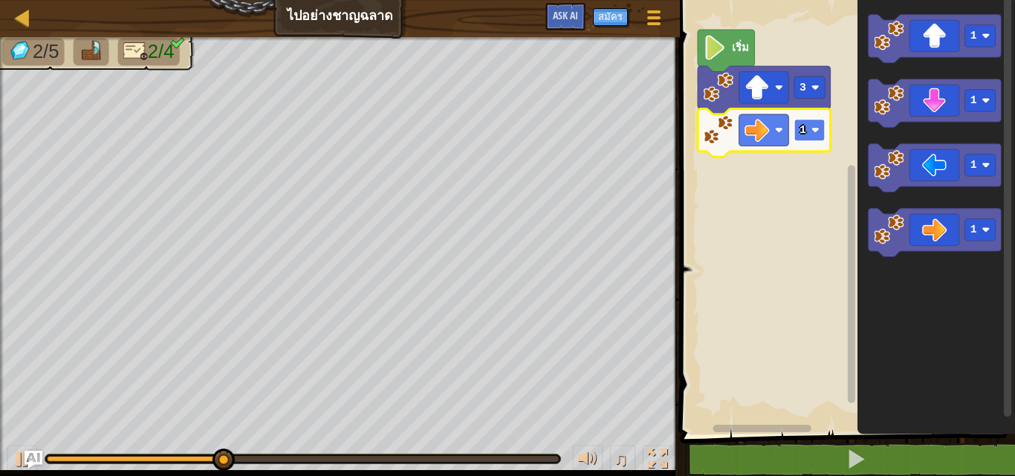
click at [821, 137] on rect "พื้นที่ทำงาน Blockly" at bounding box center [808, 130] width 31 height 22
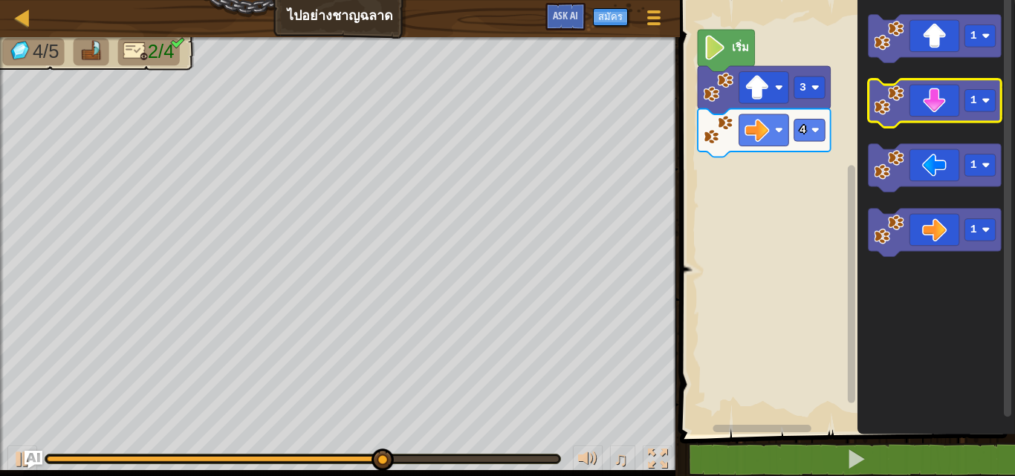
click at [940, 108] on icon "พื้นที่ทำงาน Blockly" at bounding box center [934, 103] width 133 height 48
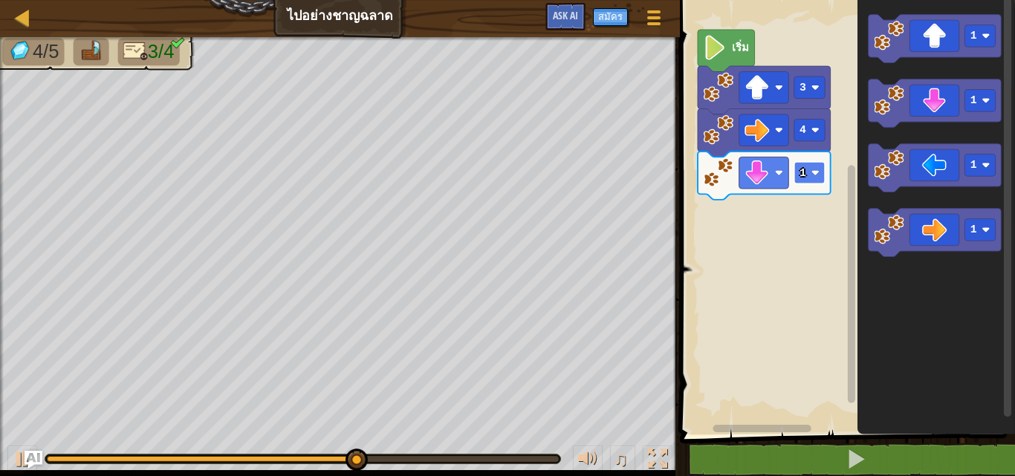
click at [821, 170] on rect "พื้นที่ทำงาน Blockly" at bounding box center [808, 173] width 31 height 22
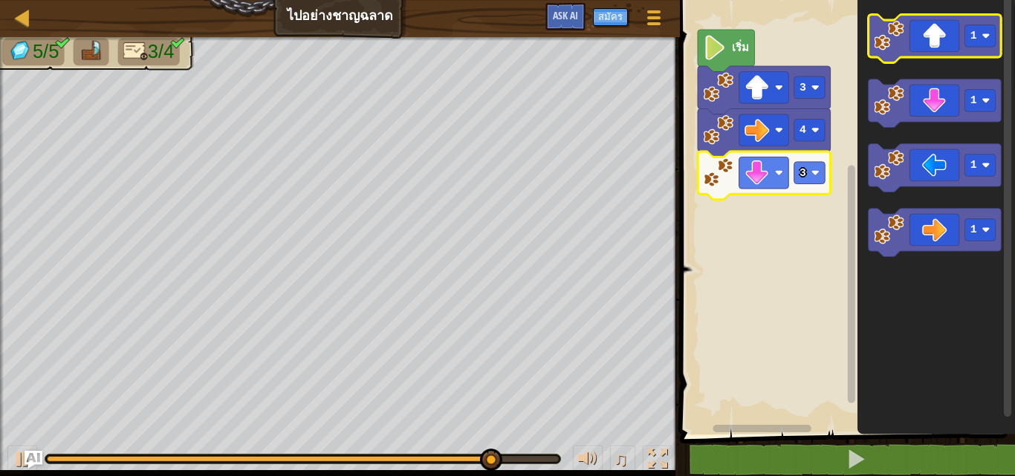
click at [934, 43] on icon "พื้นที่ทำงาน Blockly" at bounding box center [934, 39] width 133 height 48
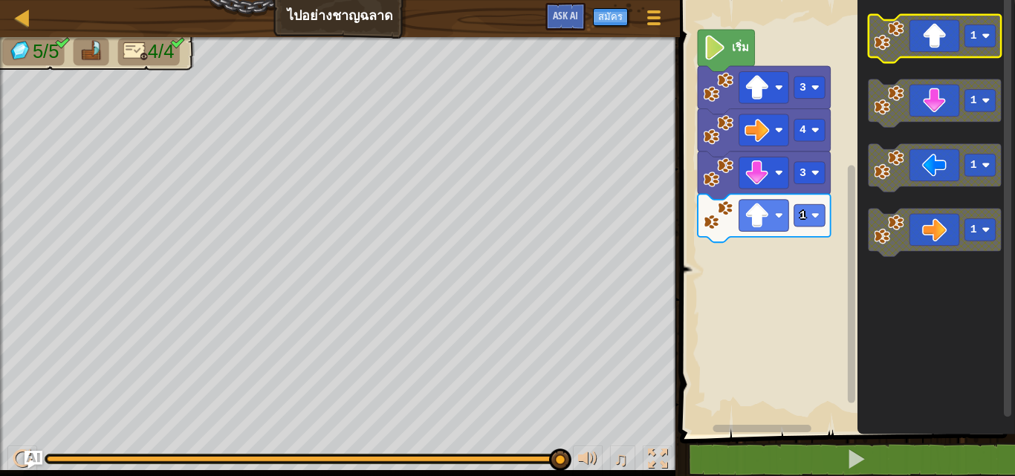
click at [954, 58] on rect "พื้นที่ทำงาน Blockly" at bounding box center [934, 39] width 133 height 48
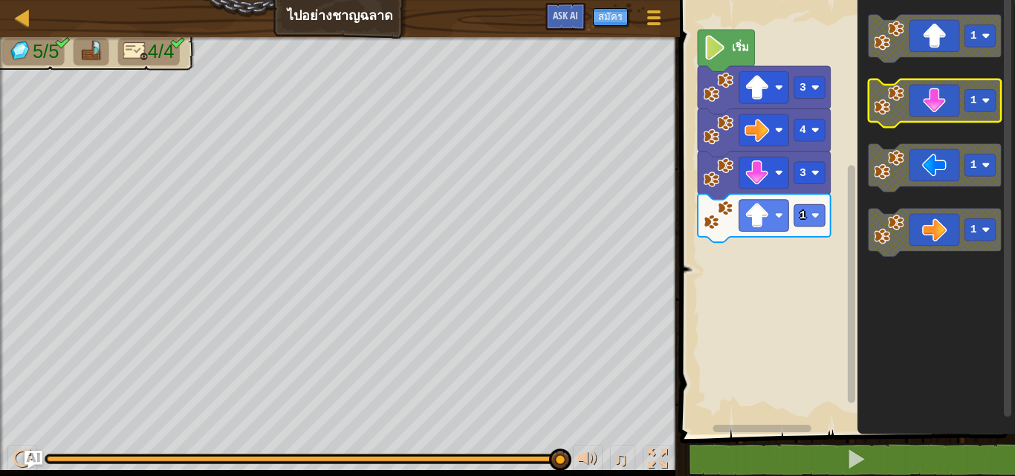
click at [955, 108] on icon "พื้นที่ทำงาน Blockly" at bounding box center [934, 103] width 133 height 48
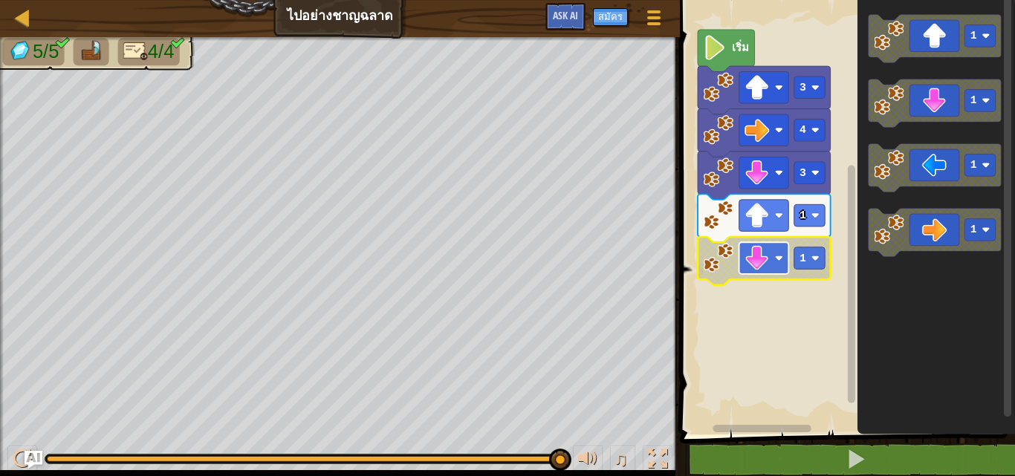
click at [752, 274] on rect "พื้นที่ทำงาน Blockly" at bounding box center [763, 258] width 50 height 32
click at [809, 277] on icon "พื้นที่ทำงาน Blockly" at bounding box center [763, 261] width 133 height 48
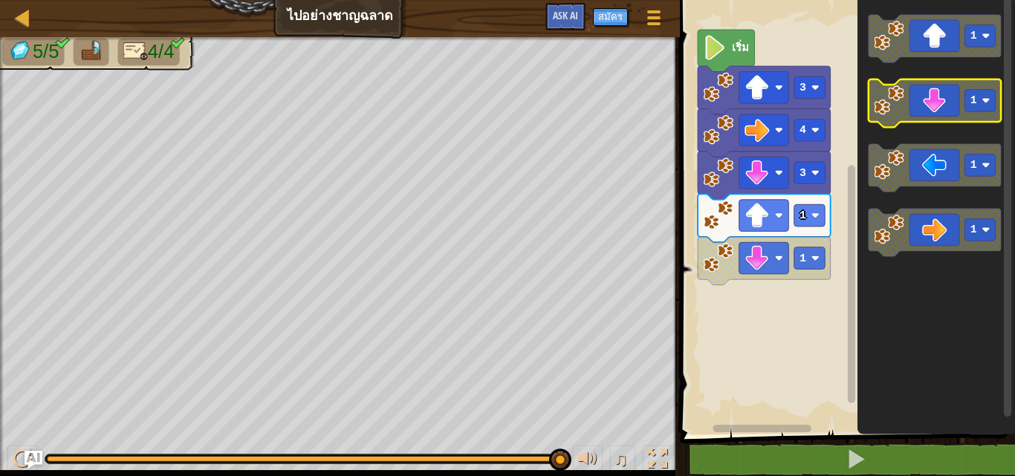
click at [925, 117] on icon "พื้นที่ทำงาน Blockly" at bounding box center [934, 103] width 133 height 48
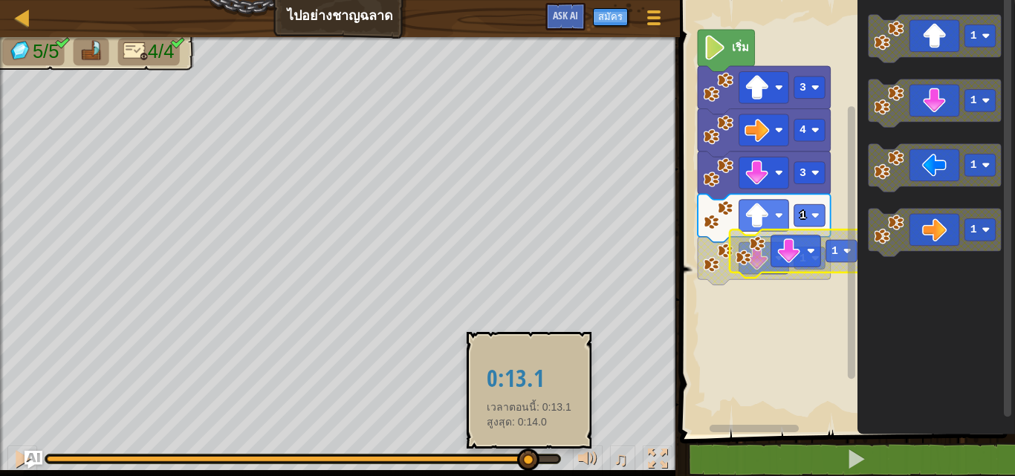
drag, startPoint x: 544, startPoint y: 456, endPoint x: 527, endPoint y: 465, distance: 19.3
click at [527, 462] on div at bounding box center [287, 459] width 480 height 6
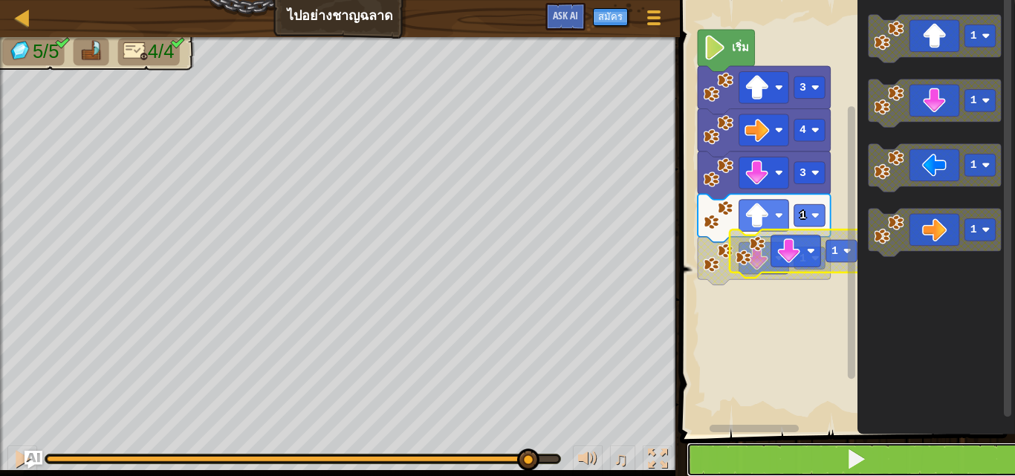
click at [737, 473] on button at bounding box center [855, 460] width 339 height 34
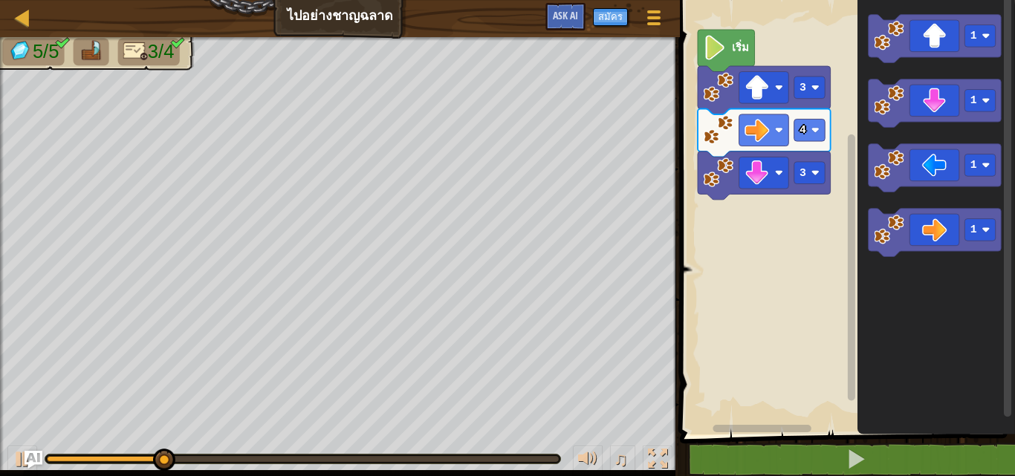
drag, startPoint x: 294, startPoint y: 453, endPoint x: 321, endPoint y: 458, distance: 27.1
click at [321, 458] on div "♫" at bounding box center [340, 455] width 680 height 45
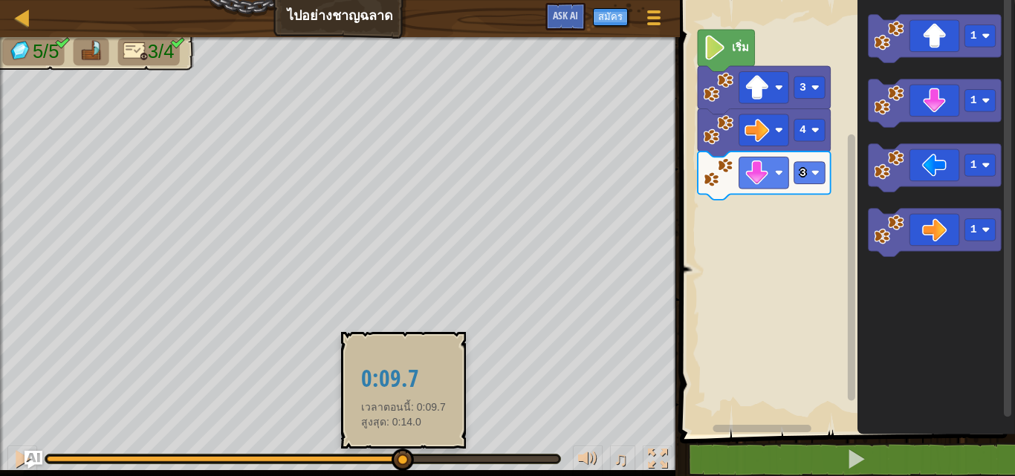
drag, startPoint x: 321, startPoint y: 458, endPoint x: 401, endPoint y: 456, distance: 80.2
click at [401, 456] on div at bounding box center [303, 459] width 512 height 6
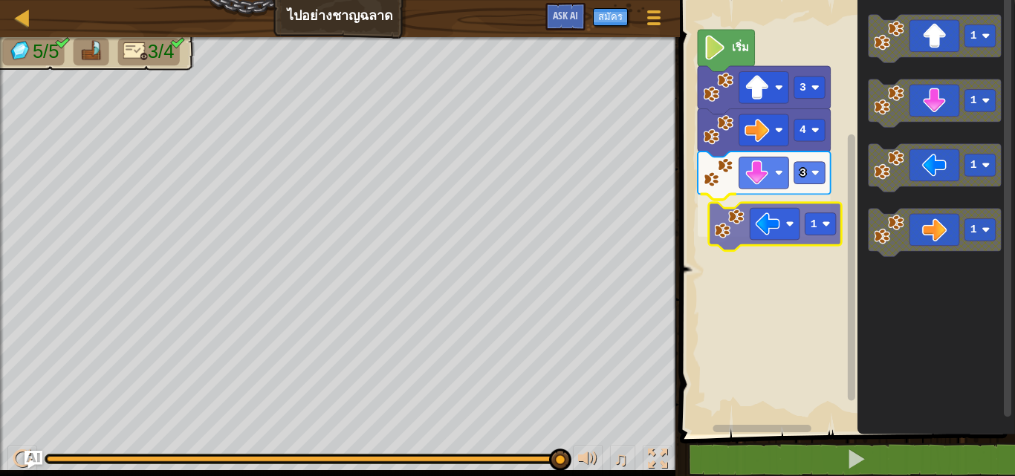
click at [762, 225] on div "เริ่ม 3 4 3 1 1 1 1 1 1" at bounding box center [844, 214] width 339 height 442
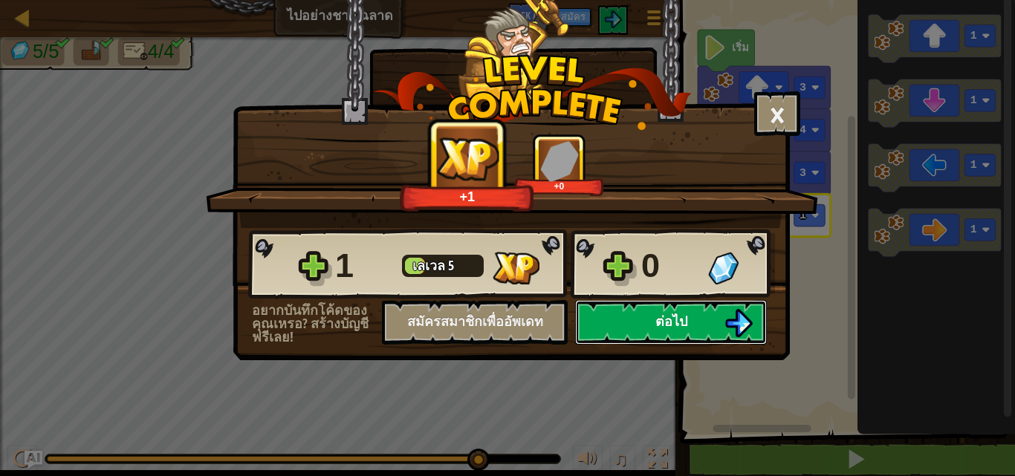
click at [611, 307] on button "ต่อไป" at bounding box center [671, 322] width 192 height 45
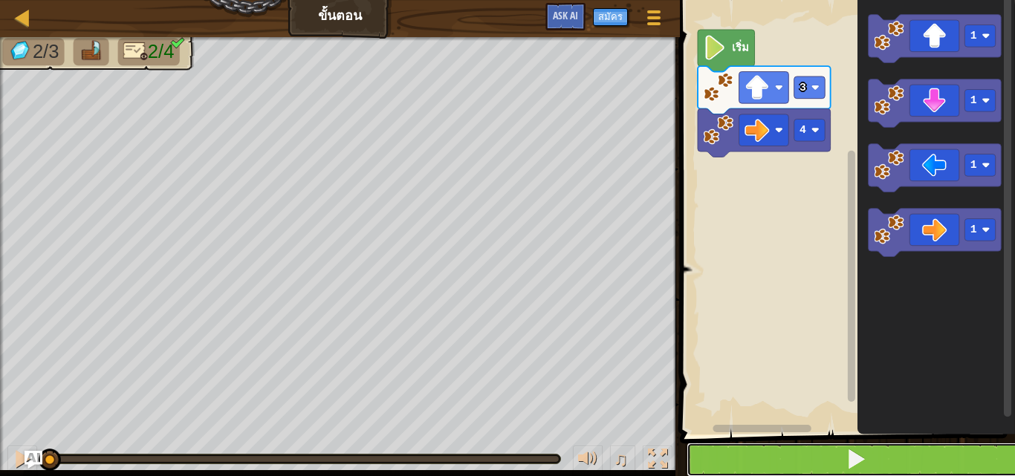
click at [800, 462] on button at bounding box center [855, 460] width 339 height 34
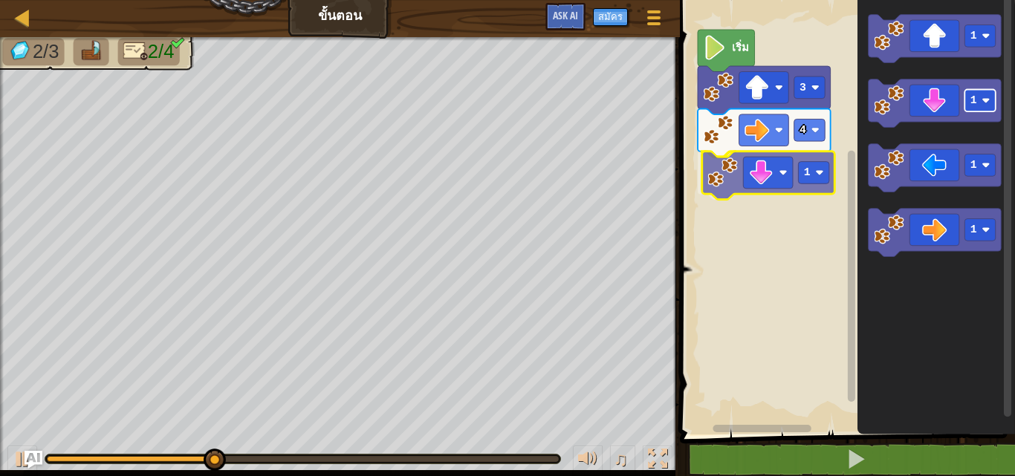
click at [801, 172] on div "4 1 3 เริ่ม 1 1 1 1 1" at bounding box center [844, 214] width 339 height 442
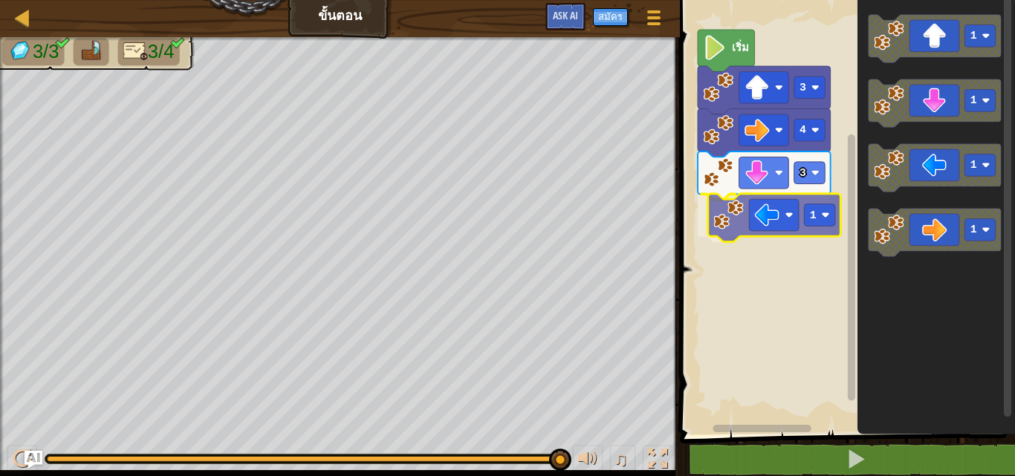
click at [765, 233] on div "เริ่ม 3 4 3 1 1 1 1 1 1" at bounding box center [844, 214] width 339 height 442
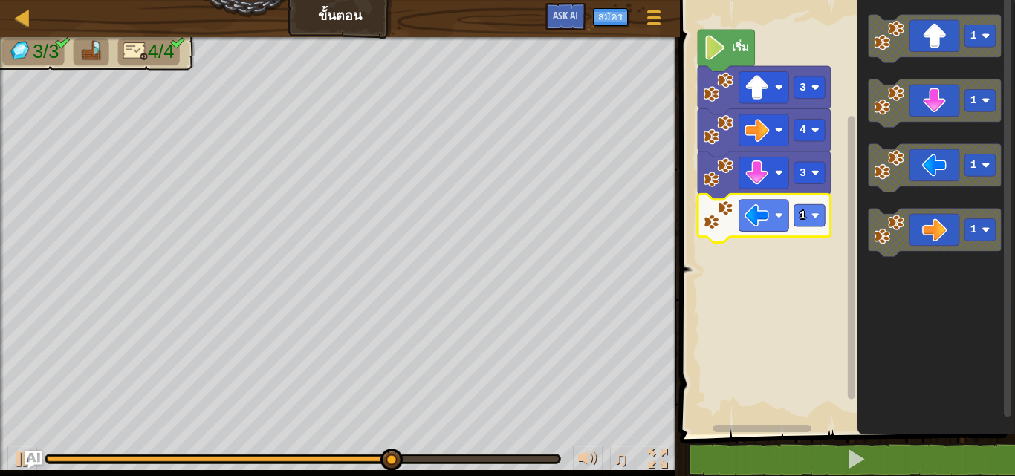
click at [793, 224] on icon "พื้นที่ทำงาน Blockly" at bounding box center [763, 218] width 133 height 48
click at [805, 225] on rect "พื้นที่ทำงาน Blockly" at bounding box center [808, 215] width 31 height 22
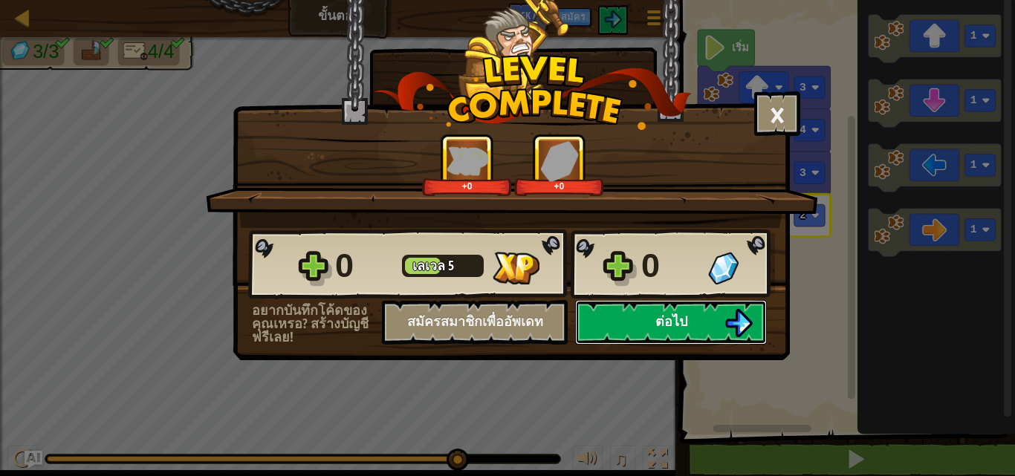
click at [738, 327] on img at bounding box center [738, 323] width 28 height 28
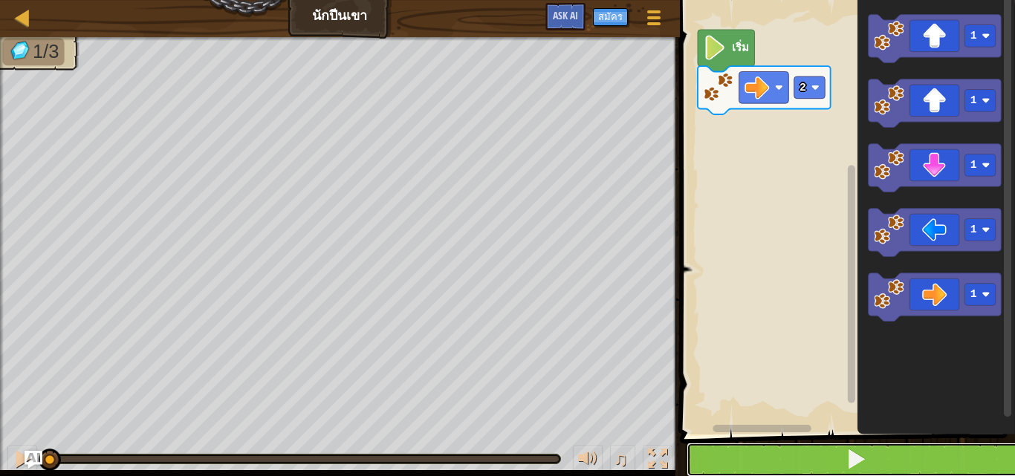
click at [907, 472] on button at bounding box center [855, 460] width 339 height 34
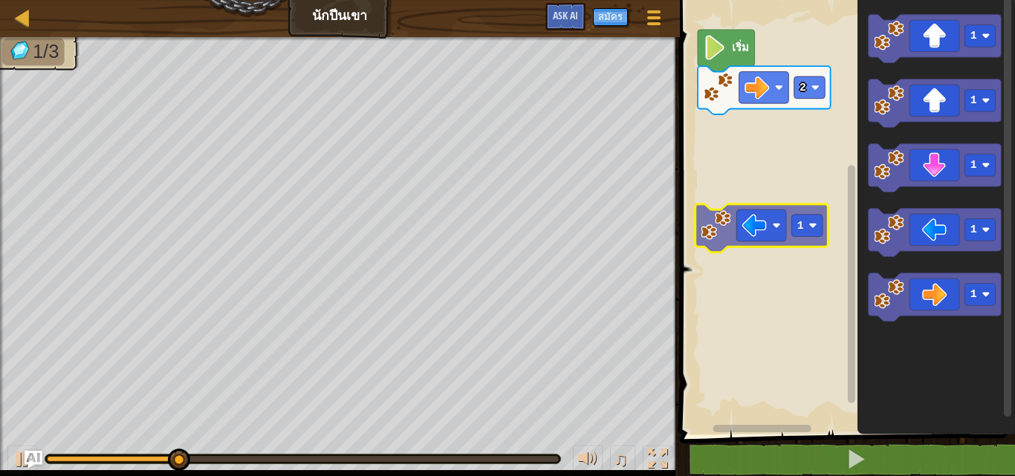
click at [722, 164] on div "2 เริ่ม 1 1 1 1 1 1" at bounding box center [844, 214] width 339 height 442
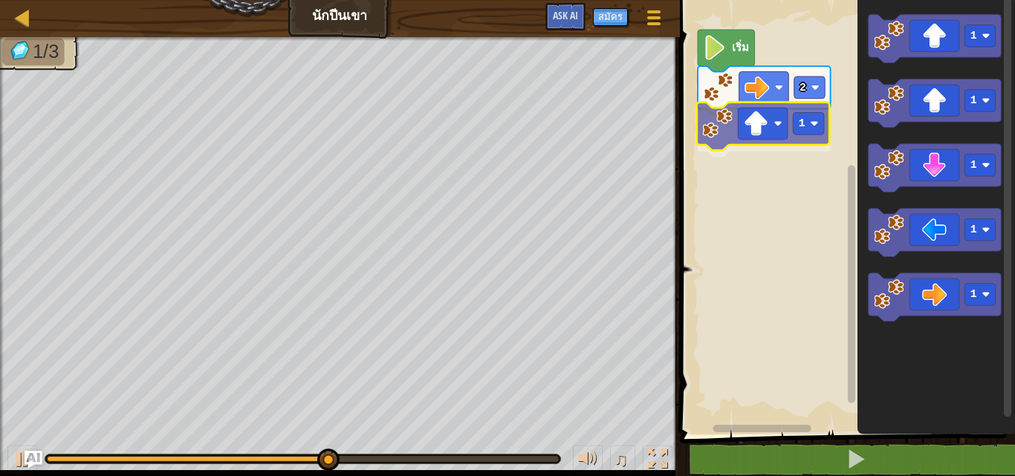
click at [772, 128] on div "2 1 เริ่ม 1 1 1 1 1 1" at bounding box center [844, 214] width 339 height 442
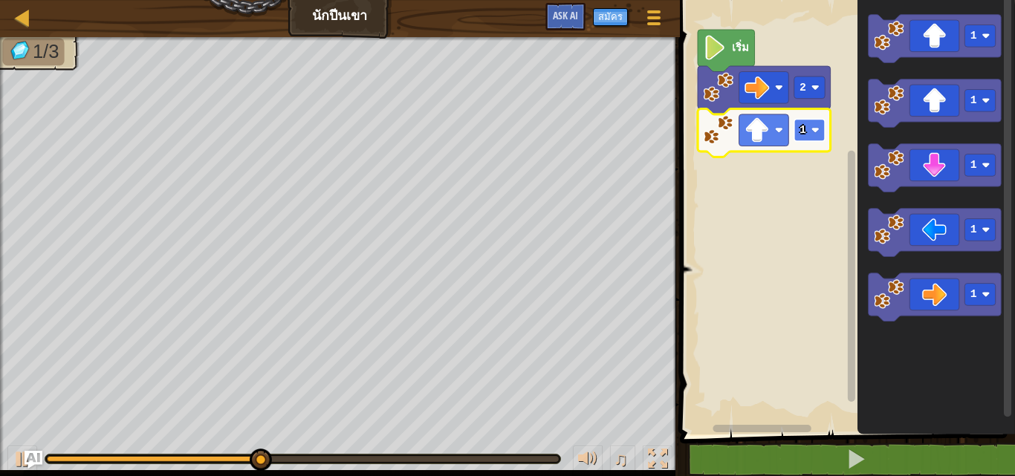
click at [811, 131] on image "พื้นที่ทำงาน Blockly" at bounding box center [814, 130] width 8 height 8
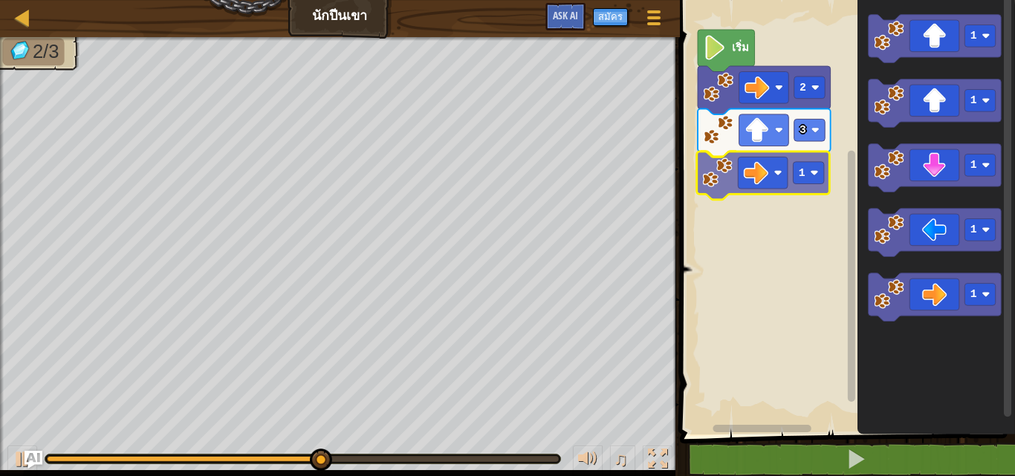
click at [763, 185] on div "เริ่ม 2 3 1 1 1 1 1 1 1" at bounding box center [844, 214] width 339 height 442
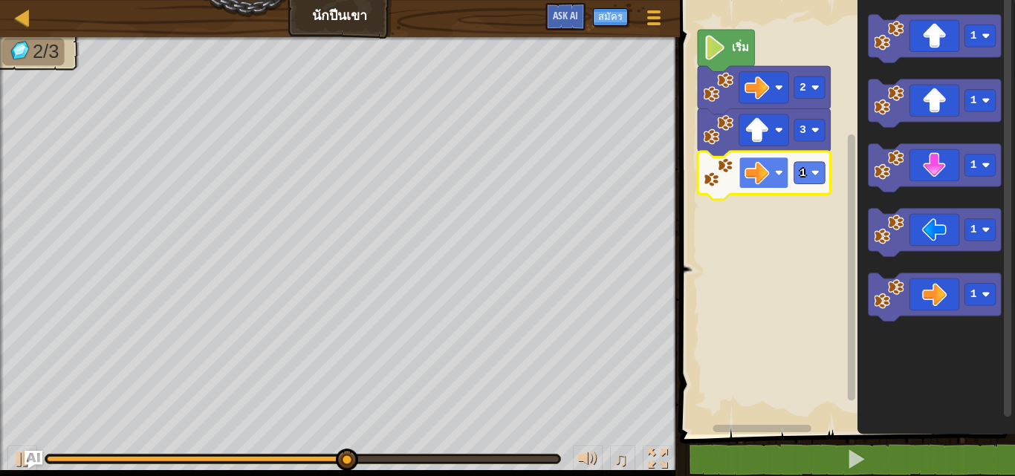
click at [766, 173] on image "พื้นที่ทำงาน Blockly" at bounding box center [756, 172] width 25 height 25
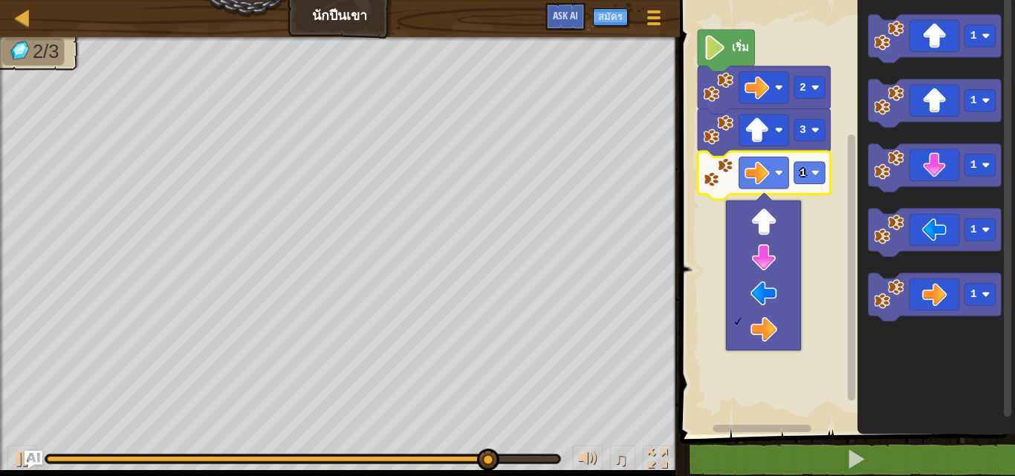
click at [697, 316] on rect "พื้นที่ทำงาน Blockly" at bounding box center [844, 214] width 339 height 442
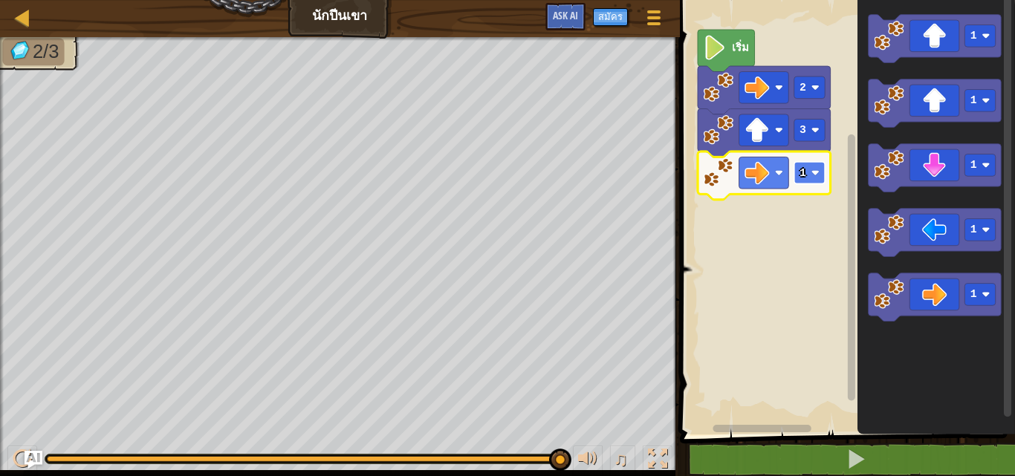
click at [797, 163] on rect "พื้นที่ทำงาน Blockly" at bounding box center [808, 173] width 31 height 22
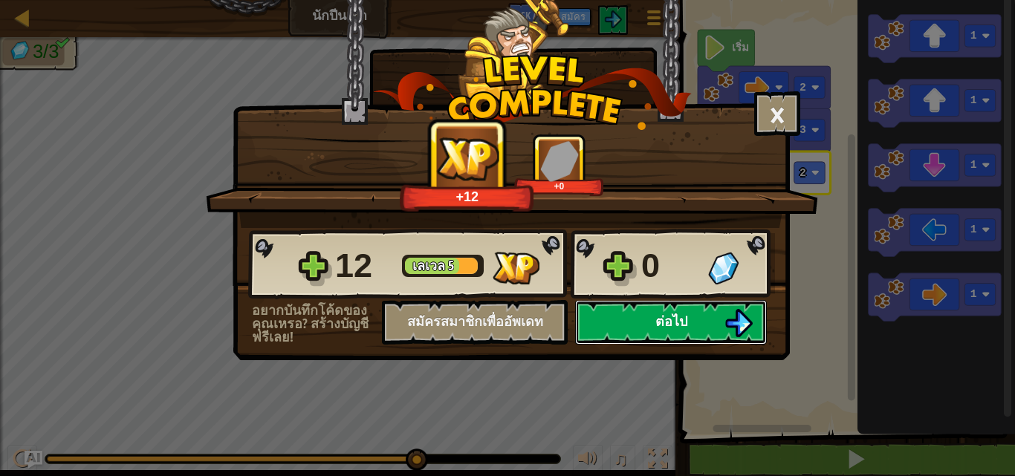
click at [697, 322] on button "ต่อไป" at bounding box center [671, 322] width 192 height 45
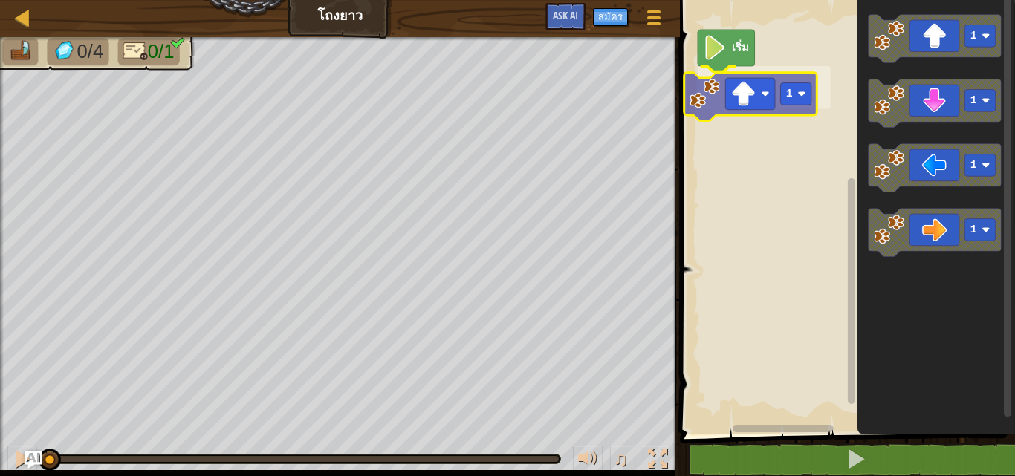
click at [755, 105] on div "เริ่ม 1 1 1 1 1 1" at bounding box center [844, 214] width 339 height 442
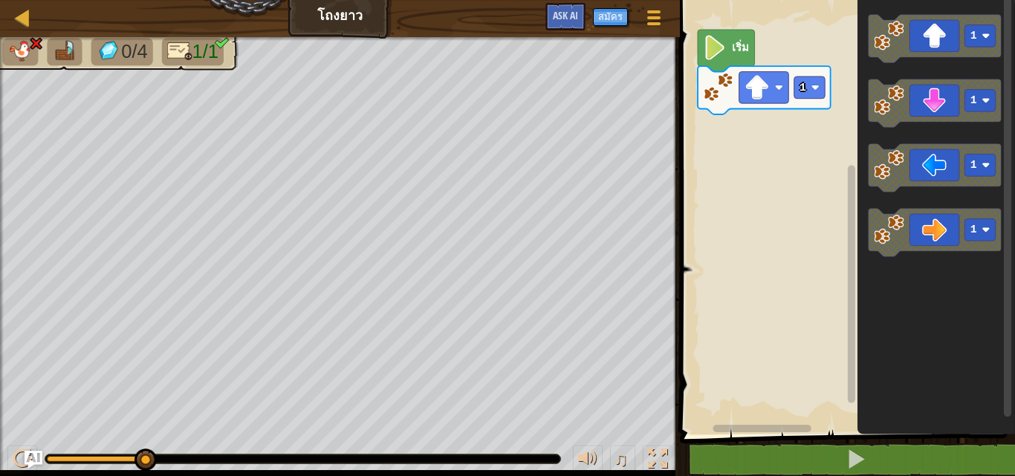
click at [875, 120] on icon "พื้นที่ทำงาน Blockly" at bounding box center [934, 103] width 133 height 48
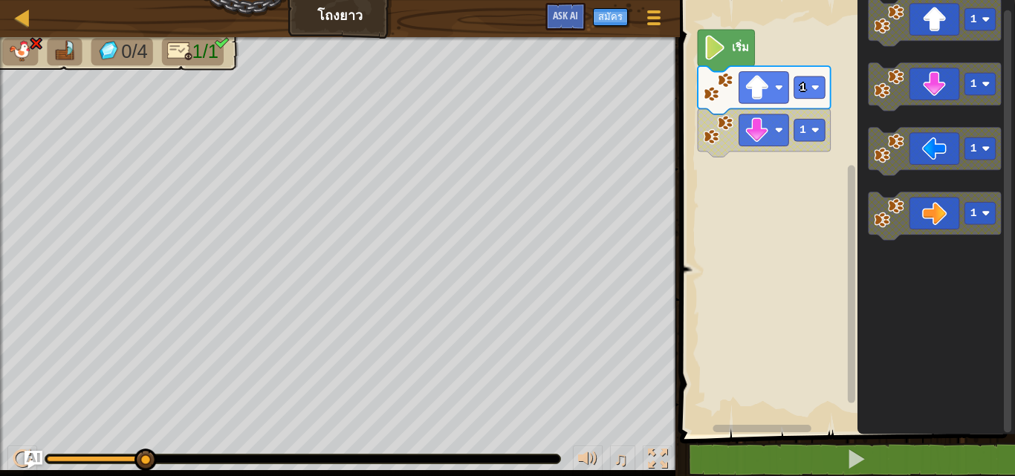
click at [817, 194] on div "เริ่ม 1 1 1 1 1 1" at bounding box center [844, 214] width 339 height 442
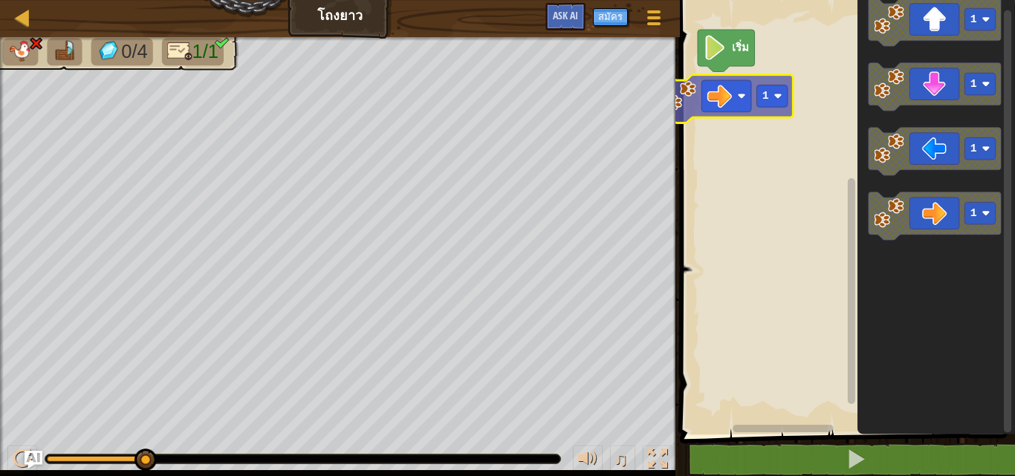
click at [750, 92] on div "เริ่ม 1 1 1 1 1" at bounding box center [844, 214] width 339 height 442
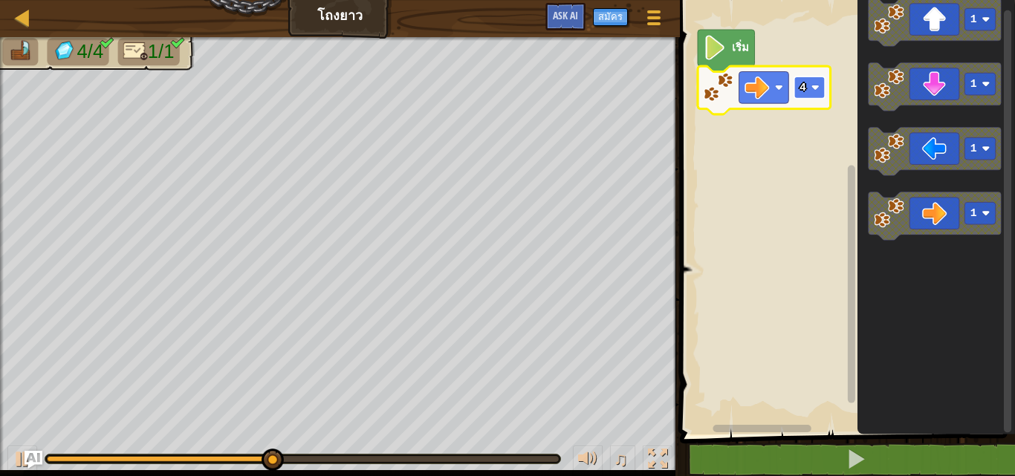
click at [798, 97] on rect "พื้นที่ทำงาน Blockly" at bounding box center [808, 88] width 31 height 22
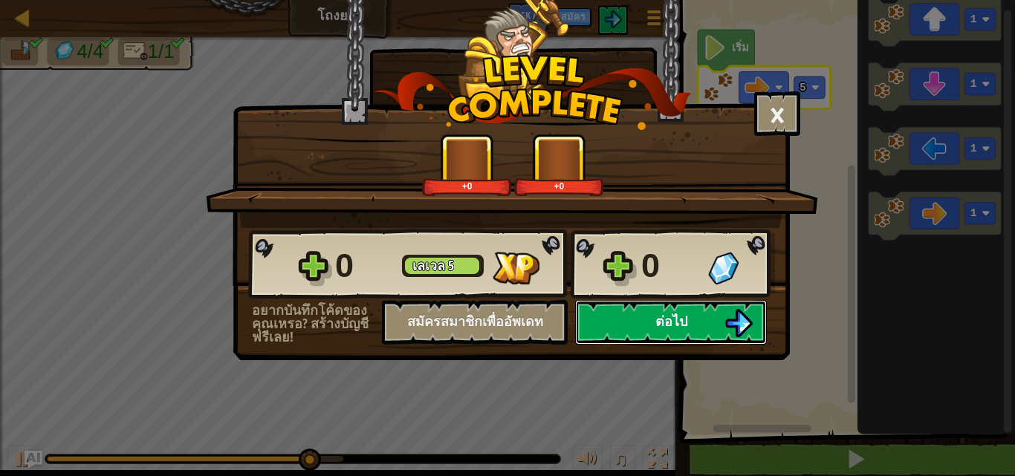
click at [599, 319] on button "ต่อไป" at bounding box center [671, 322] width 192 height 45
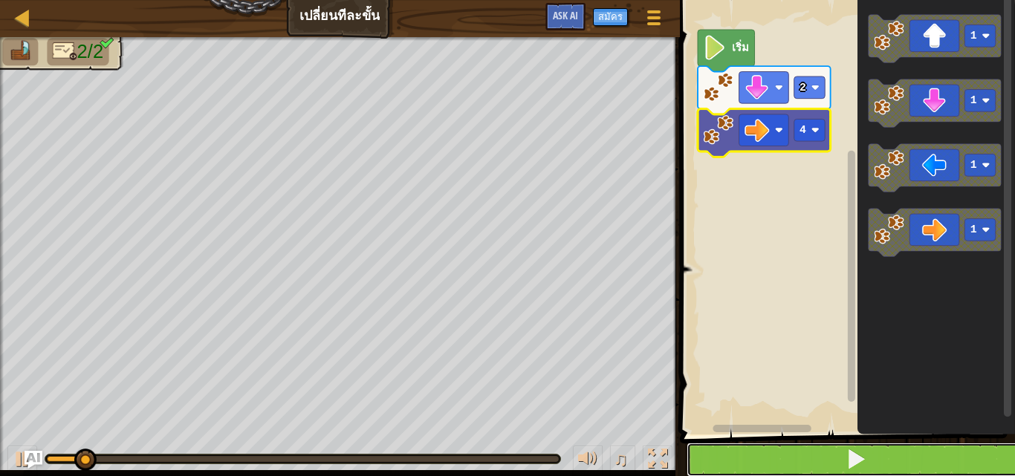
click at [767, 447] on button at bounding box center [855, 460] width 339 height 34
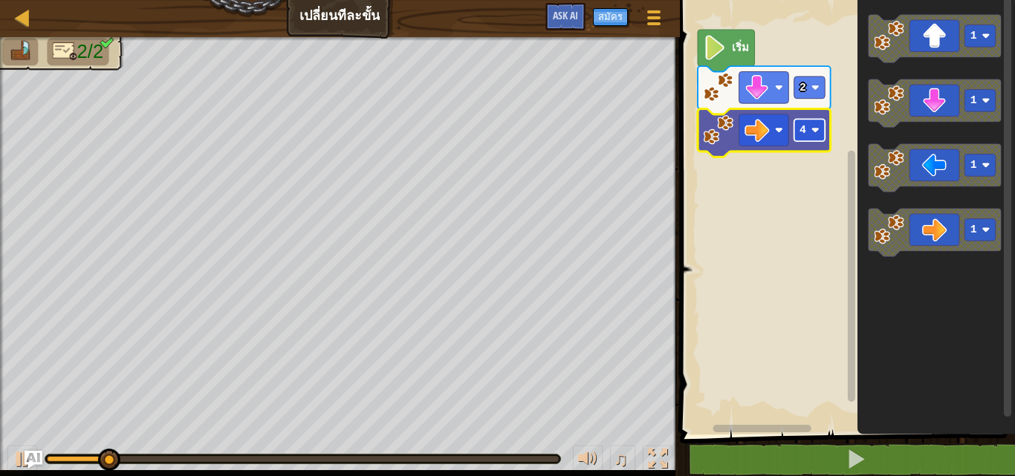
click at [807, 128] on rect "พื้นที่ทำงาน Blockly" at bounding box center [808, 130] width 31 height 22
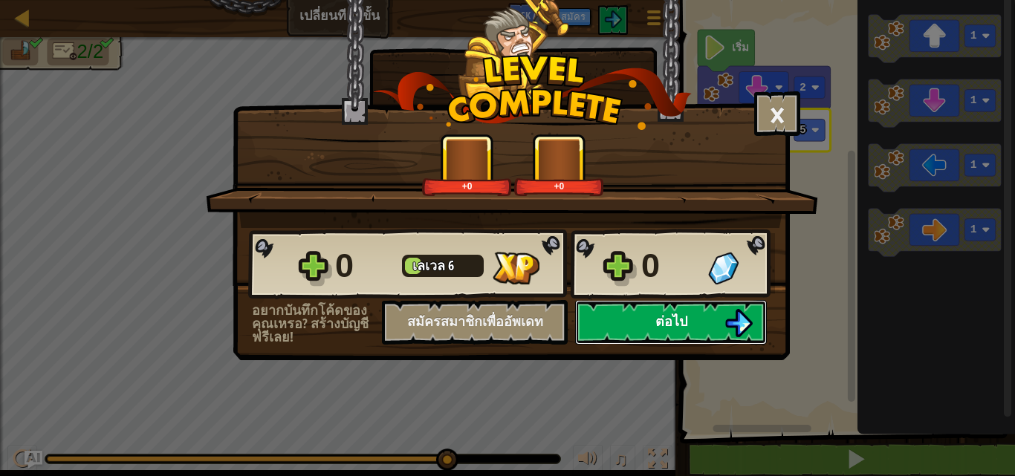
click at [622, 324] on button "ต่อไป" at bounding box center [671, 322] width 192 height 45
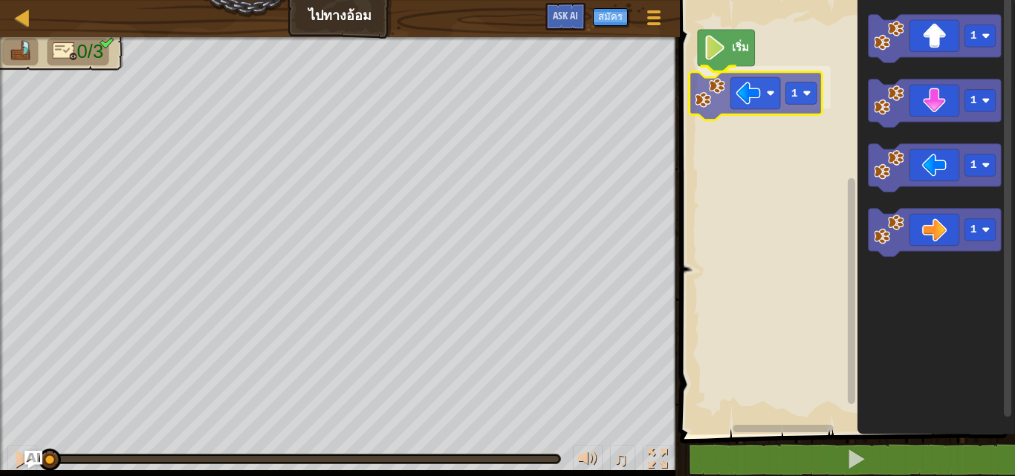
click at [771, 103] on div "เริ่ม 1 1 1 1 1 1" at bounding box center [844, 214] width 339 height 442
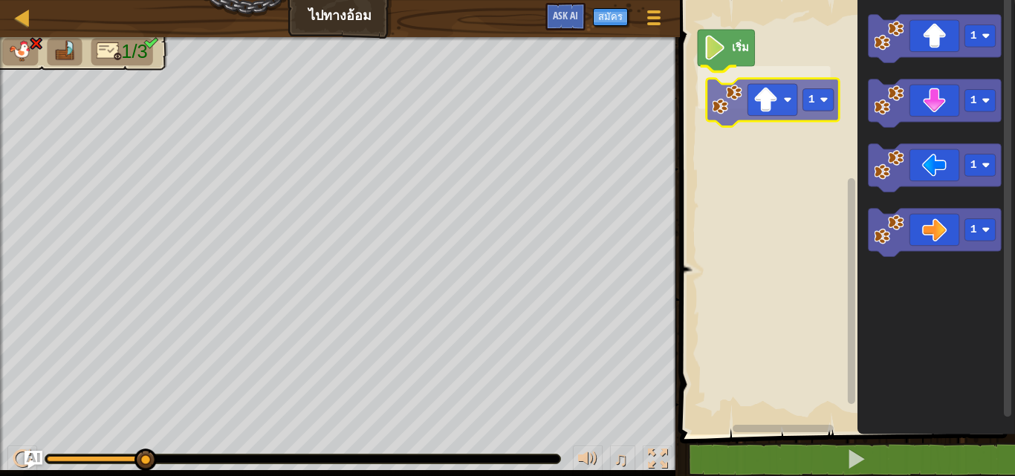
click at [767, 114] on div "เริ่ม 1 1 1 1 1 1" at bounding box center [844, 214] width 339 height 442
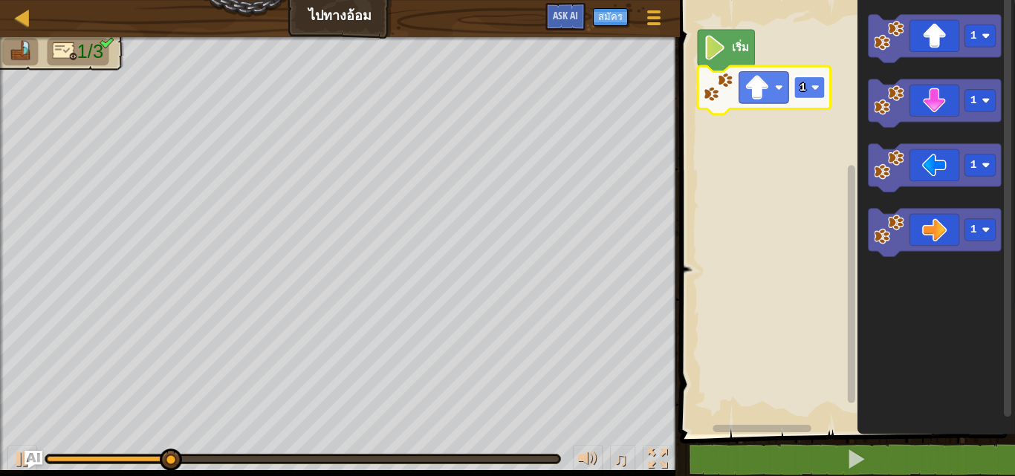
click at [816, 97] on rect "พื้นที่ทำงาน Blockly" at bounding box center [808, 88] width 31 height 22
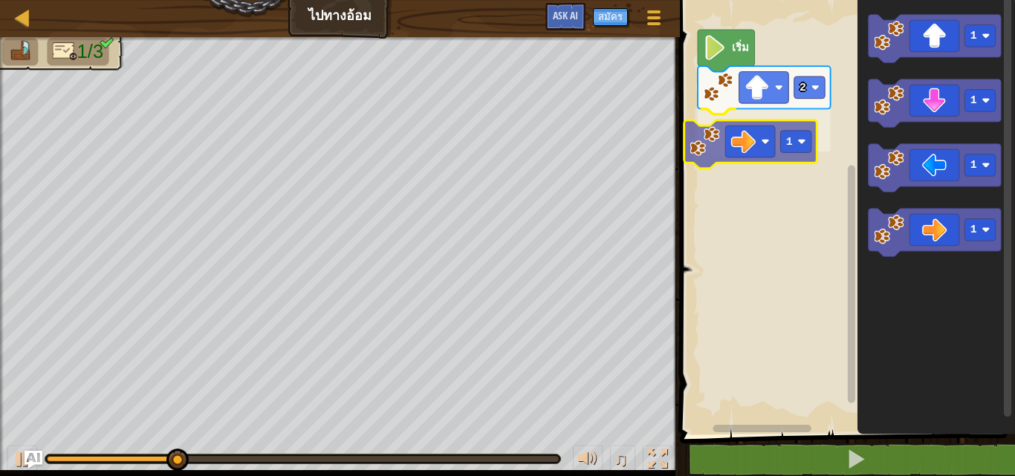
click at [752, 139] on div "เริ่ม 2 1 1 1 1 1 1" at bounding box center [844, 214] width 339 height 442
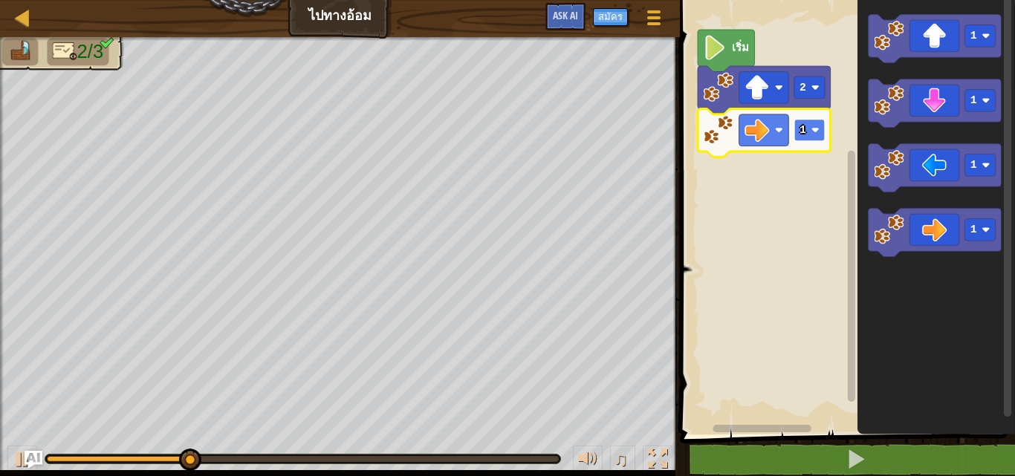
click at [802, 128] on text "1" at bounding box center [802, 130] width 7 height 12
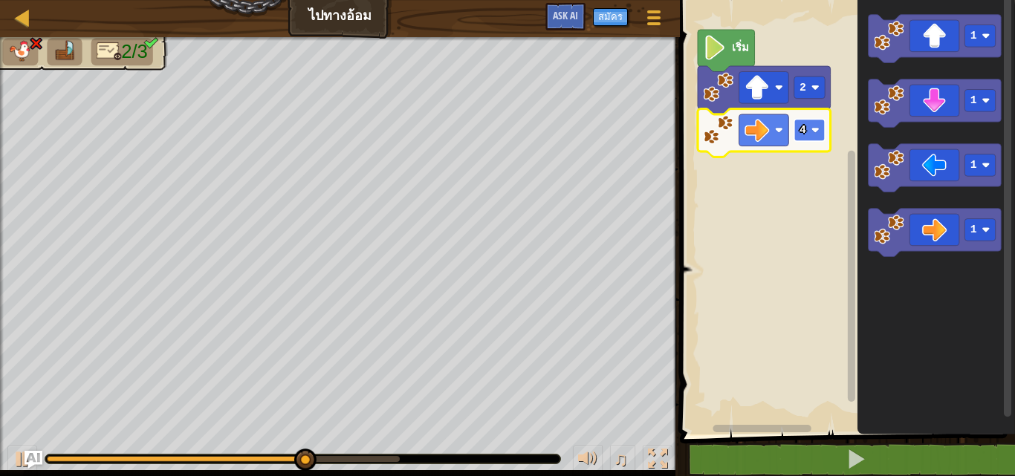
click at [805, 128] on text "4" at bounding box center [802, 130] width 7 height 12
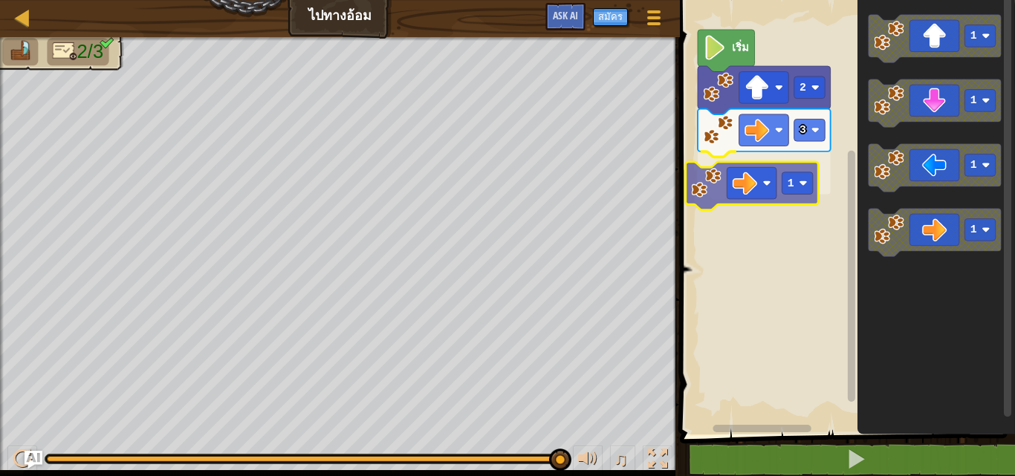
click at [735, 172] on div "เริ่ม 2 3 1 1 1 1 1 1" at bounding box center [844, 214] width 339 height 442
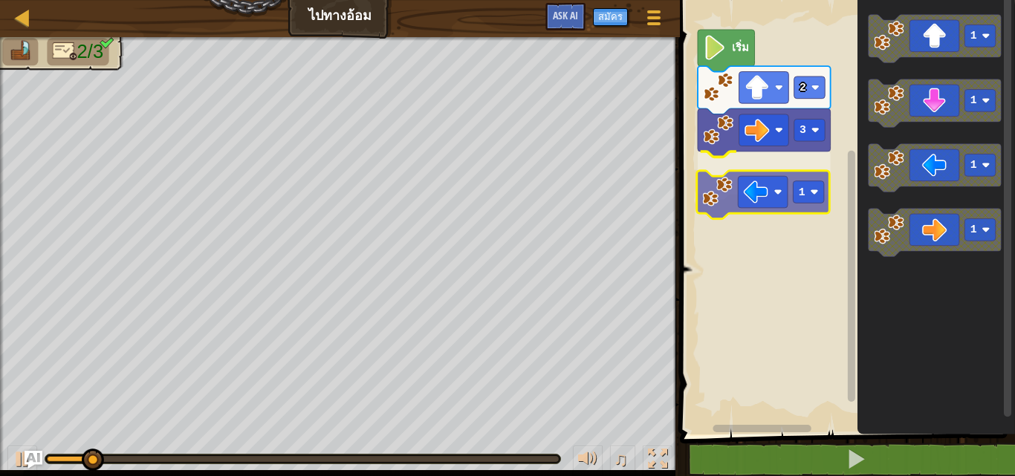
click at [792, 156] on div "เริ่ม 2 3 1 1 1 1 1 1" at bounding box center [844, 214] width 339 height 442
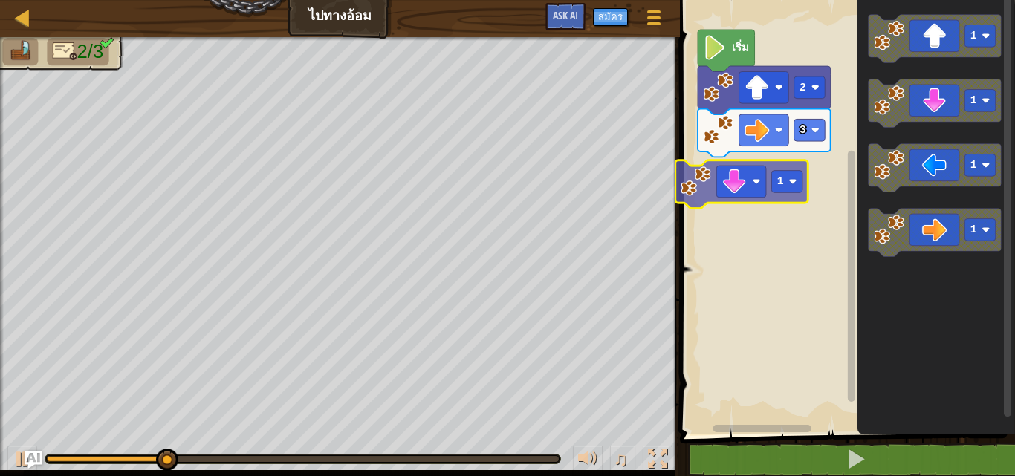
click at [771, 180] on div "เริ่ม 2 3 1 1 1 1 1 1" at bounding box center [844, 214] width 339 height 442
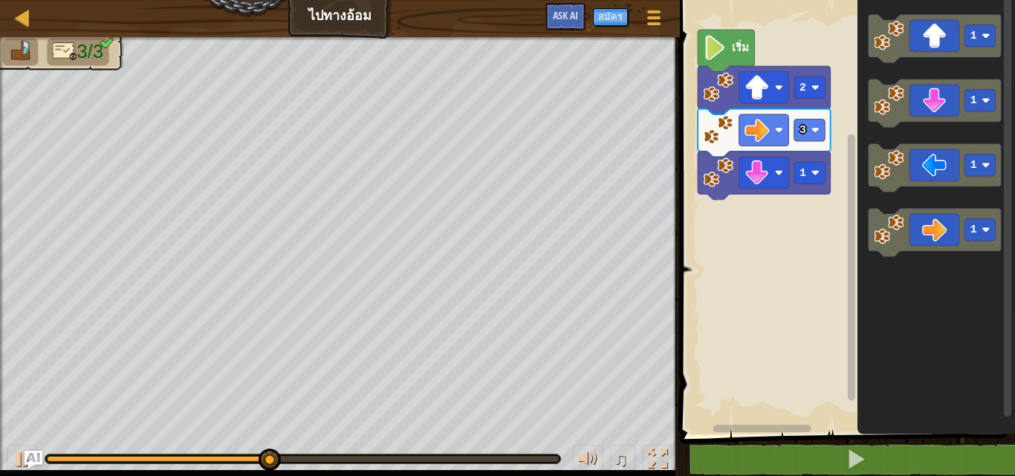
click at [899, 139] on icon "พื้นที่ทำงาน Blockly" at bounding box center [935, 214] width 157 height 442
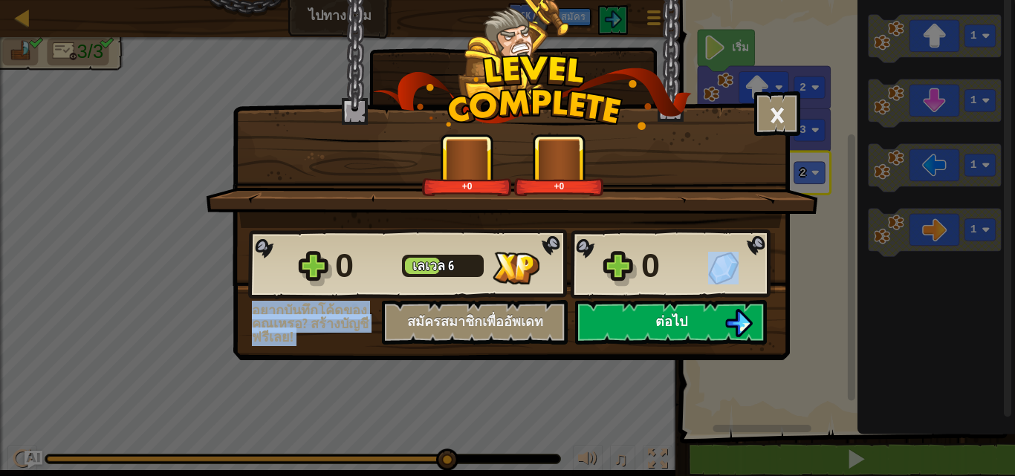
drag, startPoint x: 668, startPoint y: 286, endPoint x: 665, endPoint y: 303, distance: 17.3
click at [665, 303] on div "0 [PERSON_NAME] 6 0 อยากบันทึกโค้ดของคุณเหรอ? สร้างบัญชีฟรีเลย! สมัครสมาชิกเพื่…" at bounding box center [511, 286] width 556 height 117
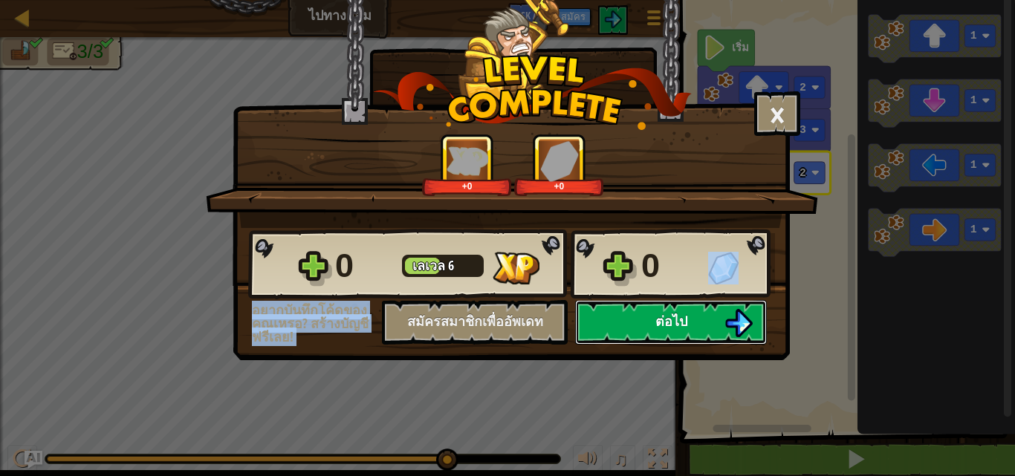
click at [663, 310] on button "ต่อไป" at bounding box center [671, 322] width 192 height 45
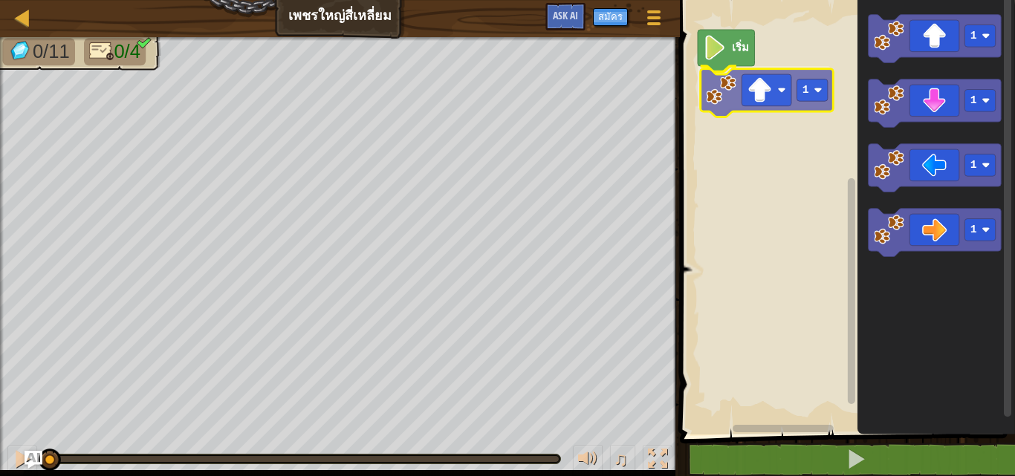
click at [734, 94] on div "เริ่ม 1 1 1 1 1 1" at bounding box center [844, 214] width 339 height 442
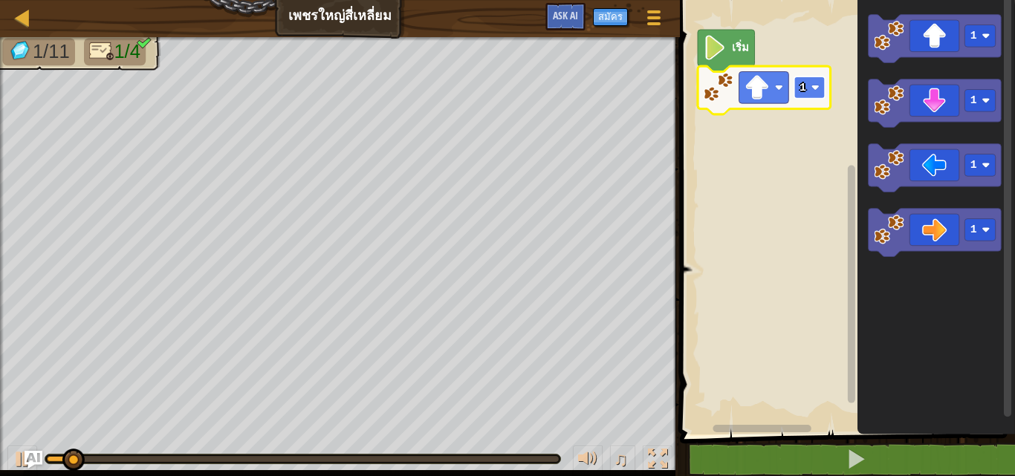
click at [812, 86] on image "พื้นที่ทำงาน Blockly" at bounding box center [814, 87] width 8 height 8
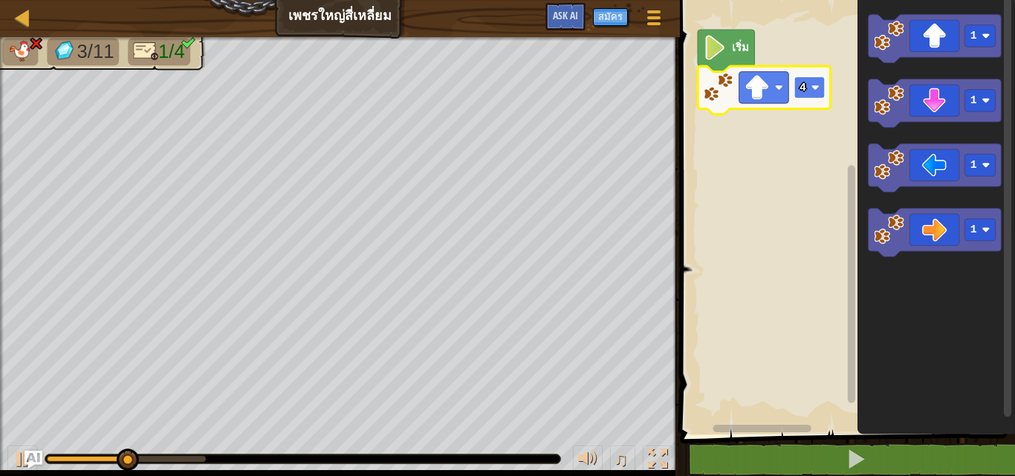
click at [810, 90] on rect "พื้นที่ทำงาน Blockly" at bounding box center [808, 88] width 31 height 22
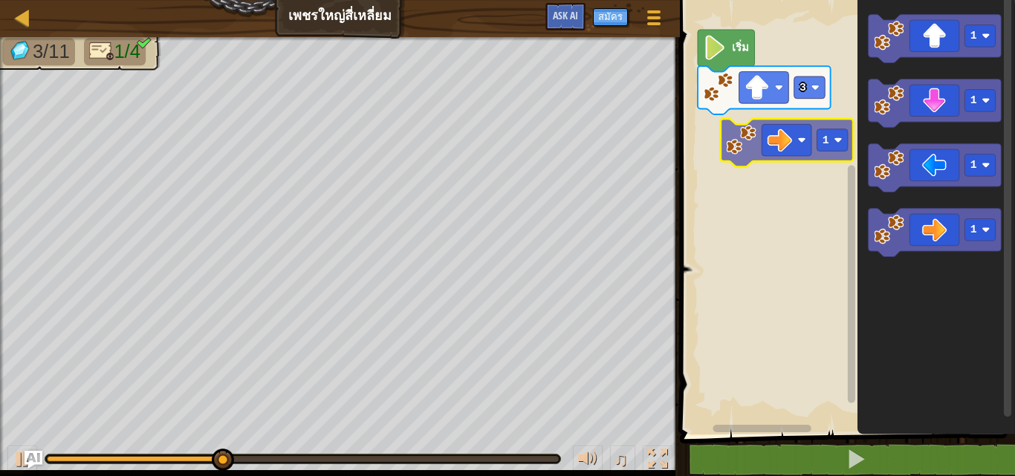
click at [769, 134] on div "เริ่ม 3 1 1 1 1 1 1" at bounding box center [844, 214] width 339 height 442
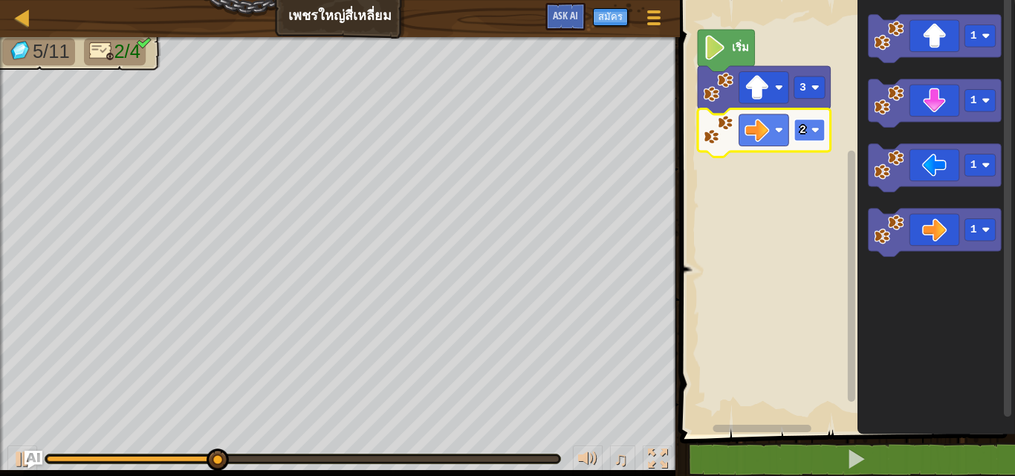
click at [810, 137] on rect "พื้นที่ทำงาน Blockly" at bounding box center [808, 130] width 31 height 22
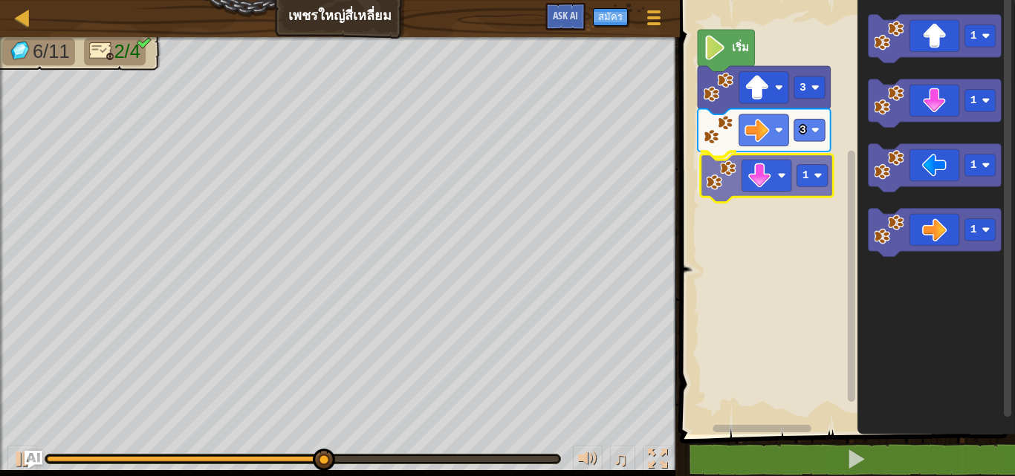
click at [781, 179] on div "เริ่ม 3 3 1 1 1 1 1 1" at bounding box center [844, 214] width 339 height 442
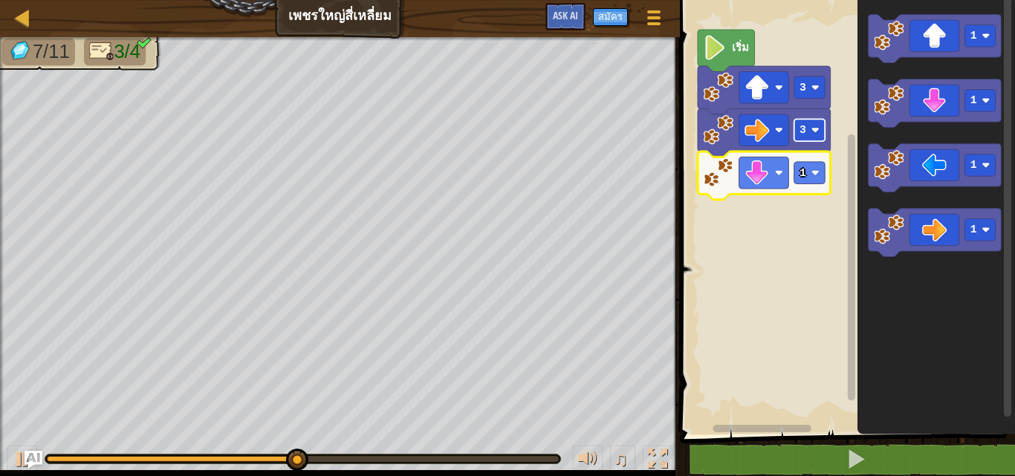
click at [810, 139] on rect "พื้นที่ทำงาน Blockly" at bounding box center [808, 130] width 31 height 22
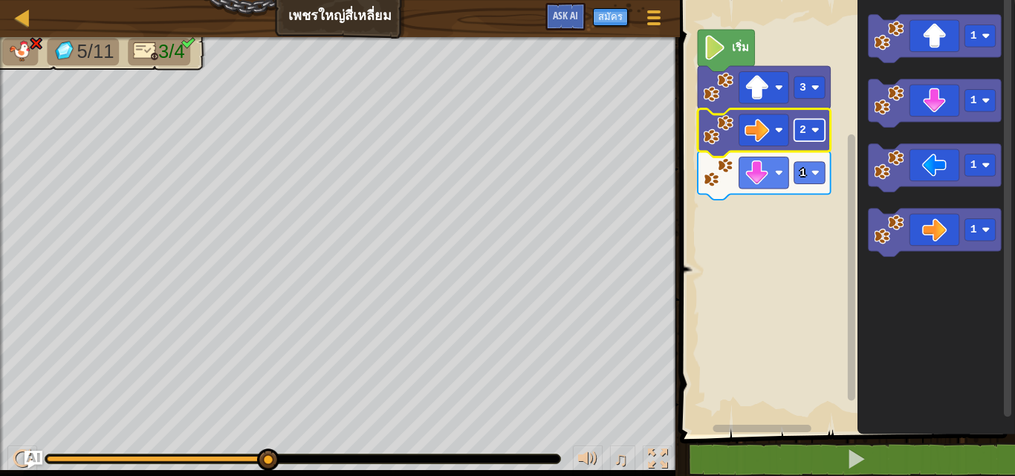
click at [814, 138] on rect "พื้นที่ทำงาน Blockly" at bounding box center [808, 130] width 31 height 22
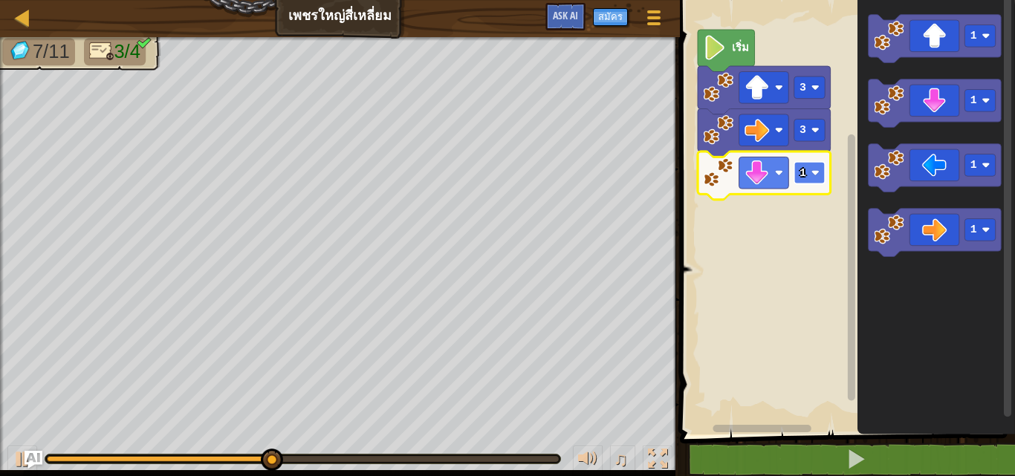
click at [801, 180] on rect "พื้นที่ทำงาน Blockly" at bounding box center [808, 173] width 31 height 22
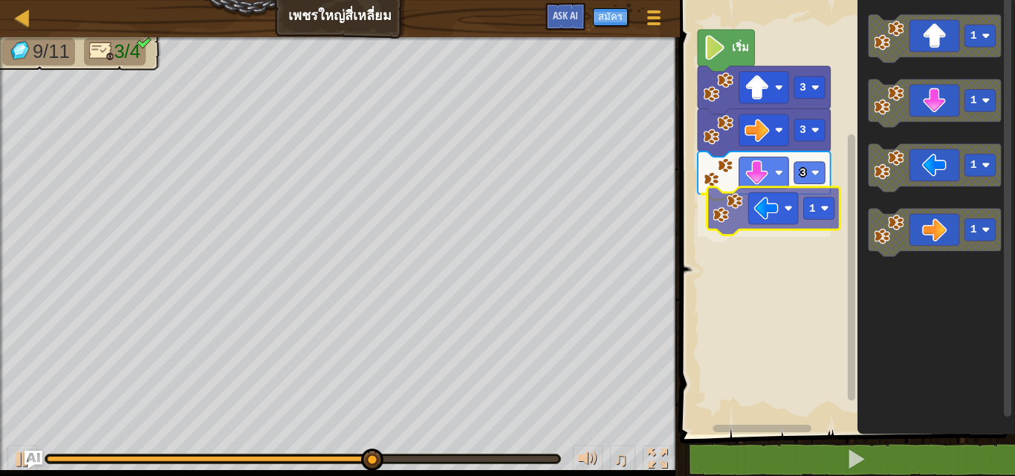
click at [763, 230] on div "เริ่ม 3 3 3 1 1 1 1 1 1" at bounding box center [844, 214] width 339 height 442
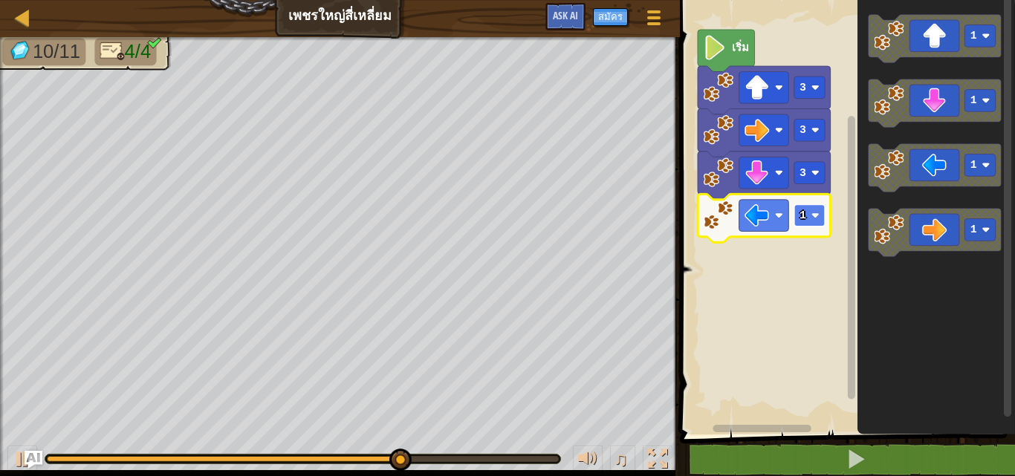
click at [819, 224] on rect "พื้นที่ทำงาน Blockly" at bounding box center [808, 215] width 31 height 22
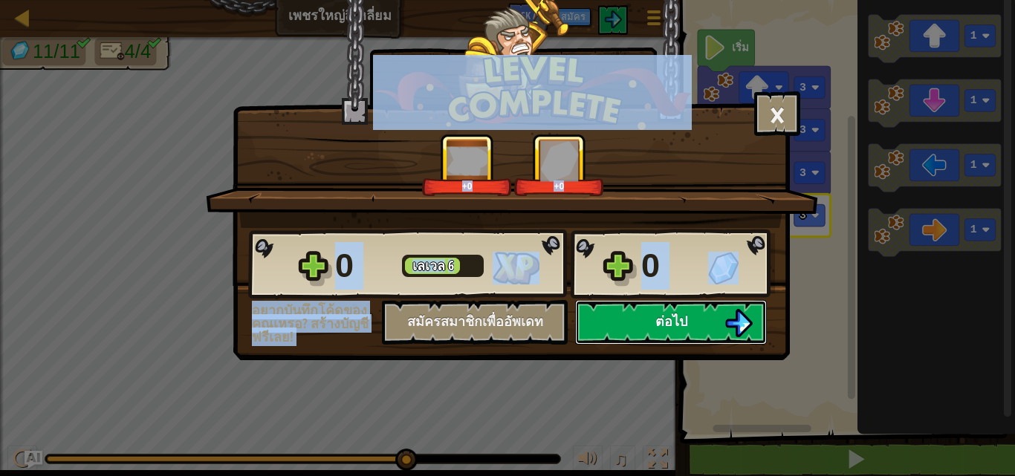
click at [692, 312] on button "ต่อไป" at bounding box center [671, 322] width 192 height 45
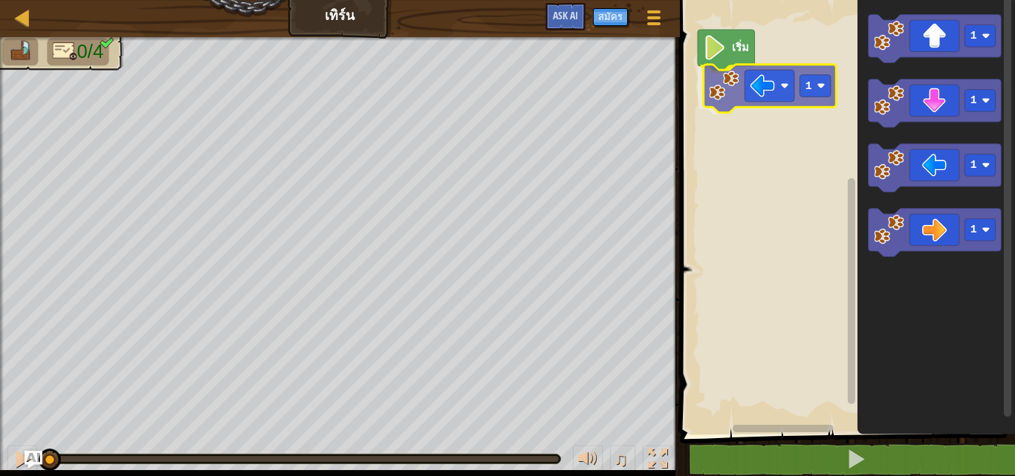
click at [742, 85] on div "เริ่ม 1 1 1 1 1 1" at bounding box center [844, 214] width 339 height 442
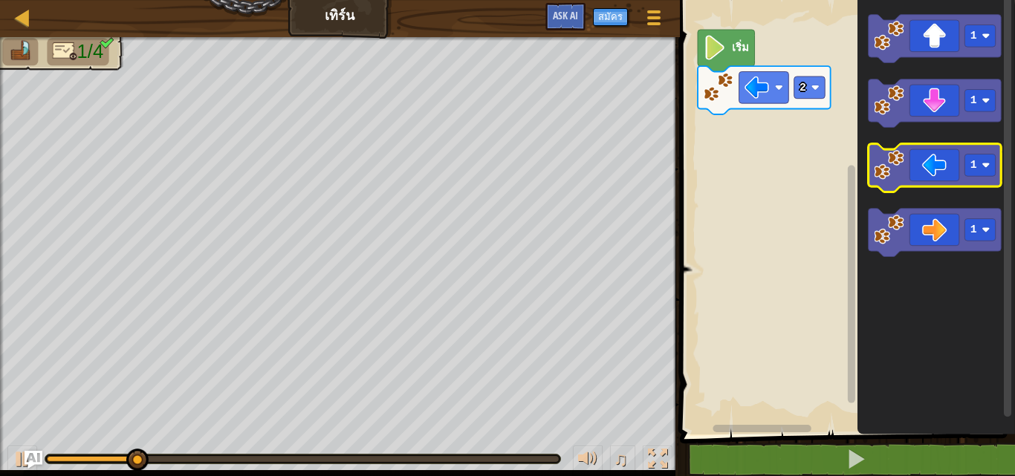
click at [909, 176] on icon "พื้นที่ทำงาน Blockly" at bounding box center [934, 168] width 133 height 48
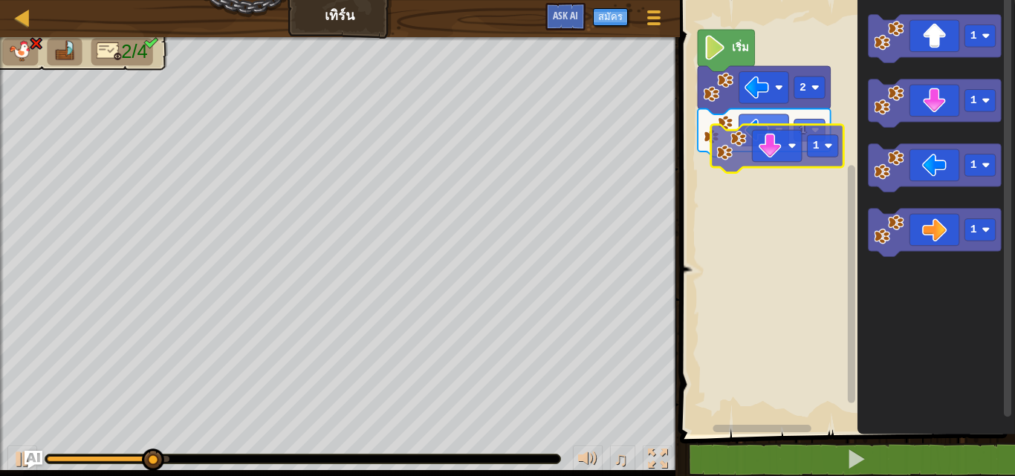
click at [767, 154] on div "เริ่ม 2 1 1 1 1 1 1 1" at bounding box center [844, 214] width 339 height 442
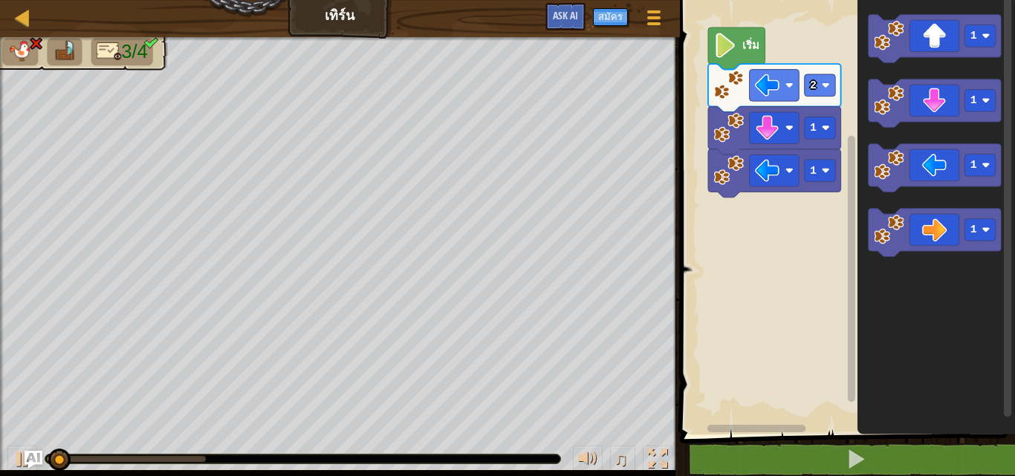
click at [763, 209] on rect "พื้นที่ทำงาน Blockly" at bounding box center [844, 214] width 339 height 442
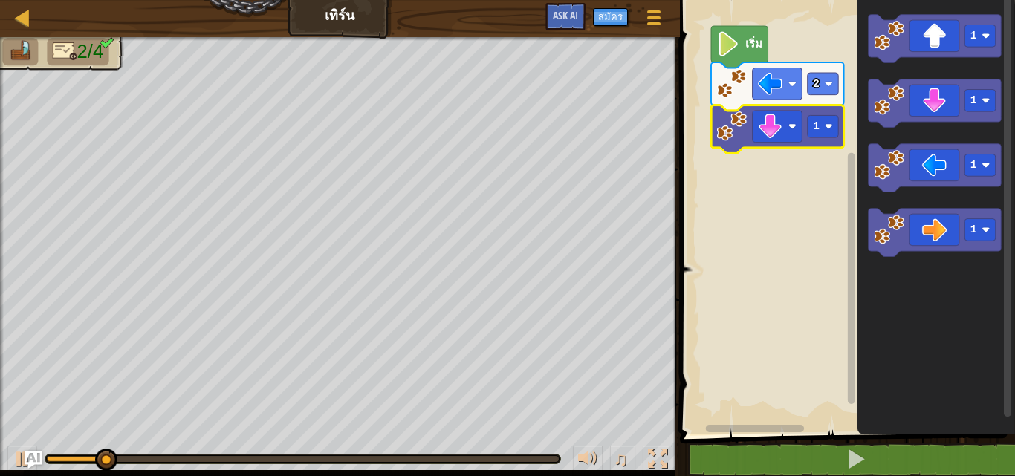
click at [824, 138] on icon "พื้นที่ทำงาน Blockly" at bounding box center [777, 129] width 133 height 48
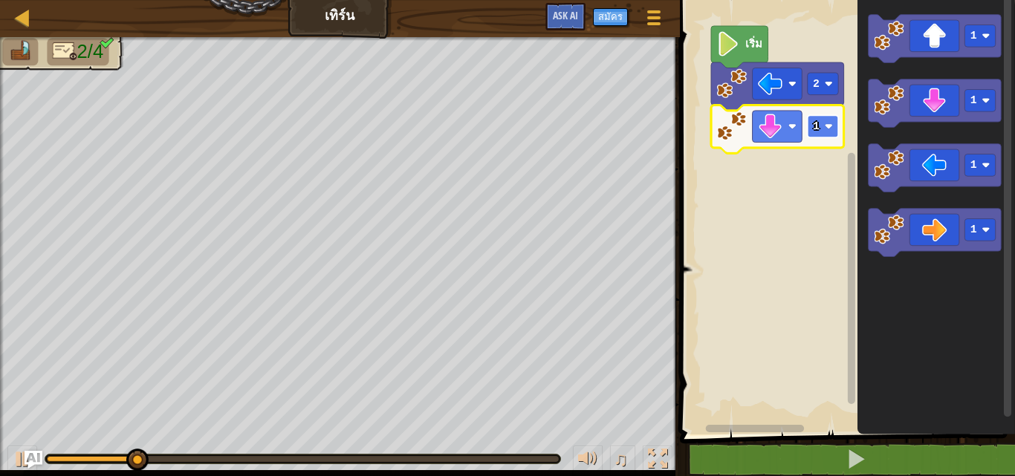
click at [823, 124] on rect "พื้นที่ทำงาน Blockly" at bounding box center [822, 126] width 31 height 22
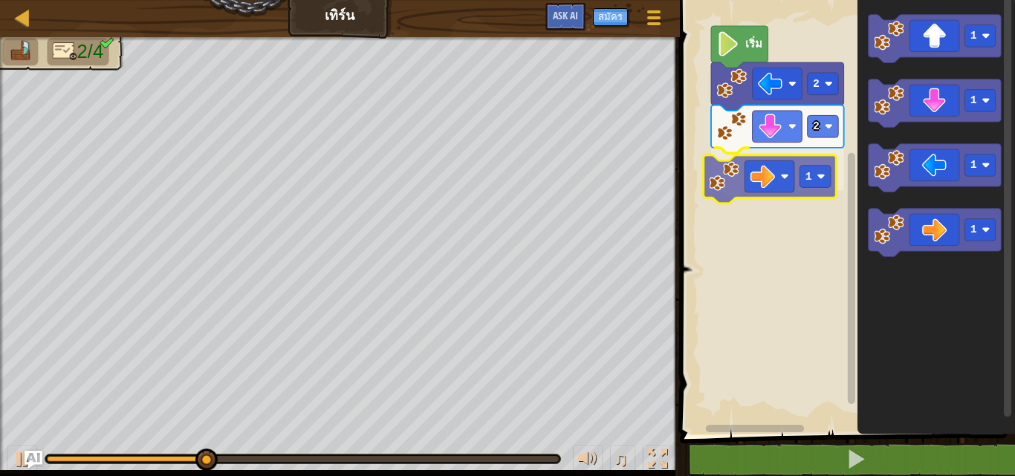
click at [755, 186] on div "เริ่ม 2 2 1 1 1 1 1 1" at bounding box center [844, 214] width 339 height 442
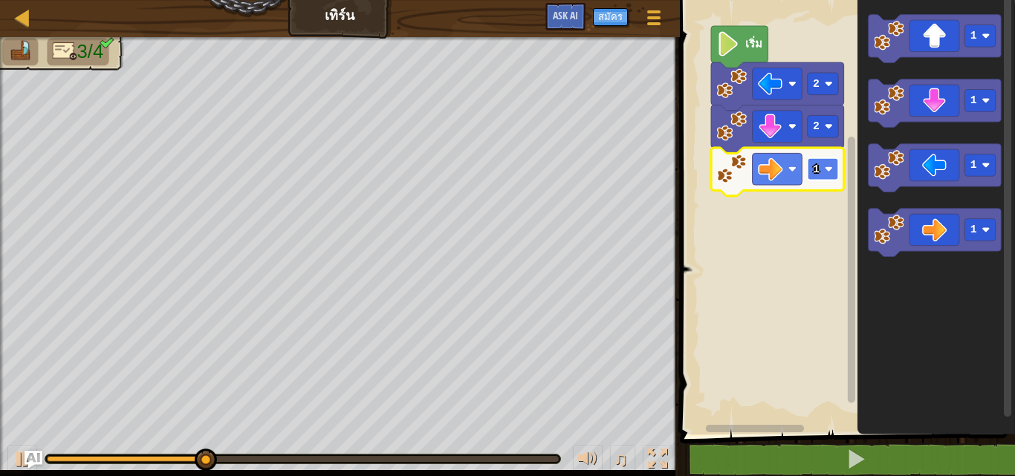
click at [821, 169] on rect "พื้นที่ทำงาน Blockly" at bounding box center [822, 169] width 31 height 22
click at [814, 176] on rect "พื้นที่ทำงาน Blockly" at bounding box center [822, 169] width 31 height 22
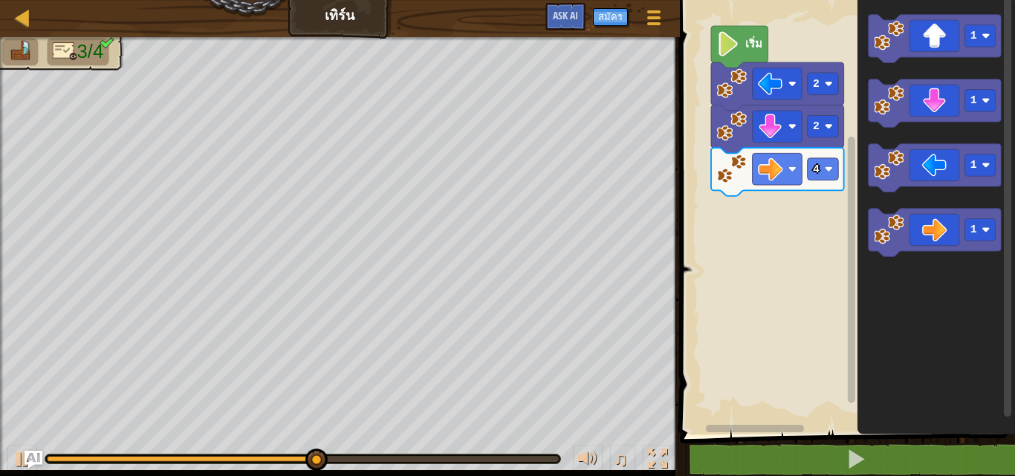
click at [785, 145] on div "เริ่ม 2 2 4 1 1 1 1" at bounding box center [844, 214] width 339 height 442
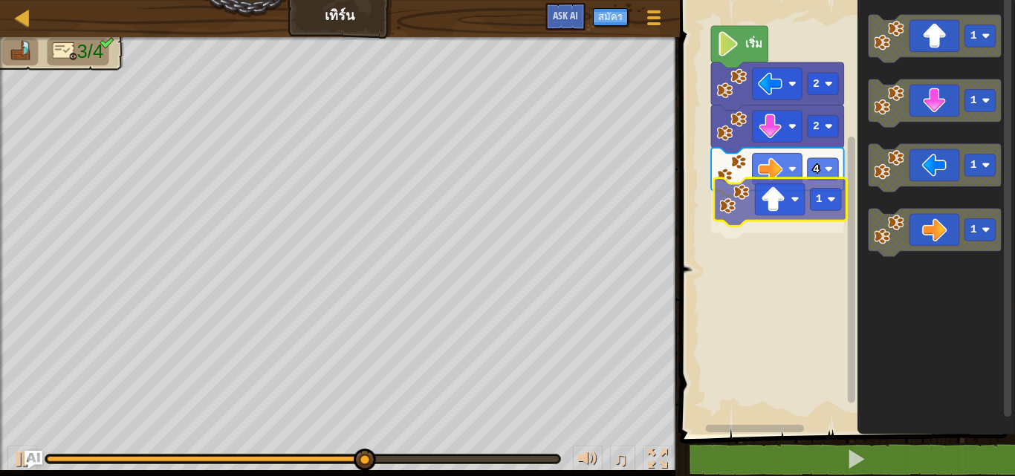
click at [764, 215] on div "เริ่ม 2 2 4 1 1 1 1 1 1" at bounding box center [844, 214] width 339 height 442
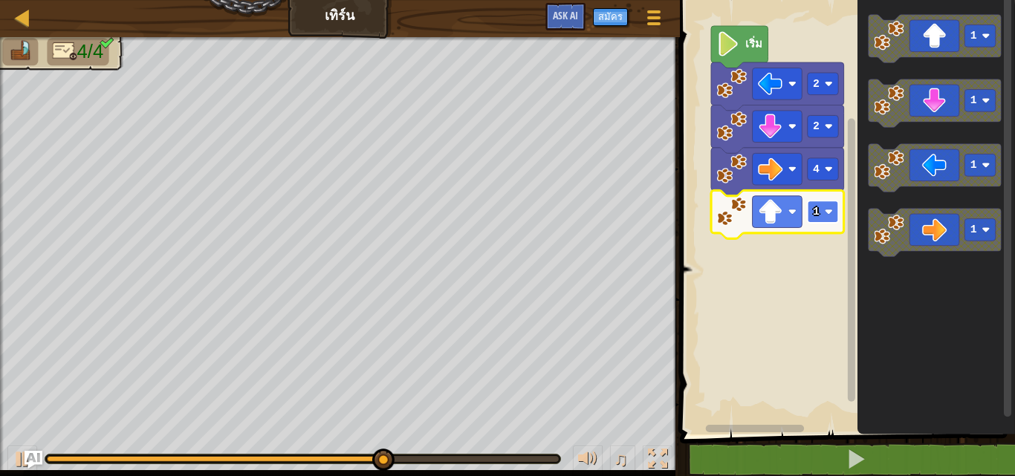
click at [830, 213] on image "พื้นที่ทำงาน Blockly" at bounding box center [828, 212] width 8 height 8
click at [810, 221] on rect "พื้นที่ทำงาน Blockly" at bounding box center [822, 212] width 31 height 22
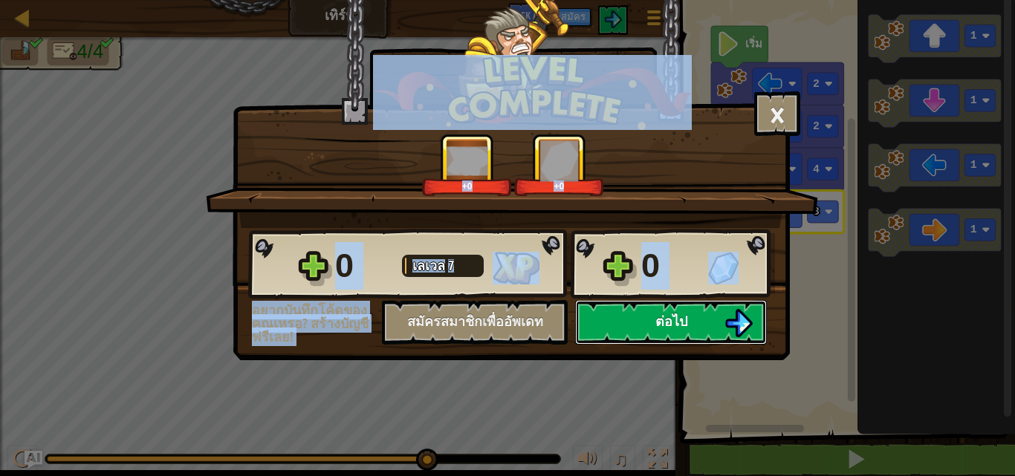
click at [734, 322] on img at bounding box center [738, 323] width 28 height 28
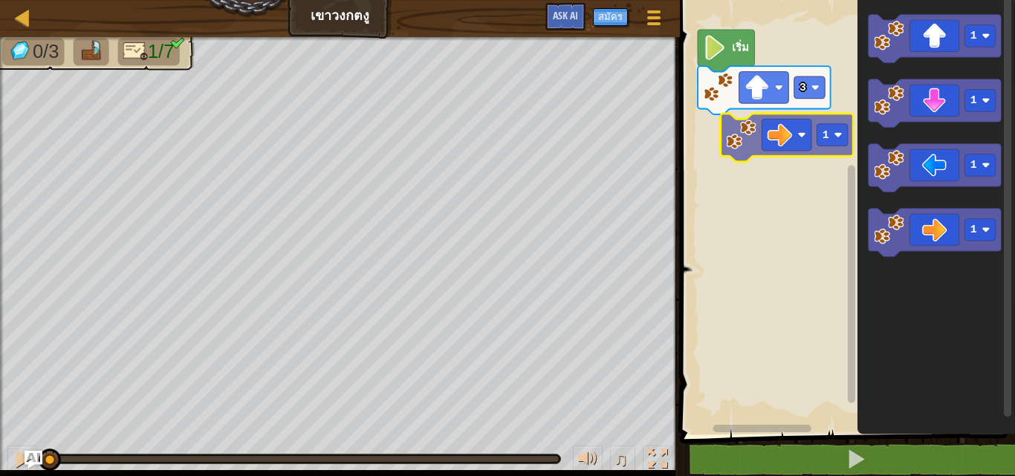
click at [795, 138] on div "เริ่ม 3 1 1 1 1 1 1" at bounding box center [844, 214] width 339 height 442
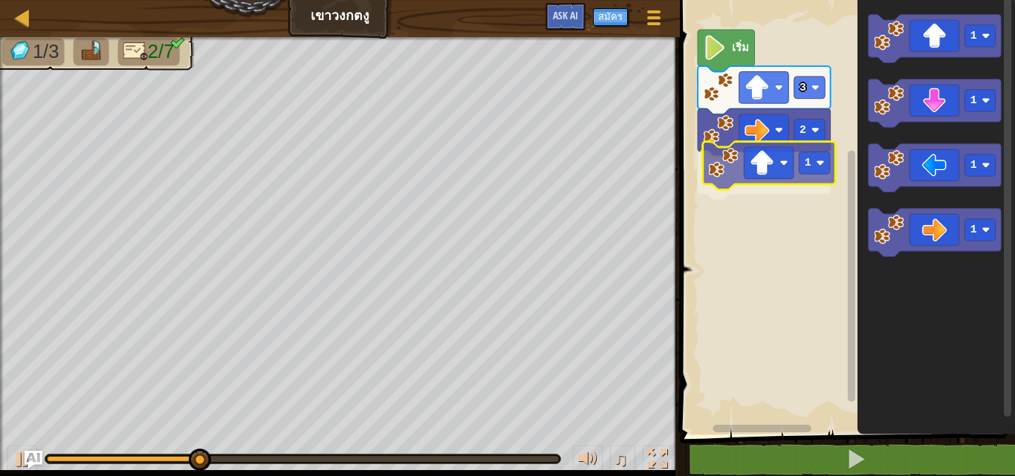
click at [712, 175] on div "เริ่ม 3 2 1 1 1 1 1 1" at bounding box center [844, 214] width 339 height 442
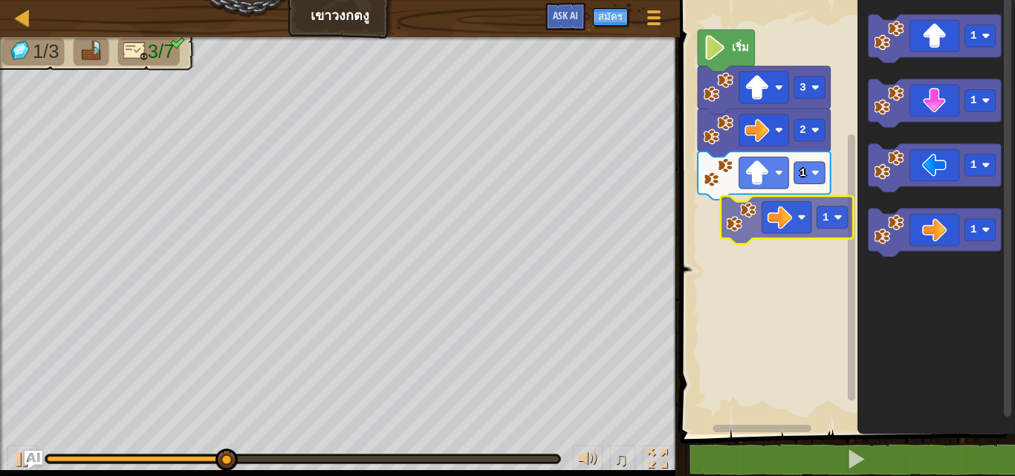
click at [762, 201] on div "เริ่ม 3 2 1 1 1 1 1 1" at bounding box center [844, 214] width 339 height 442
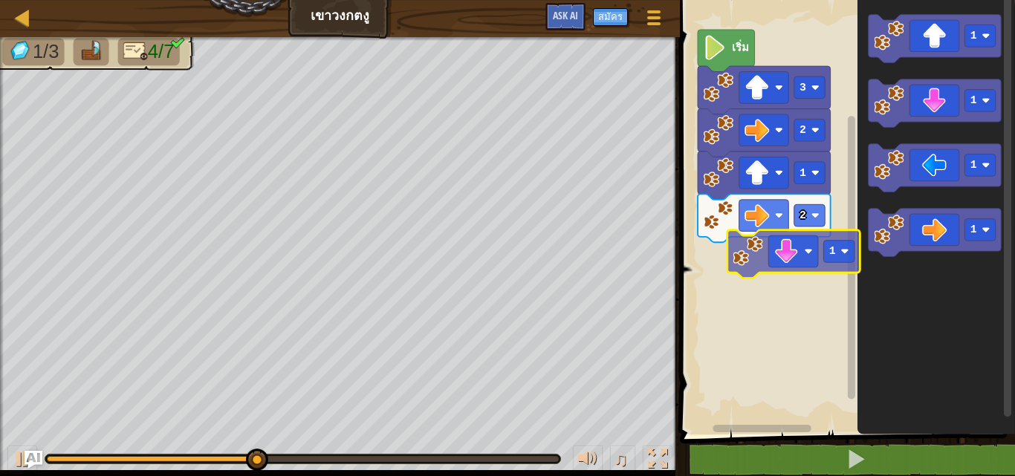
click at [773, 256] on div "เริ่ม 3 2 1 2 1 1 1 1 1" at bounding box center [844, 214] width 339 height 442
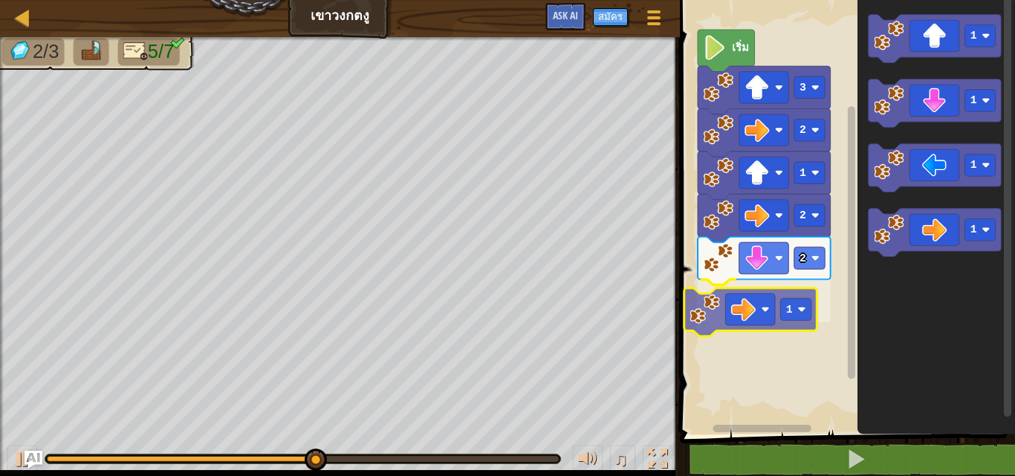
click at [754, 310] on div "เริ่ม 3 2 1 2 2 1 1 1 1 1 1" at bounding box center [844, 214] width 339 height 442
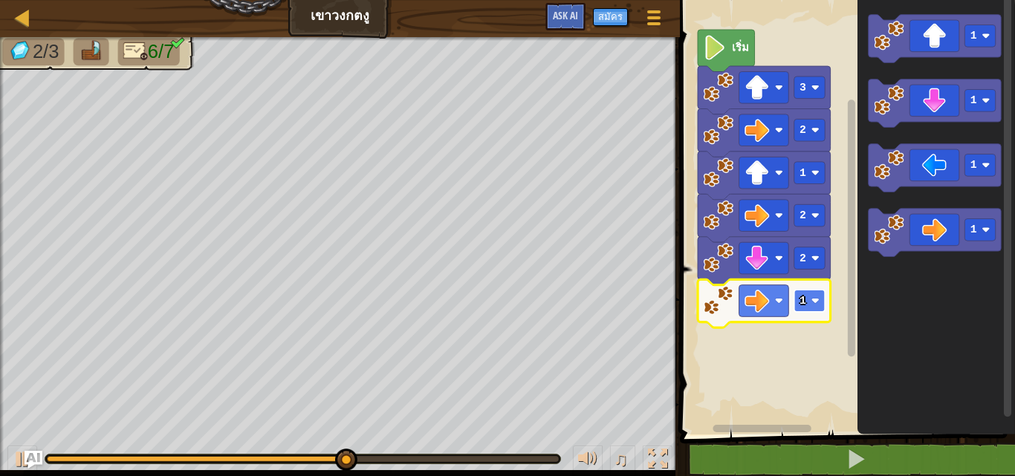
click at [803, 299] on text "1" at bounding box center [802, 301] width 7 height 12
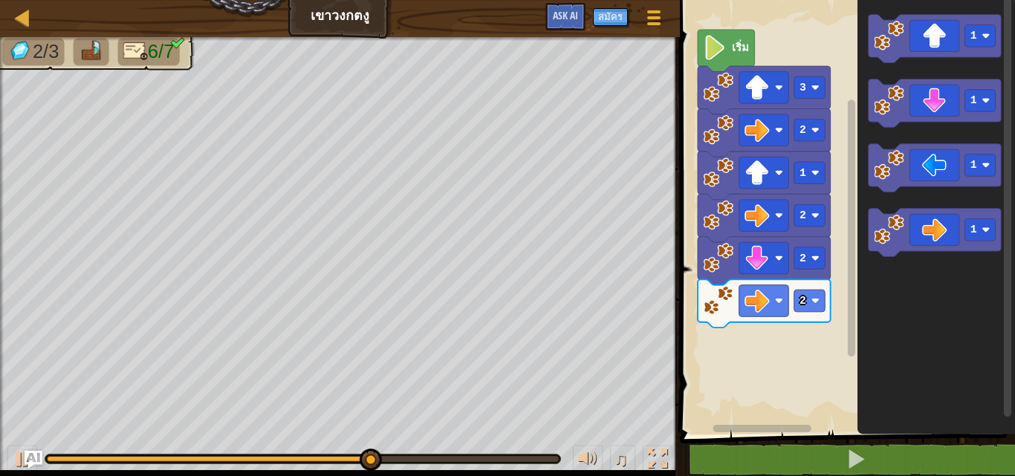
click at [819, 224] on div "เริ่ม 3 2 1 2 2 2 1 1 1 1" at bounding box center [844, 214] width 339 height 442
click at [846, 164] on div "เริ่ม 3 2 1 2 2 2 1 1 1 1" at bounding box center [844, 214] width 339 height 442
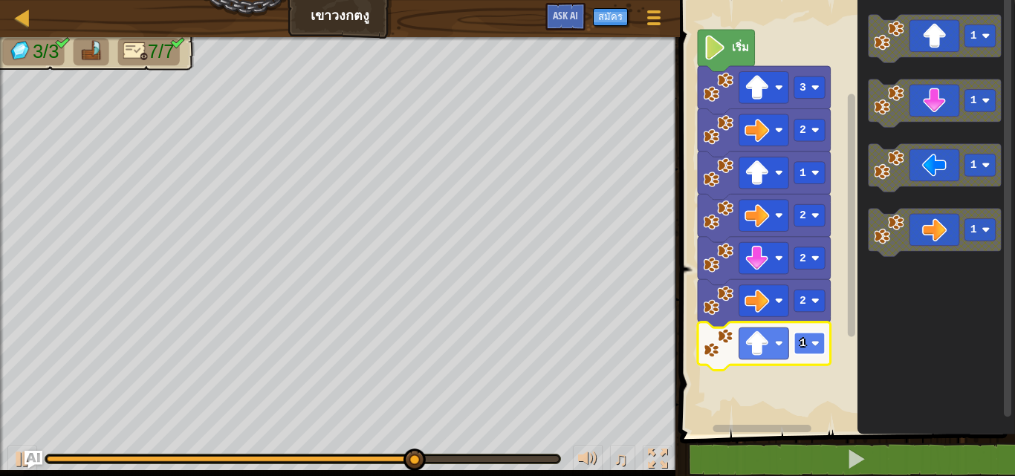
click at [817, 349] on rect "พื้นที่ทำงาน Blockly" at bounding box center [808, 344] width 31 height 22
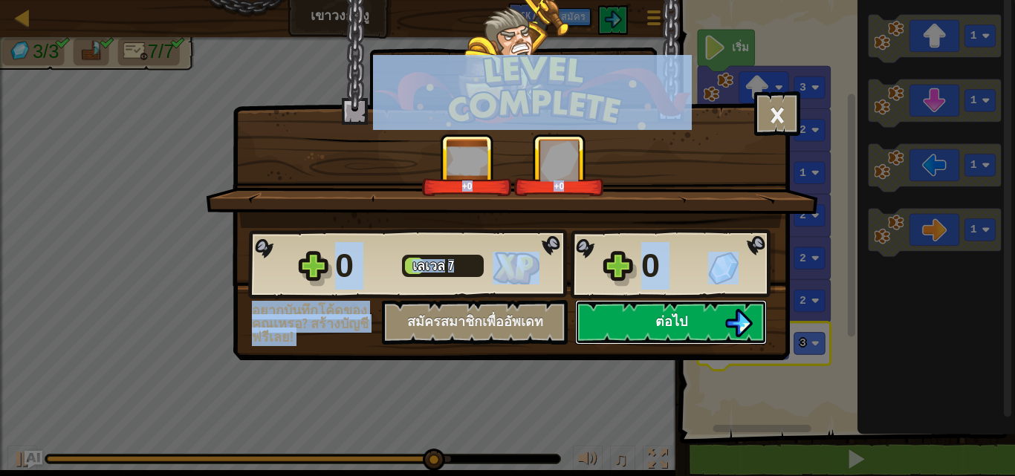
click at [674, 326] on span "ต่อไป" at bounding box center [671, 321] width 32 height 19
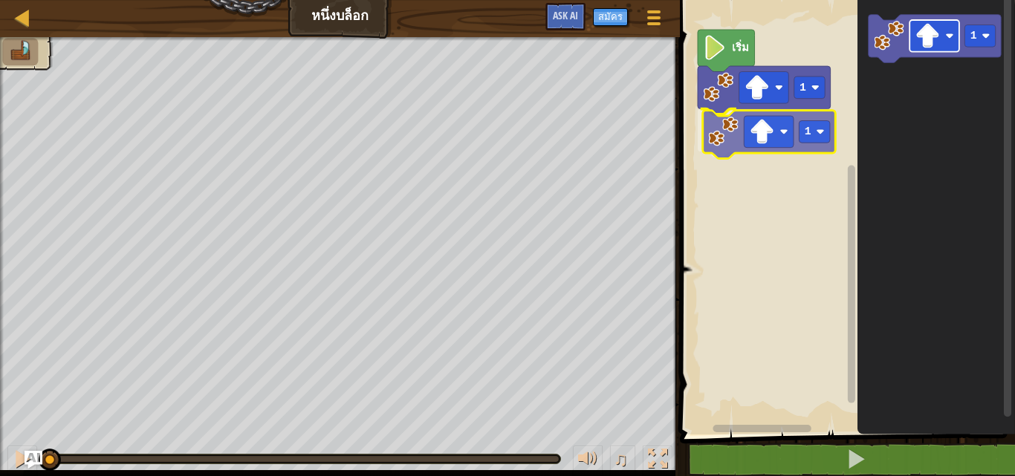
click at [785, 124] on div "1 1 เริ่ม 1 1" at bounding box center [844, 214] width 339 height 442
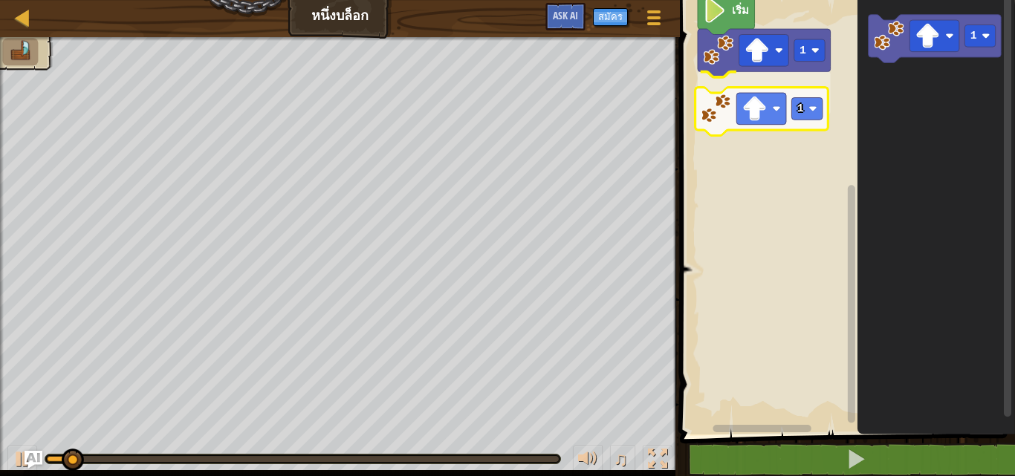
click at [772, 78] on div "เริ่ม 1 1 1 1" at bounding box center [844, 214] width 339 height 442
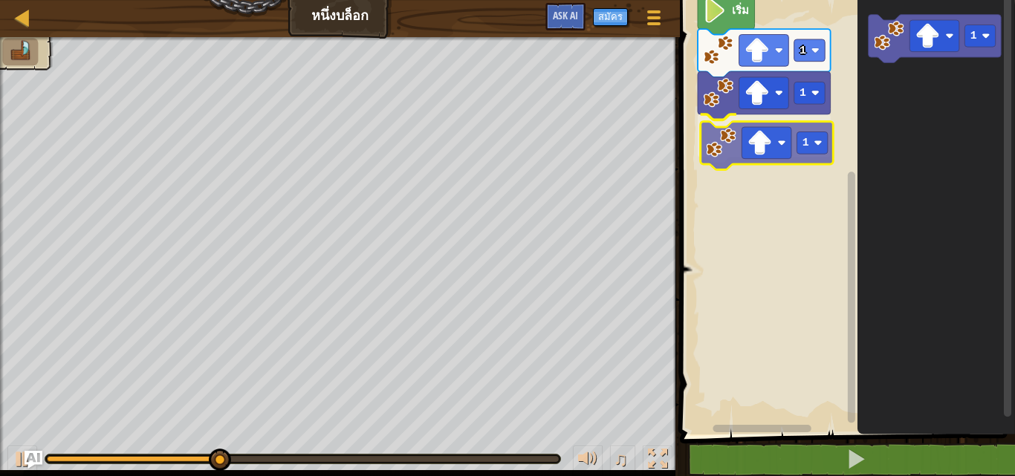
click at [739, 151] on div "เริ่ม 1 1 1 1 1" at bounding box center [844, 214] width 339 height 442
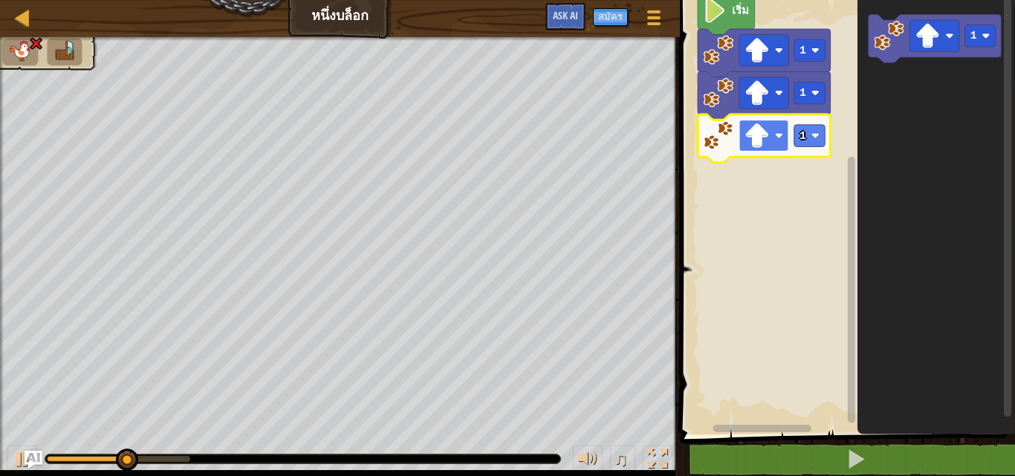
click at [758, 142] on image "พื้นที่ทำงาน Blockly" at bounding box center [756, 135] width 25 height 25
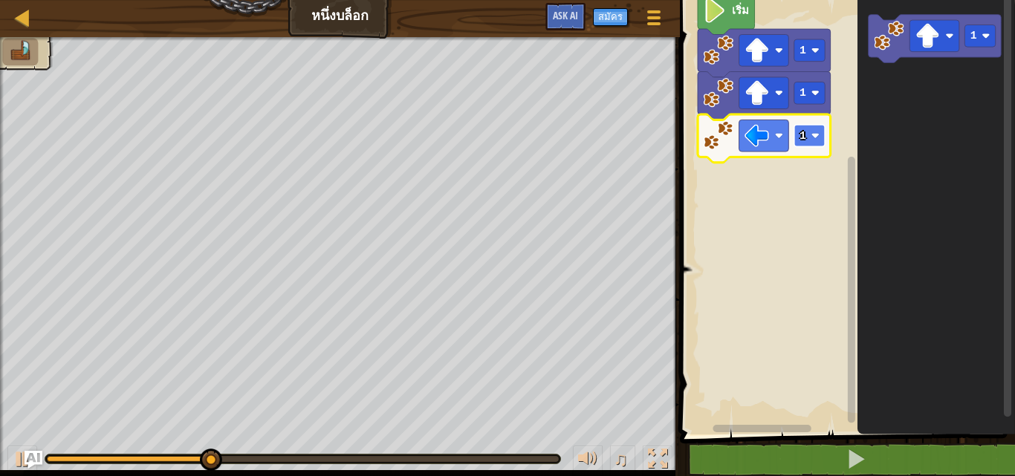
click at [815, 128] on rect "พื้นที่ทำงาน Blockly" at bounding box center [808, 136] width 31 height 22
click at [797, 133] on rect "พื้นที่ทำงาน Blockly" at bounding box center [808, 136] width 31 height 22
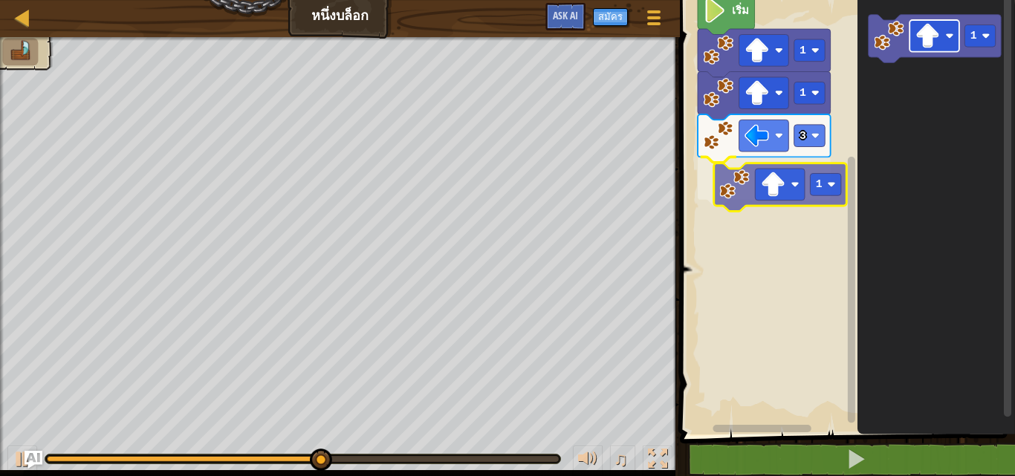
click at [758, 192] on div "เริ่ม 1 1 3 1 1 1" at bounding box center [844, 214] width 339 height 442
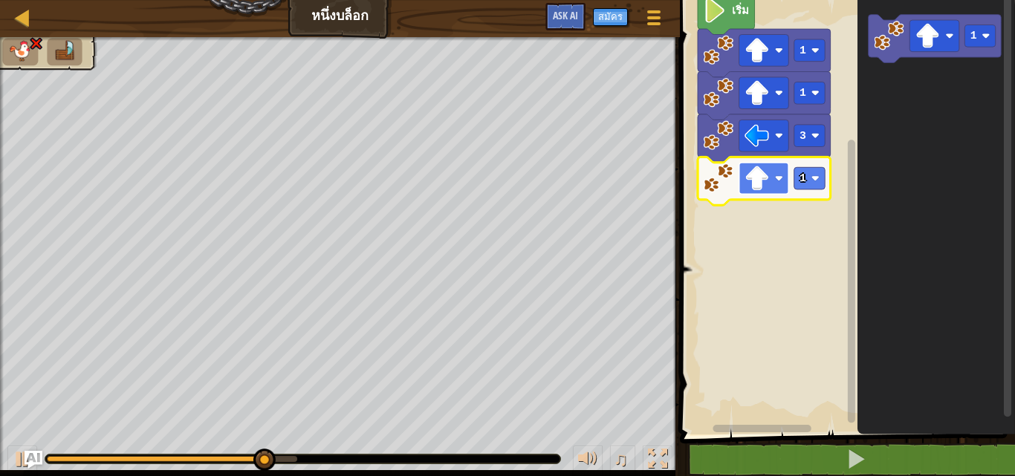
click at [767, 166] on image "พื้นที่ทำงาน Blockly" at bounding box center [756, 178] width 25 height 25
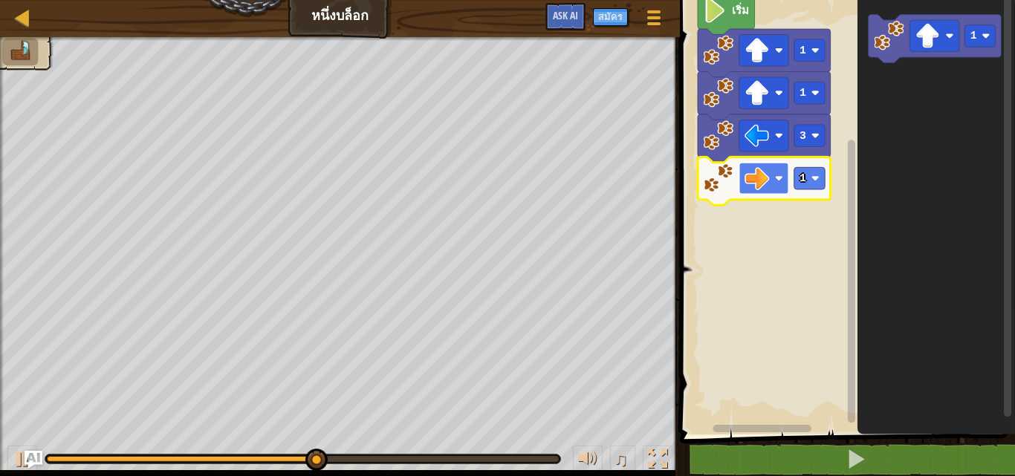
click at [772, 178] on rect "พื้นที่ทำงาน Blockly" at bounding box center [763, 179] width 50 height 32
click at [801, 187] on rect "พื้นที่ทำงาน Blockly" at bounding box center [808, 178] width 31 height 22
